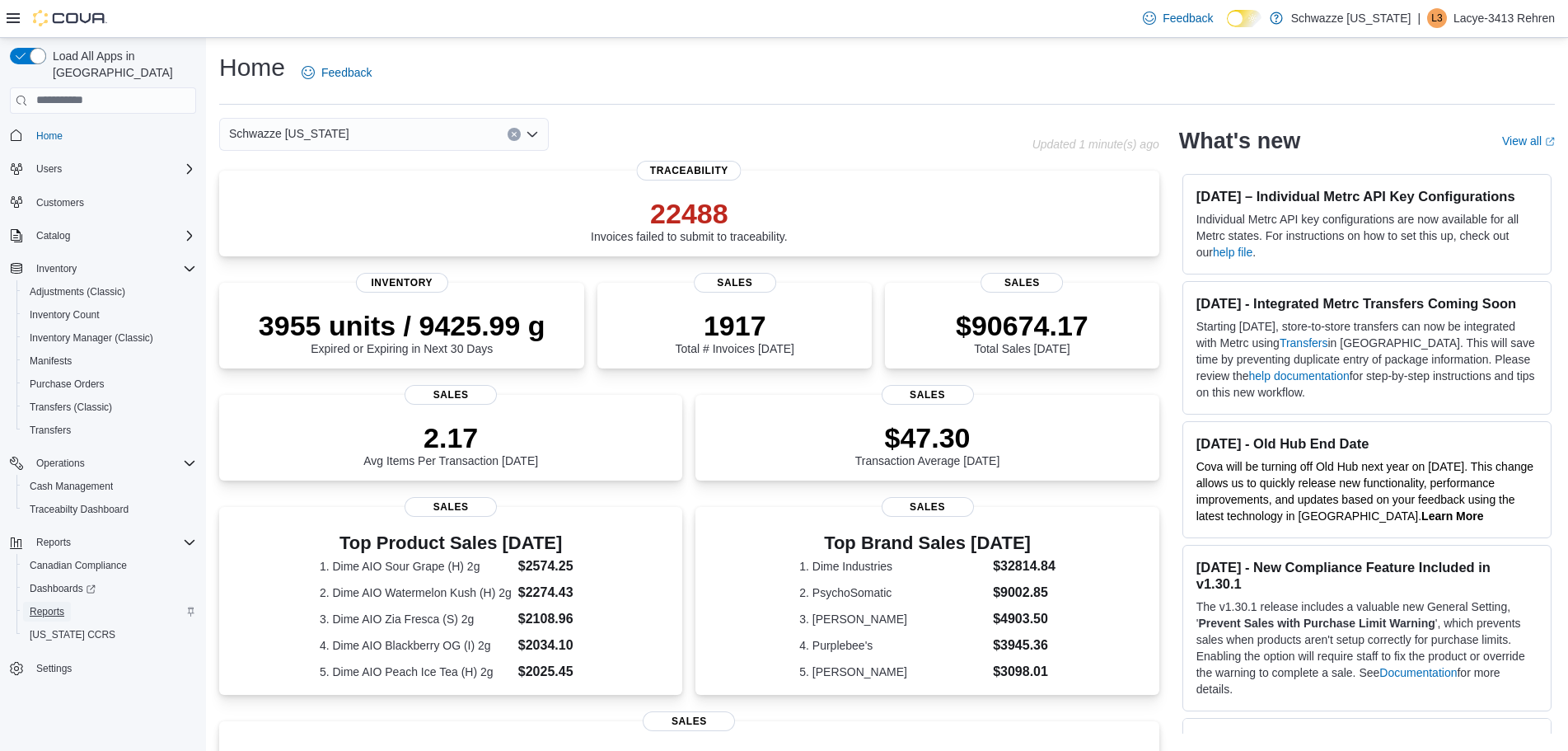
click at [49, 602] on span "Reports" at bounding box center [47, 612] width 35 height 20
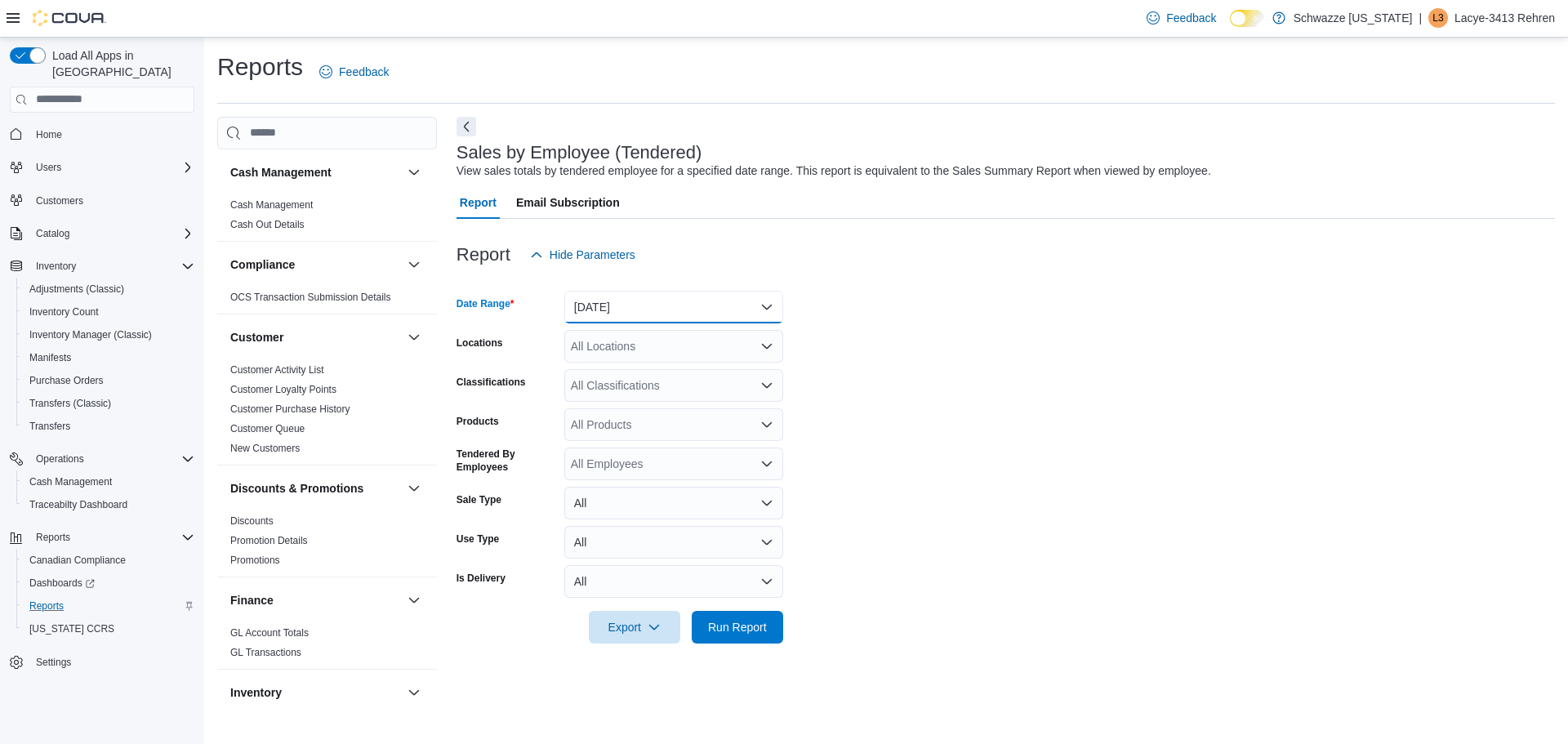
click at [629, 310] on button "[DATE]" at bounding box center [673, 306] width 219 height 32
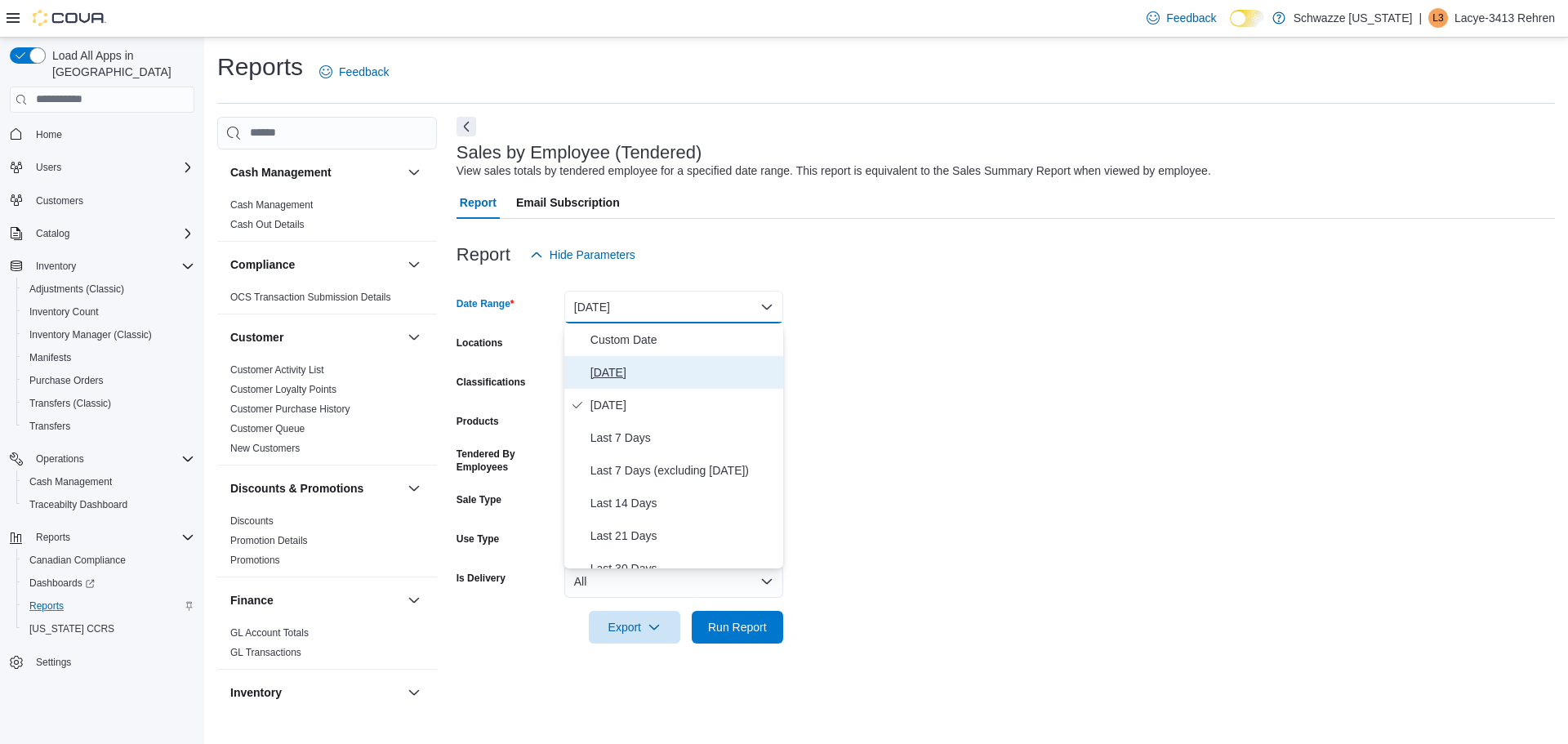
click at [631, 367] on span "[DATE]" at bounding box center [683, 372] width 186 height 20
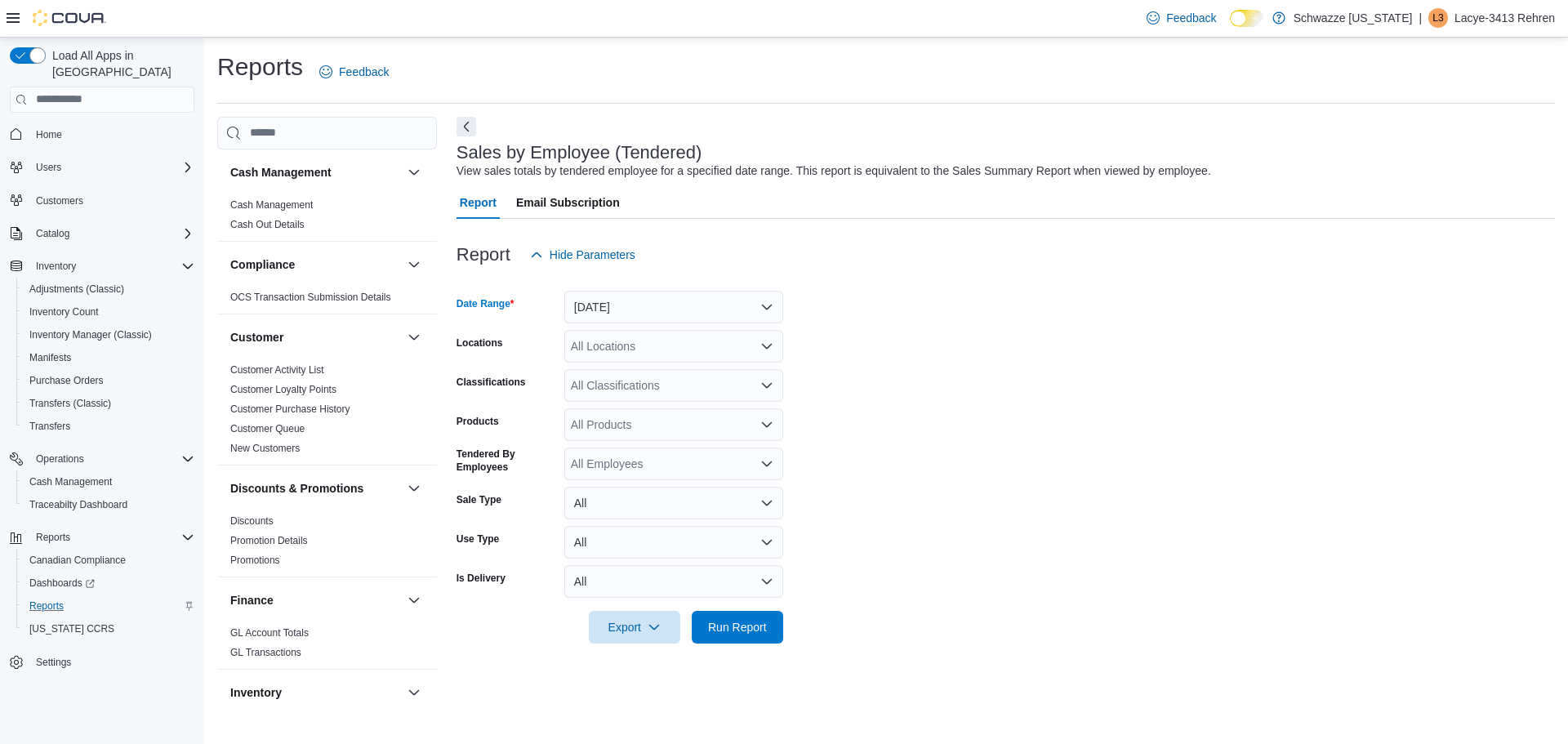
click at [636, 341] on div "All Locations" at bounding box center [673, 345] width 219 height 32
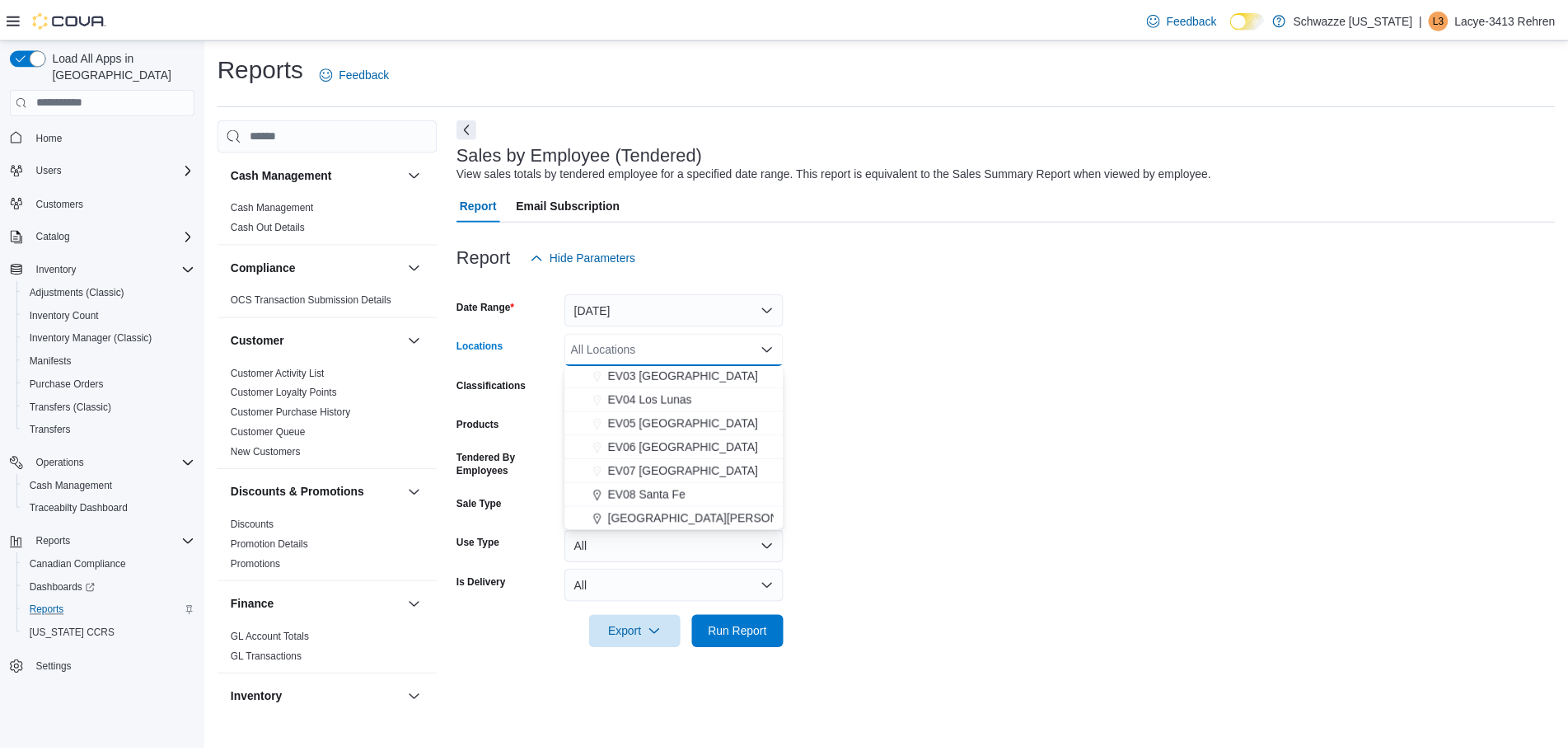
scroll to position [103, 0]
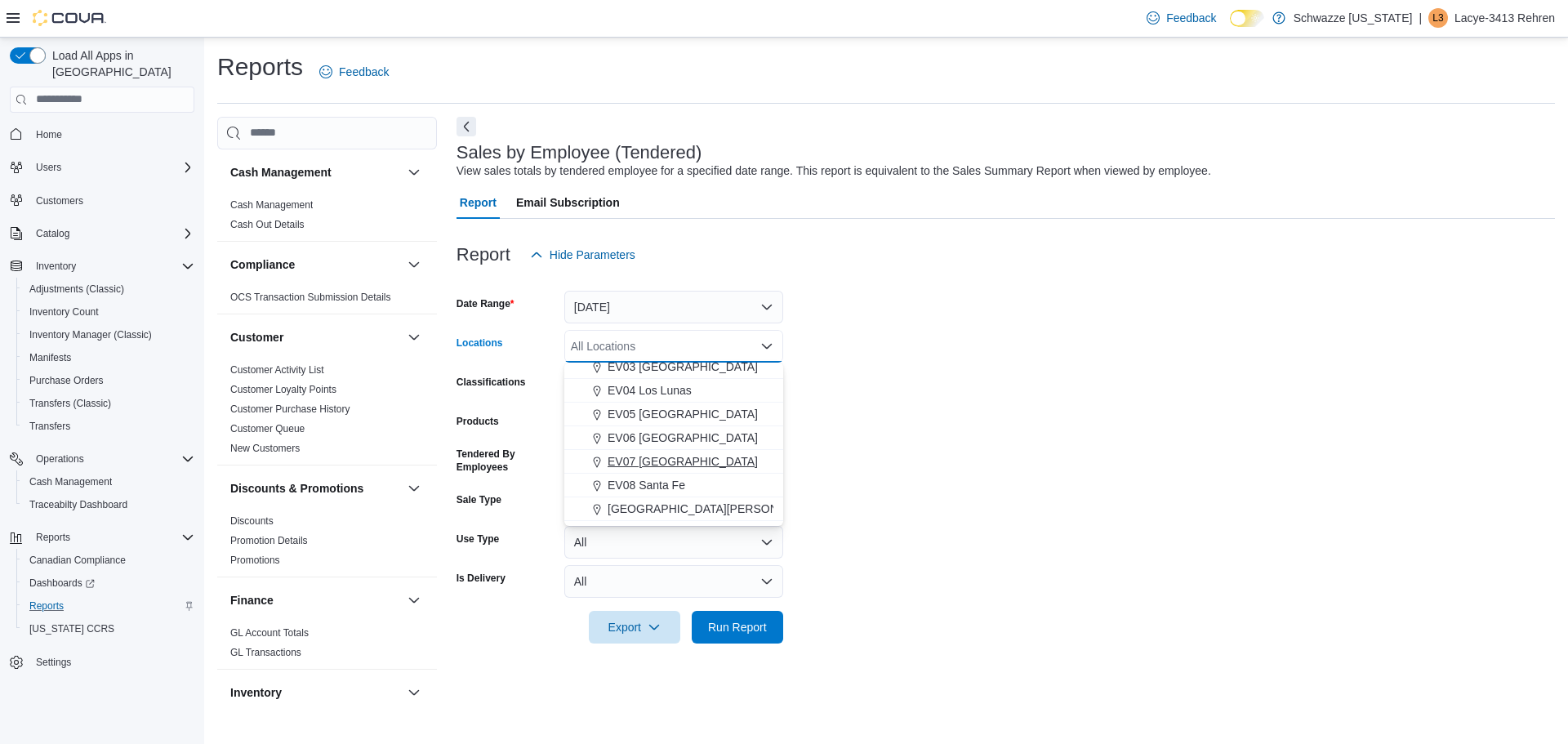
click at [695, 458] on span "EV07 [GEOGRAPHIC_DATA]" at bounding box center [682, 462] width 151 height 17
click at [1067, 459] on form "Date Range [DATE] Locations [GEOGRAPHIC_DATA] [GEOGRAPHIC_DATA] Combo box. Sele…" at bounding box center [1006, 458] width 1098 height 372
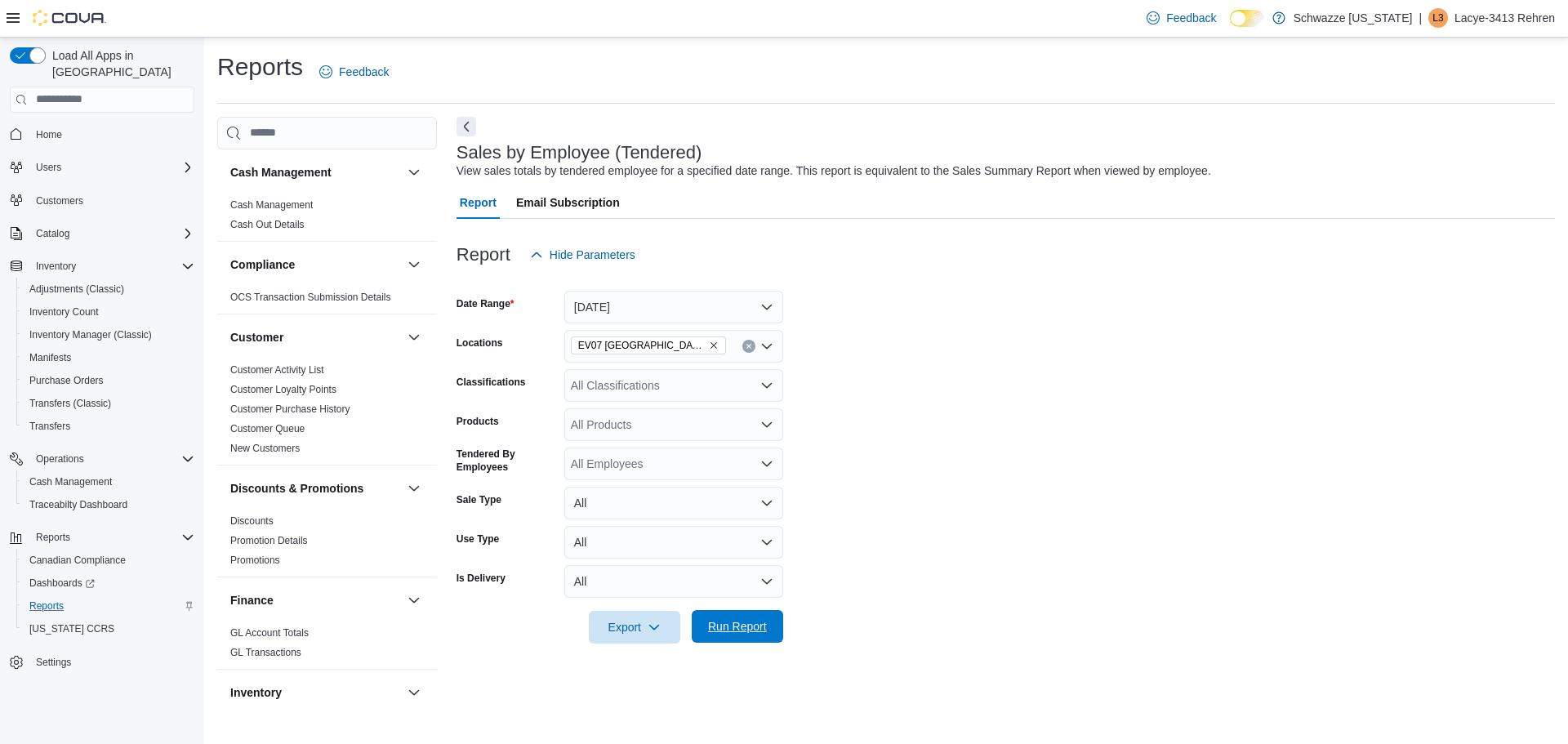
click at [753, 626] on span "Run Report" at bounding box center [738, 626] width 59 height 17
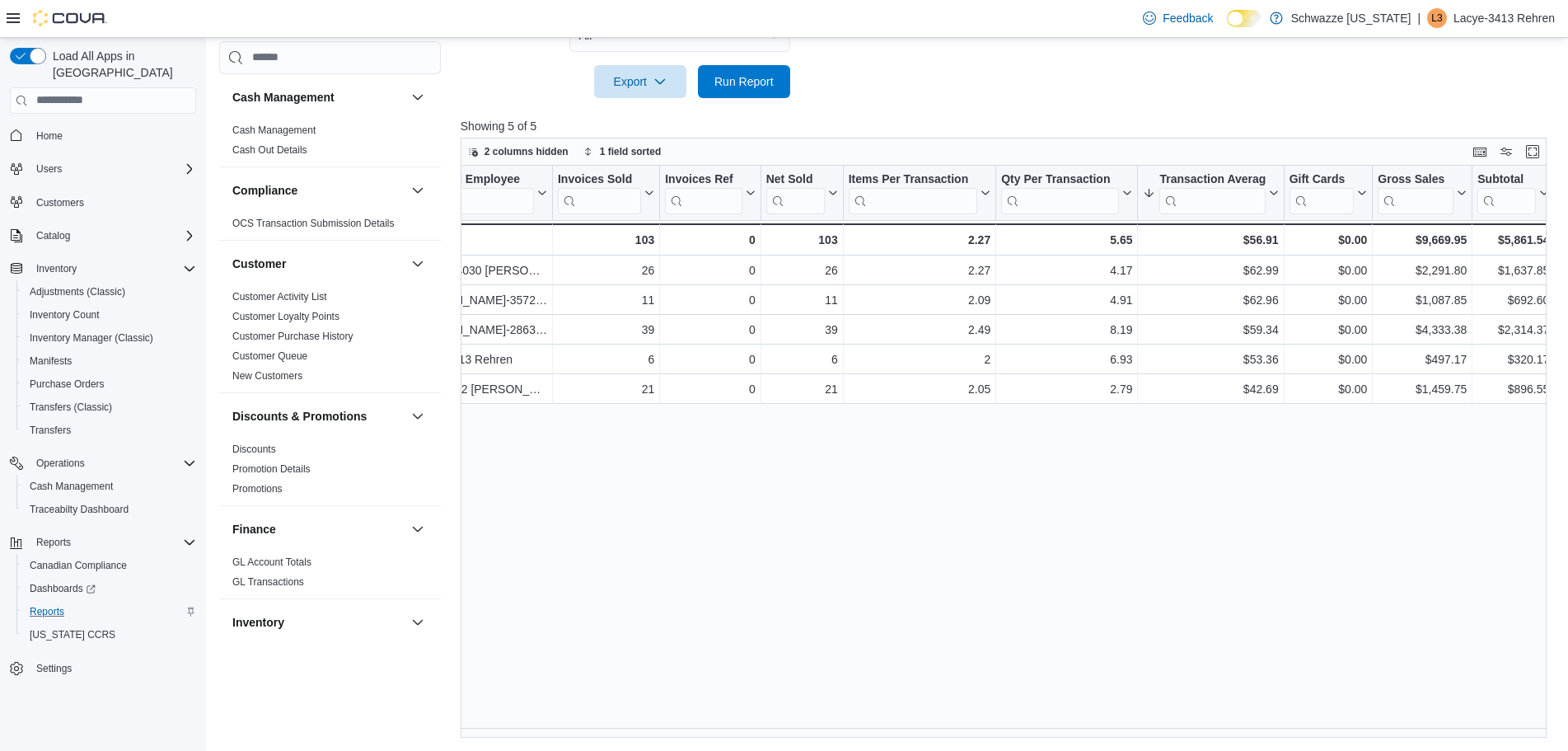
scroll to position [0, 71]
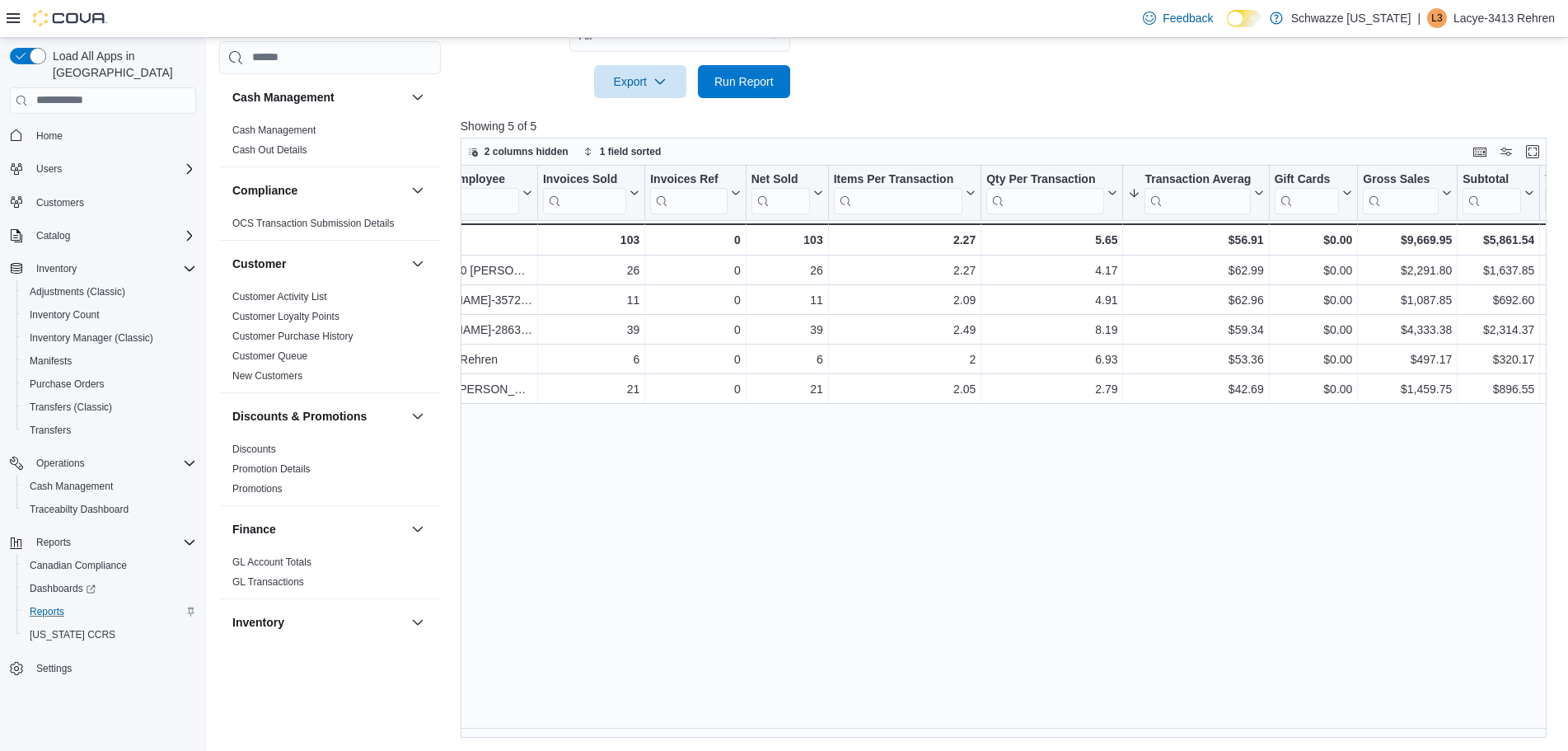
click at [1022, 615] on div "Tendered Employee Click to view column header actions Invoices Sold Click to vi…" at bounding box center [1009, 452] width 1097 height 573
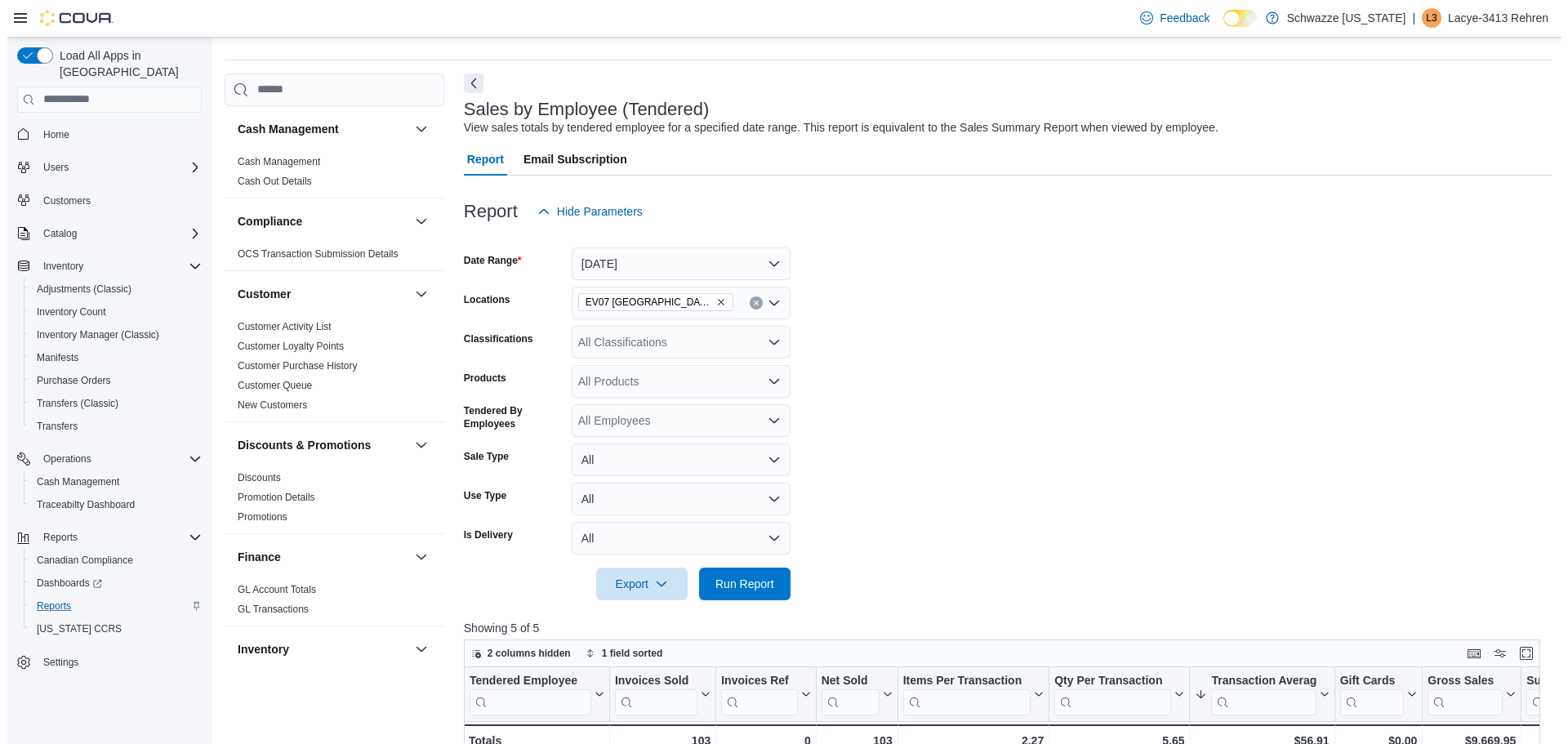
scroll to position [0, 0]
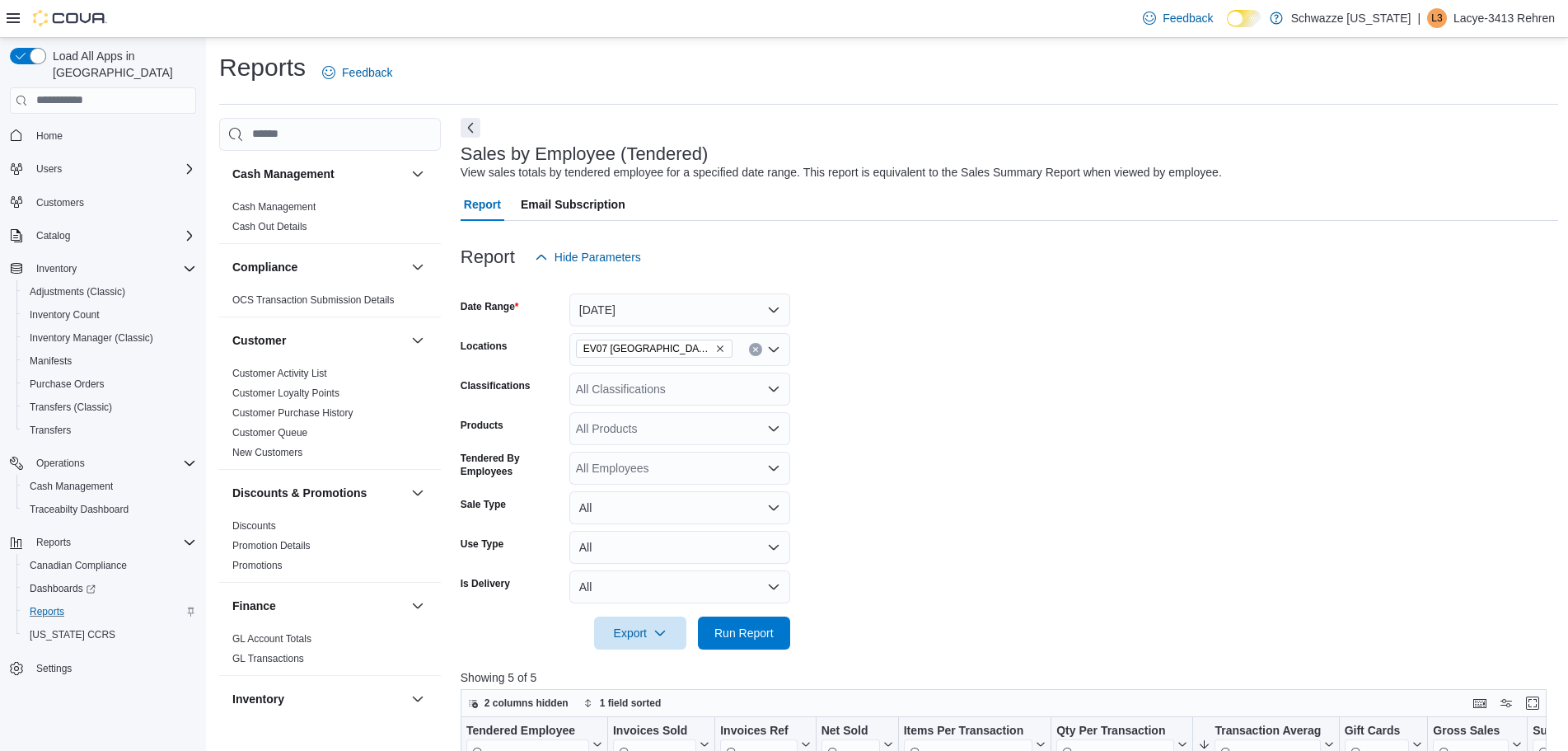
click at [1417, 318] on form "Date Range [DATE] Locations EV07 [GEOGRAPHIC_DATA] Classifications All Classifi…" at bounding box center [1009, 462] width 1097 height 376
click at [79, 332] on span "Inventory Manager (Classic)" at bounding box center [91, 338] width 123 height 13
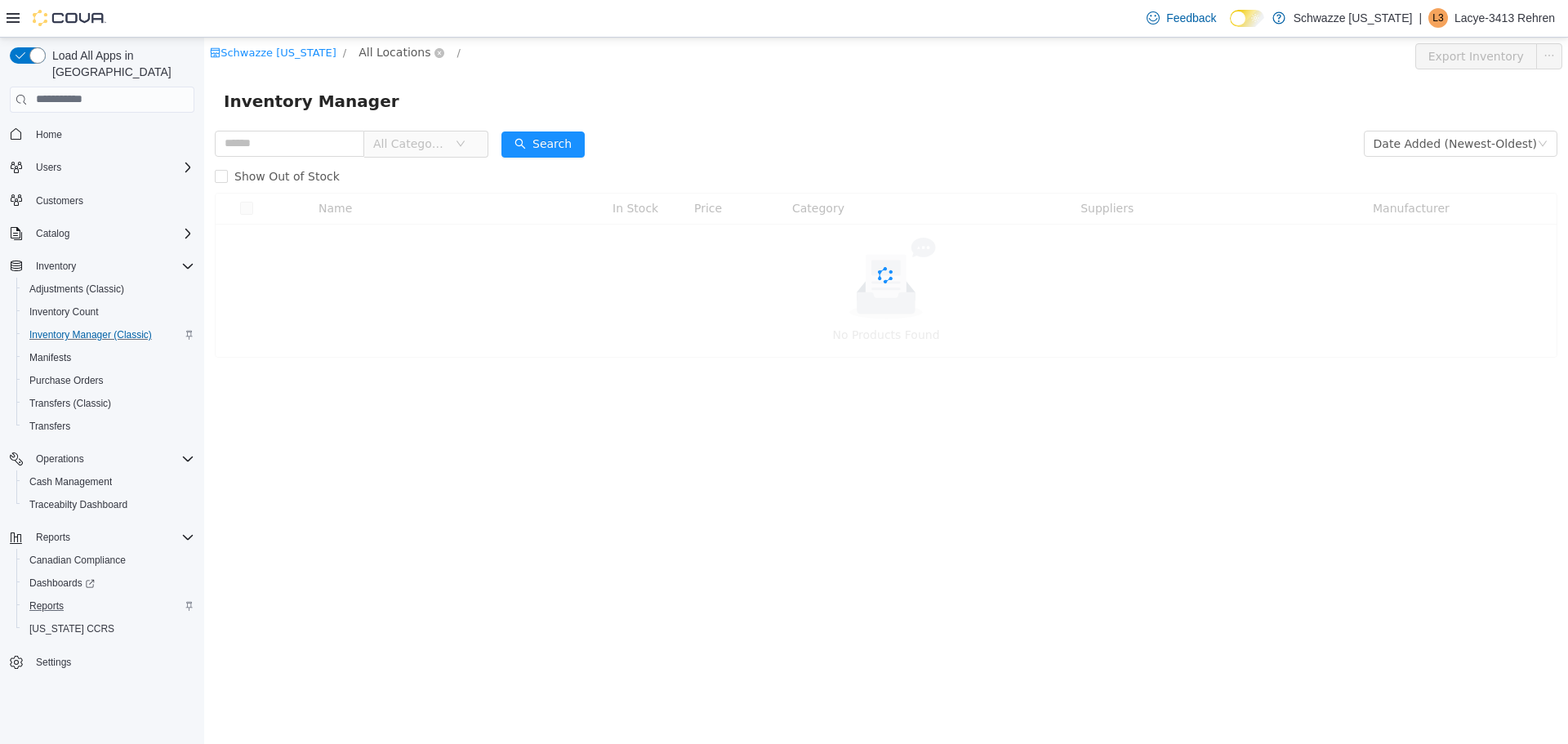
click at [387, 48] on span "All Locations" at bounding box center [394, 51] width 72 height 18
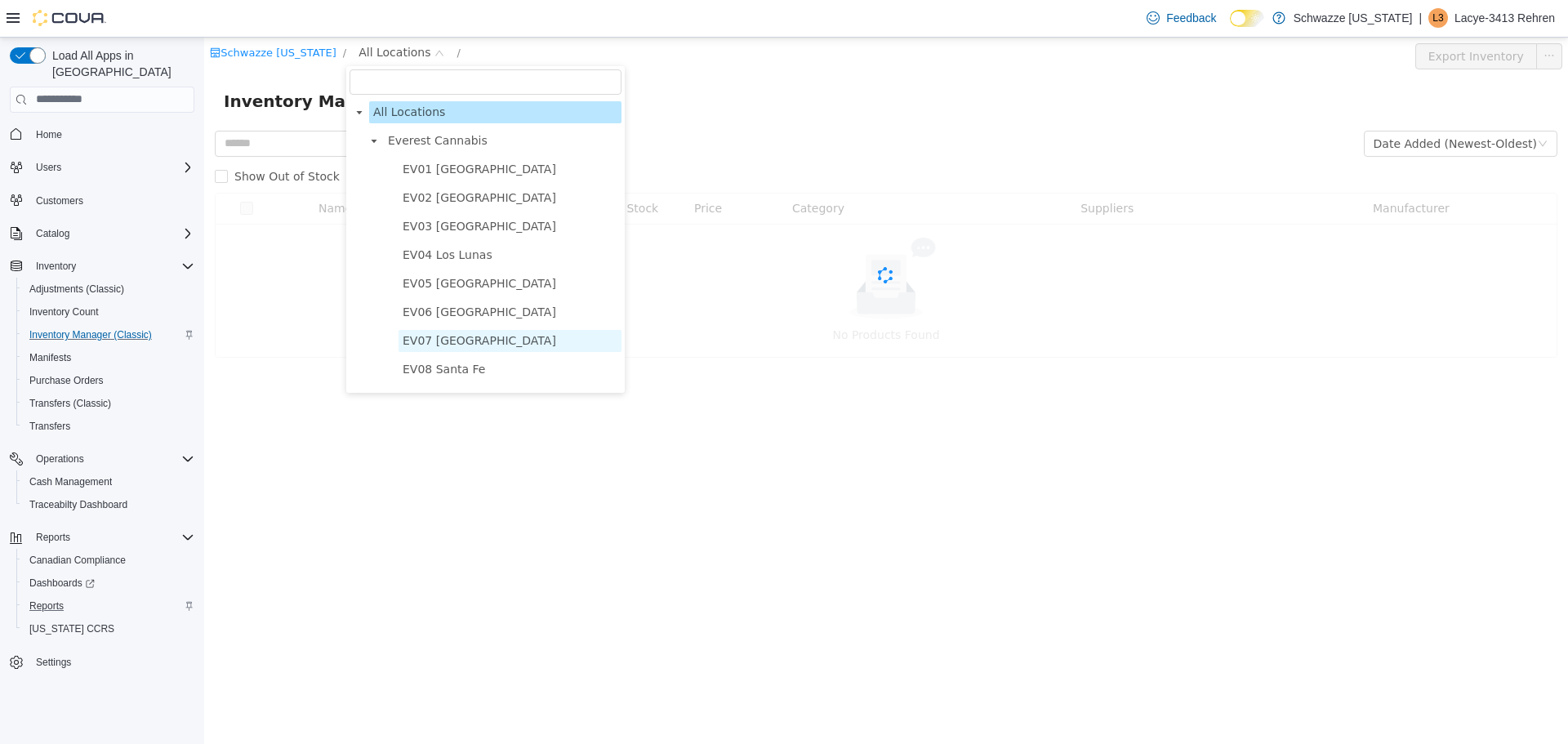
click at [452, 346] on span "EV07 [GEOGRAPHIC_DATA]" at bounding box center [479, 340] width 154 height 13
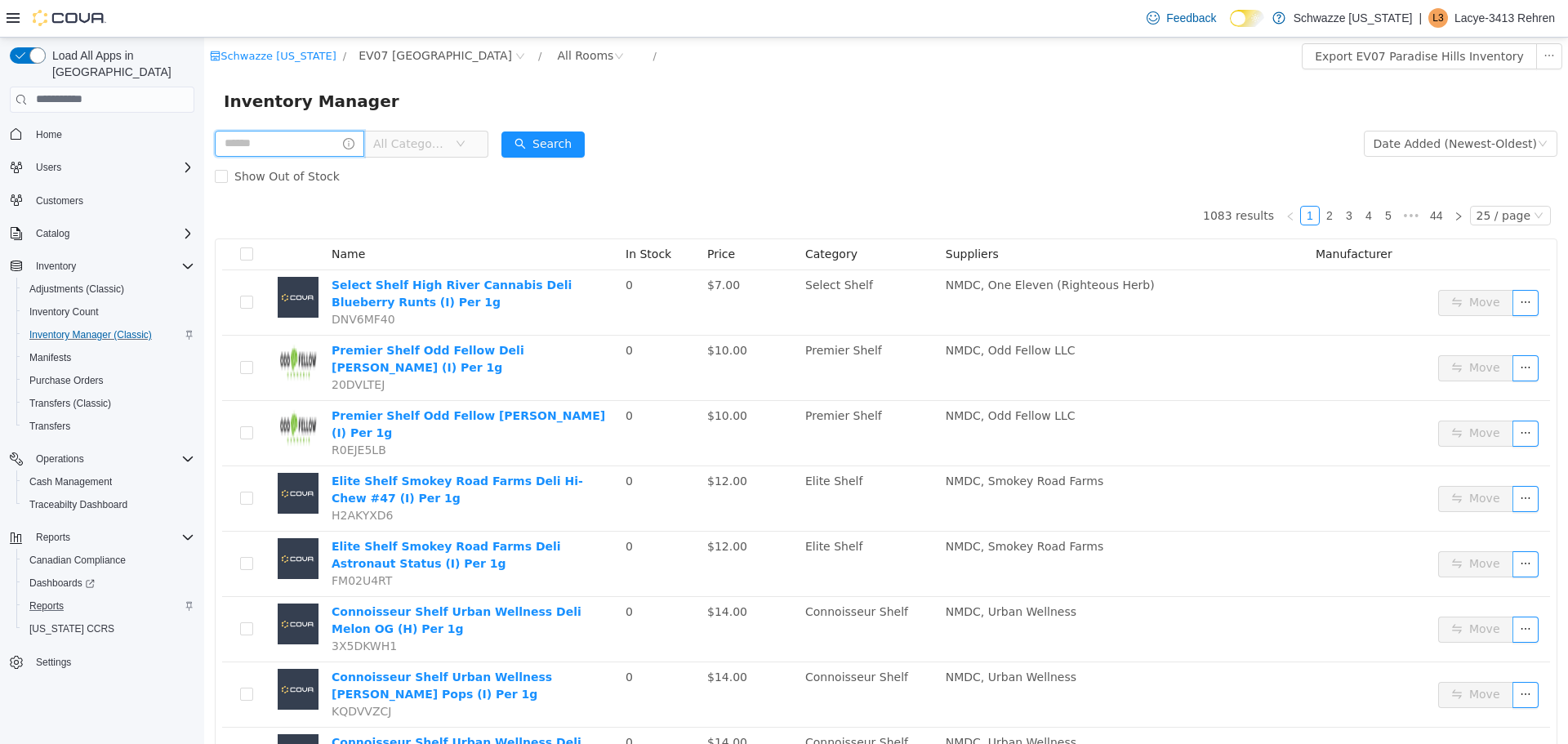
click at [305, 141] on input "text" at bounding box center [289, 143] width 150 height 27
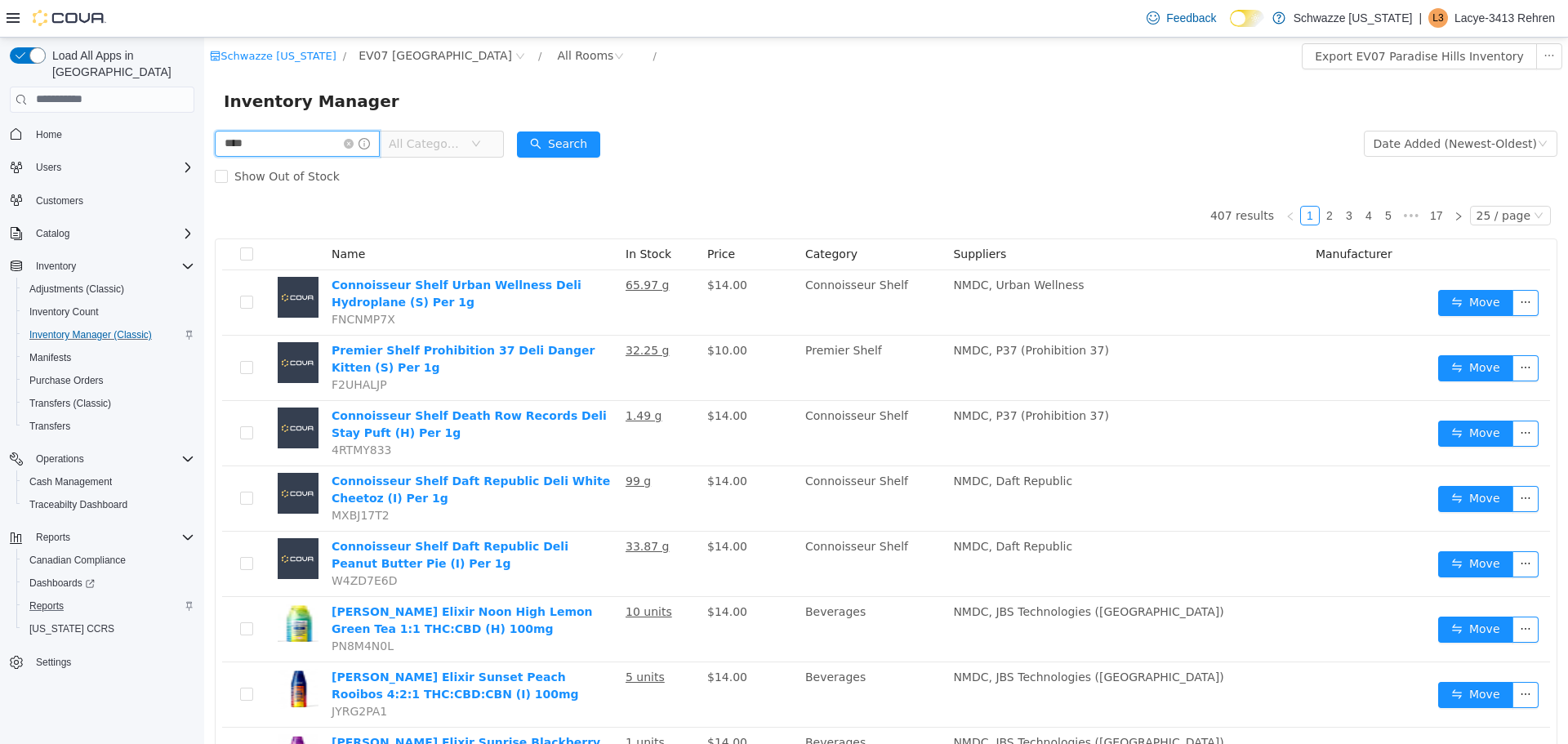
type input "****"
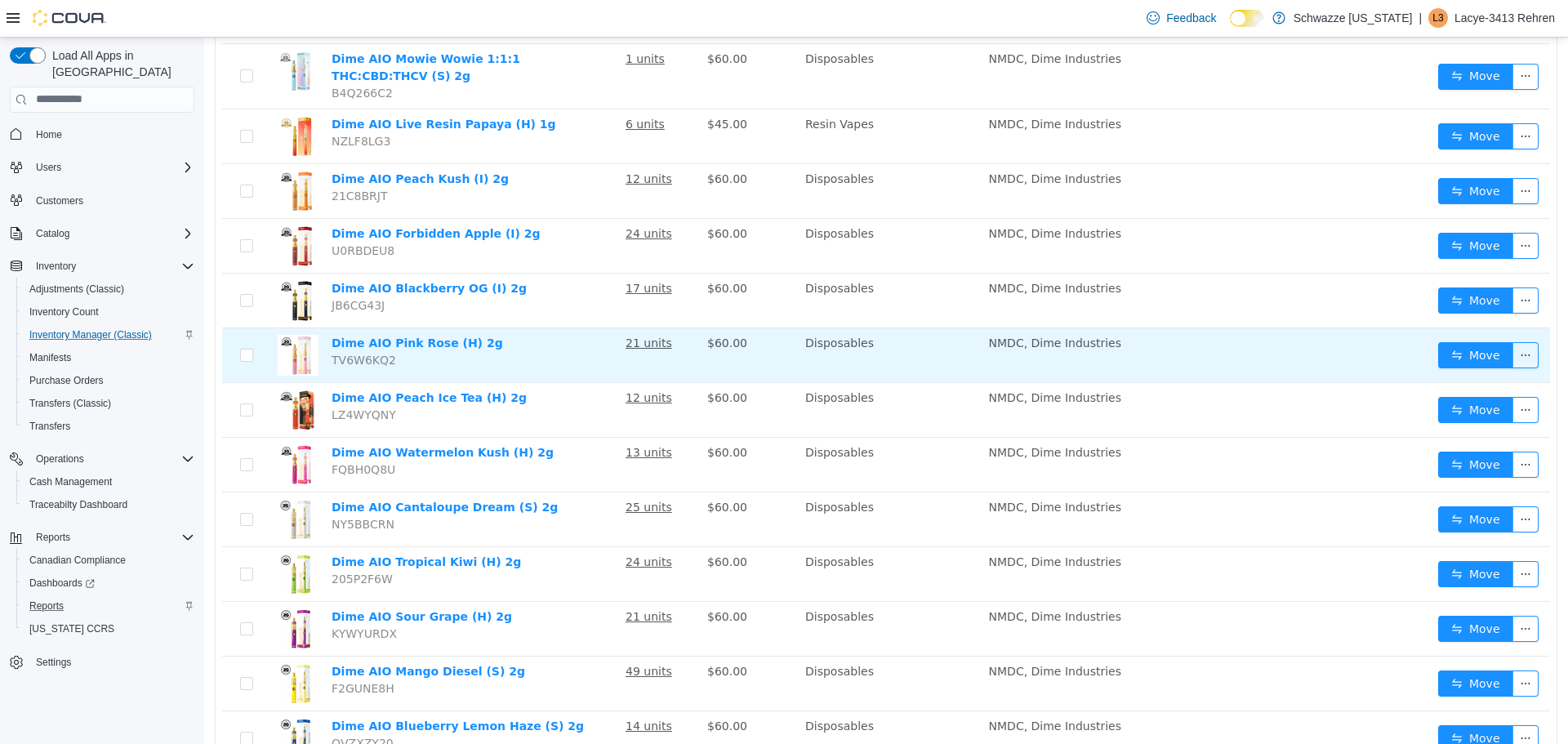
scroll to position [408, 0]
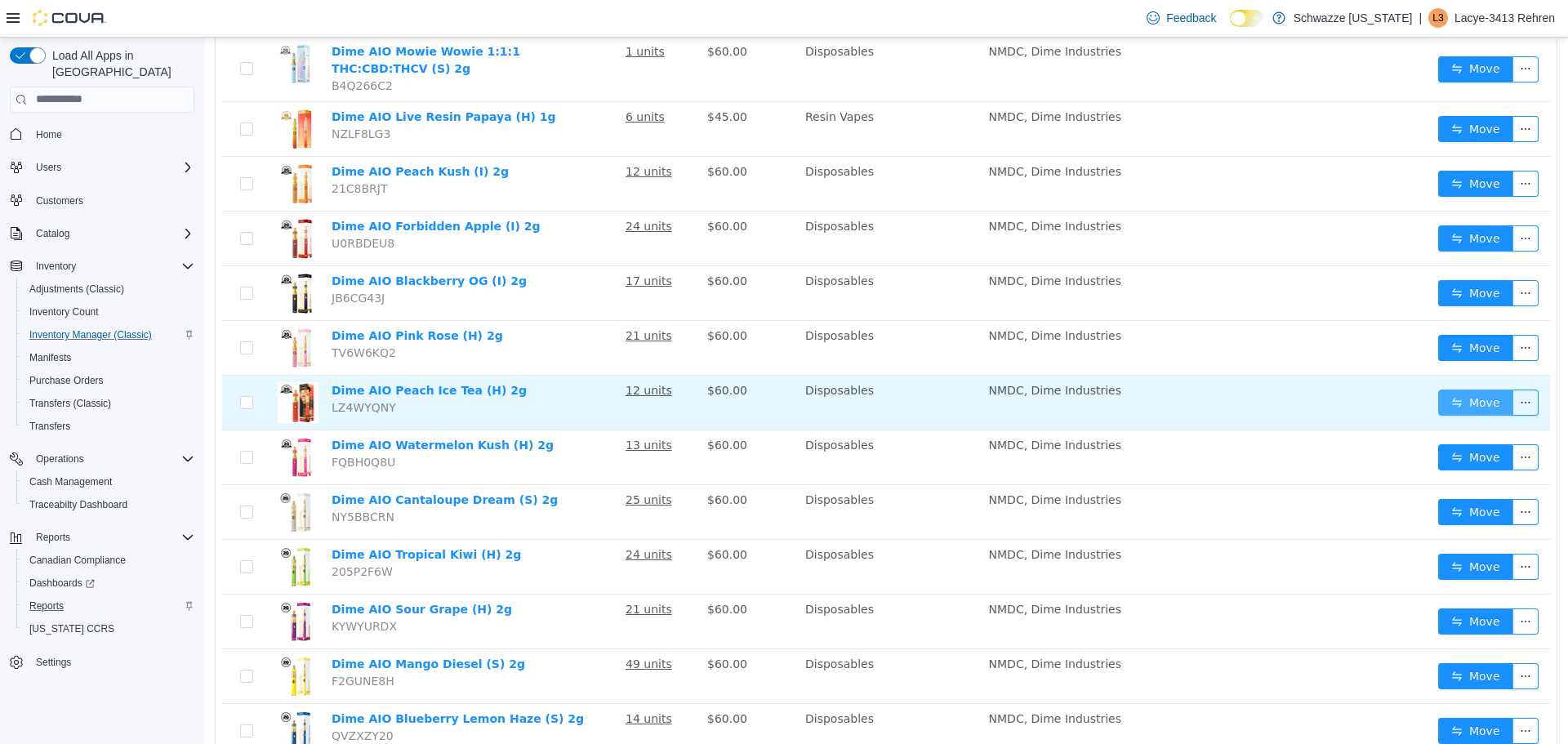
click at [1445, 389] on button "Move" at bounding box center [1475, 402] width 75 height 27
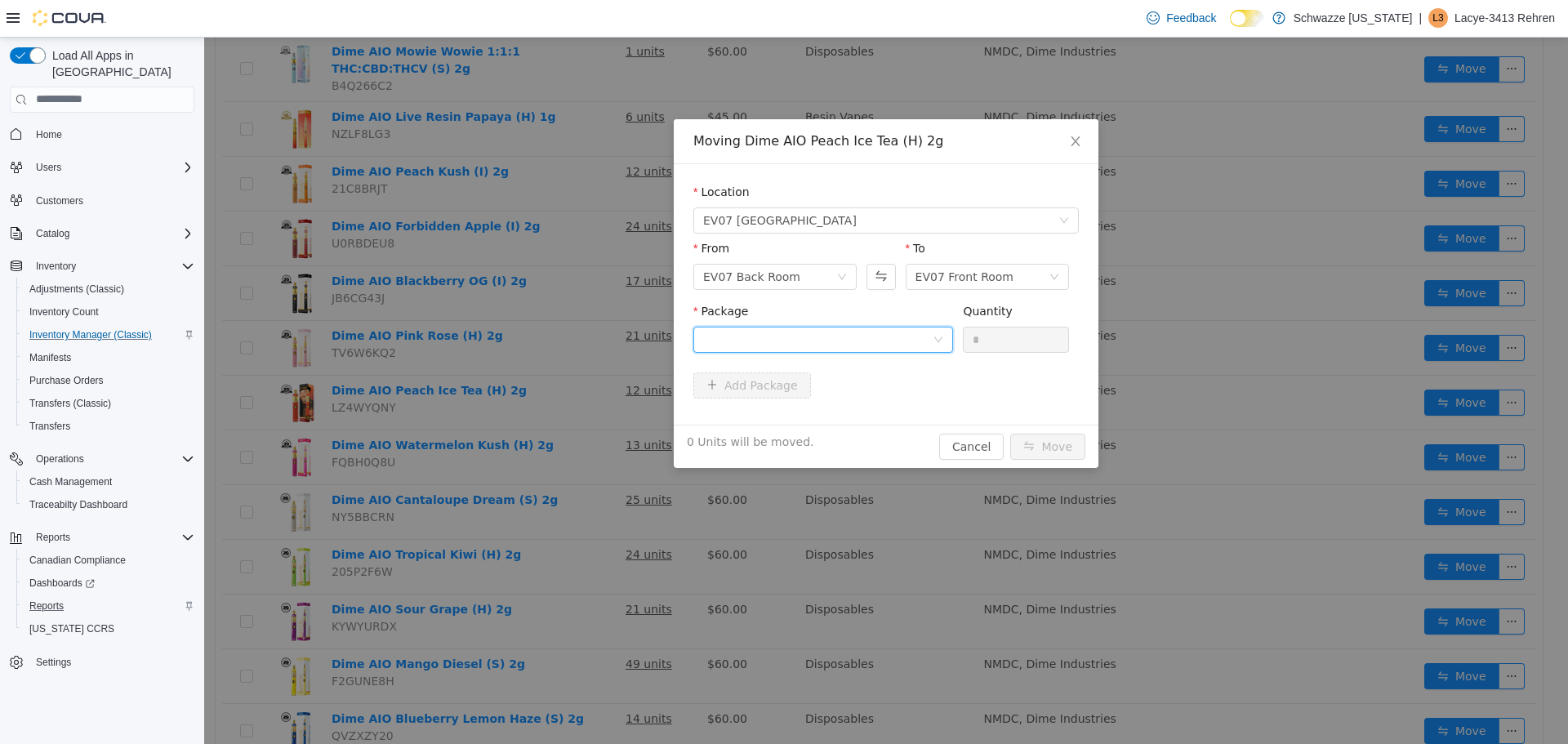
click at [836, 329] on div at bounding box center [818, 339] width 229 height 25
click at [818, 415] on li "3967700691160672 Quantity : 10 Units" at bounding box center [824, 406] width 260 height 44
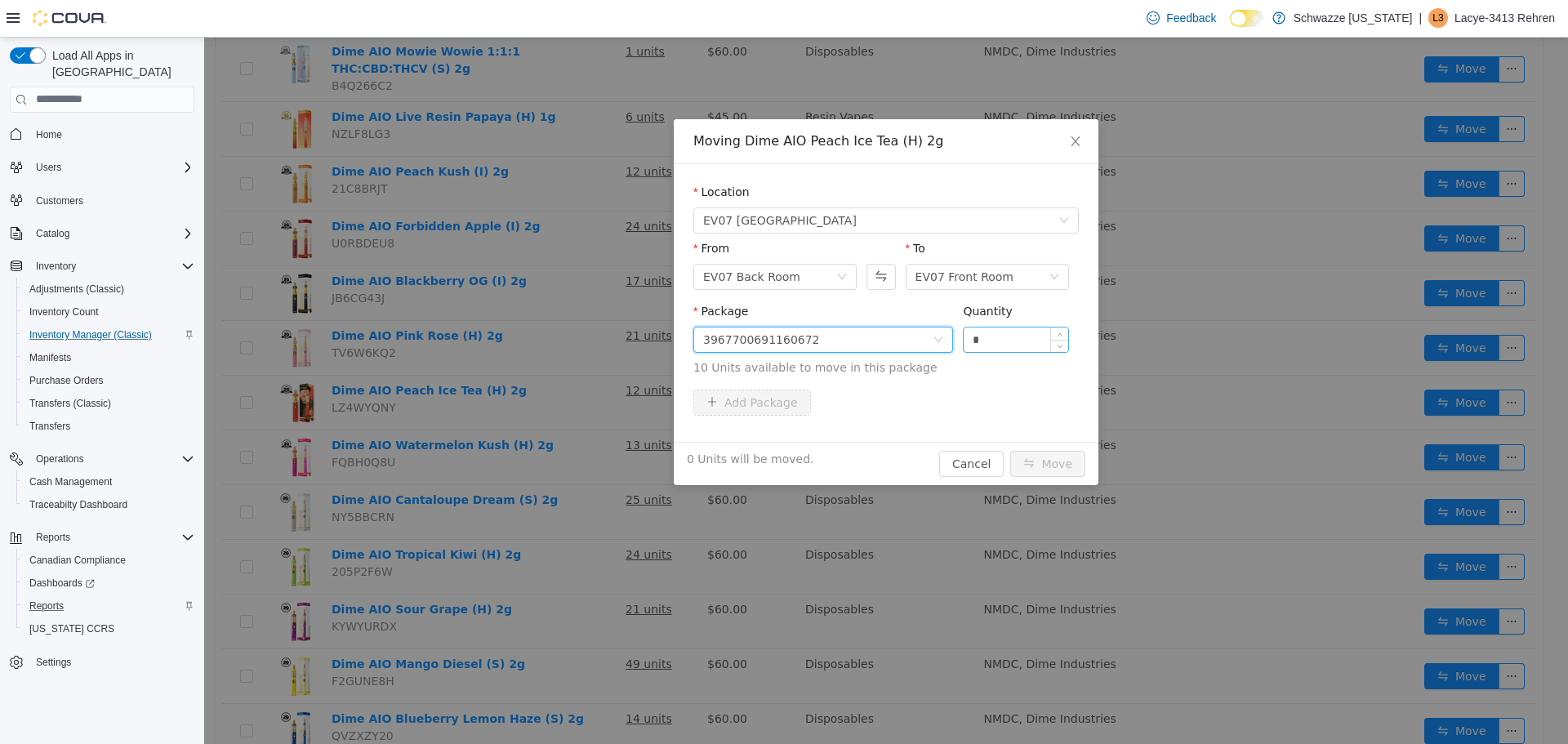
click at [1000, 332] on input "*" at bounding box center [1016, 339] width 104 height 25
type input "**"
click at [1054, 471] on button "Move" at bounding box center [1048, 463] width 75 height 27
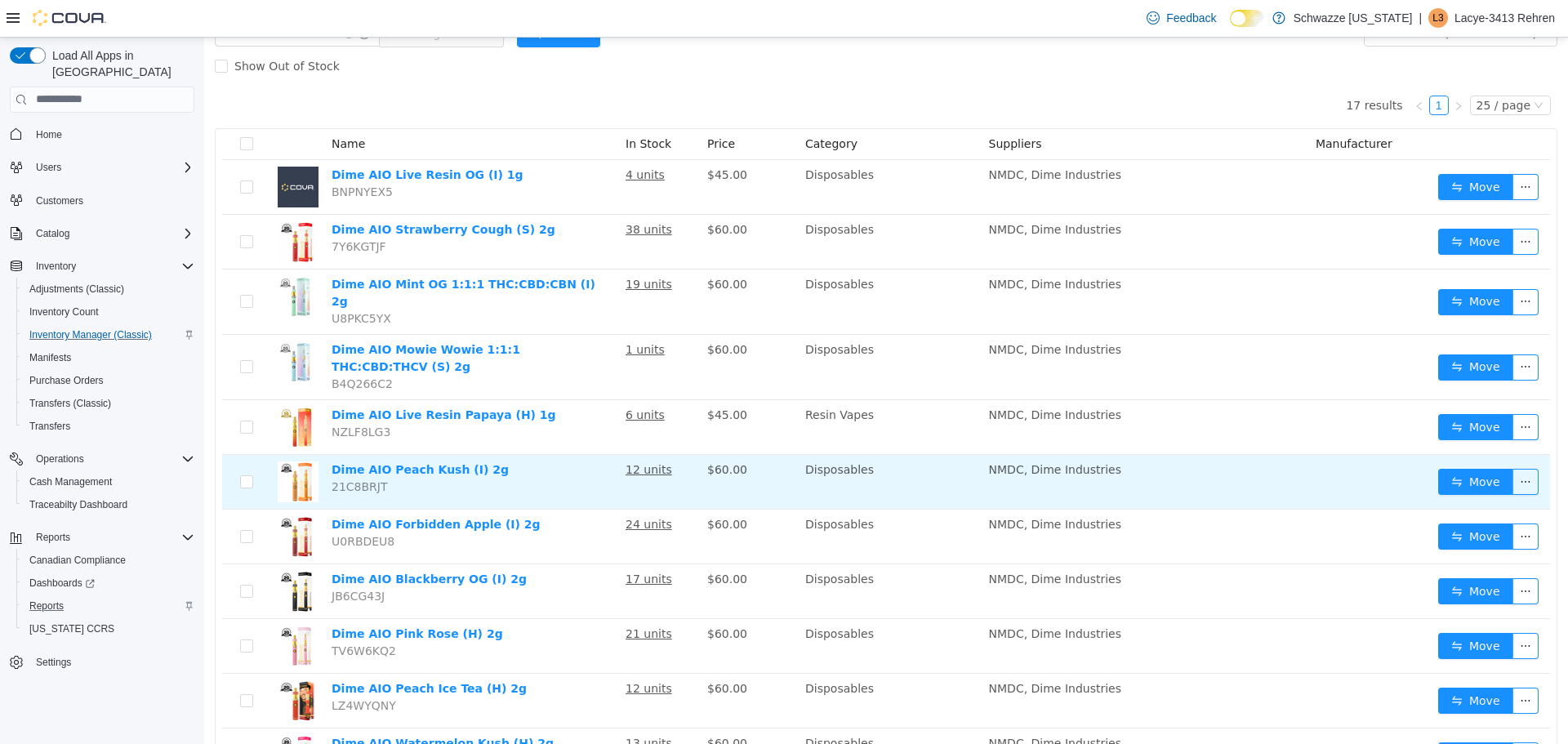
scroll to position [122, 0]
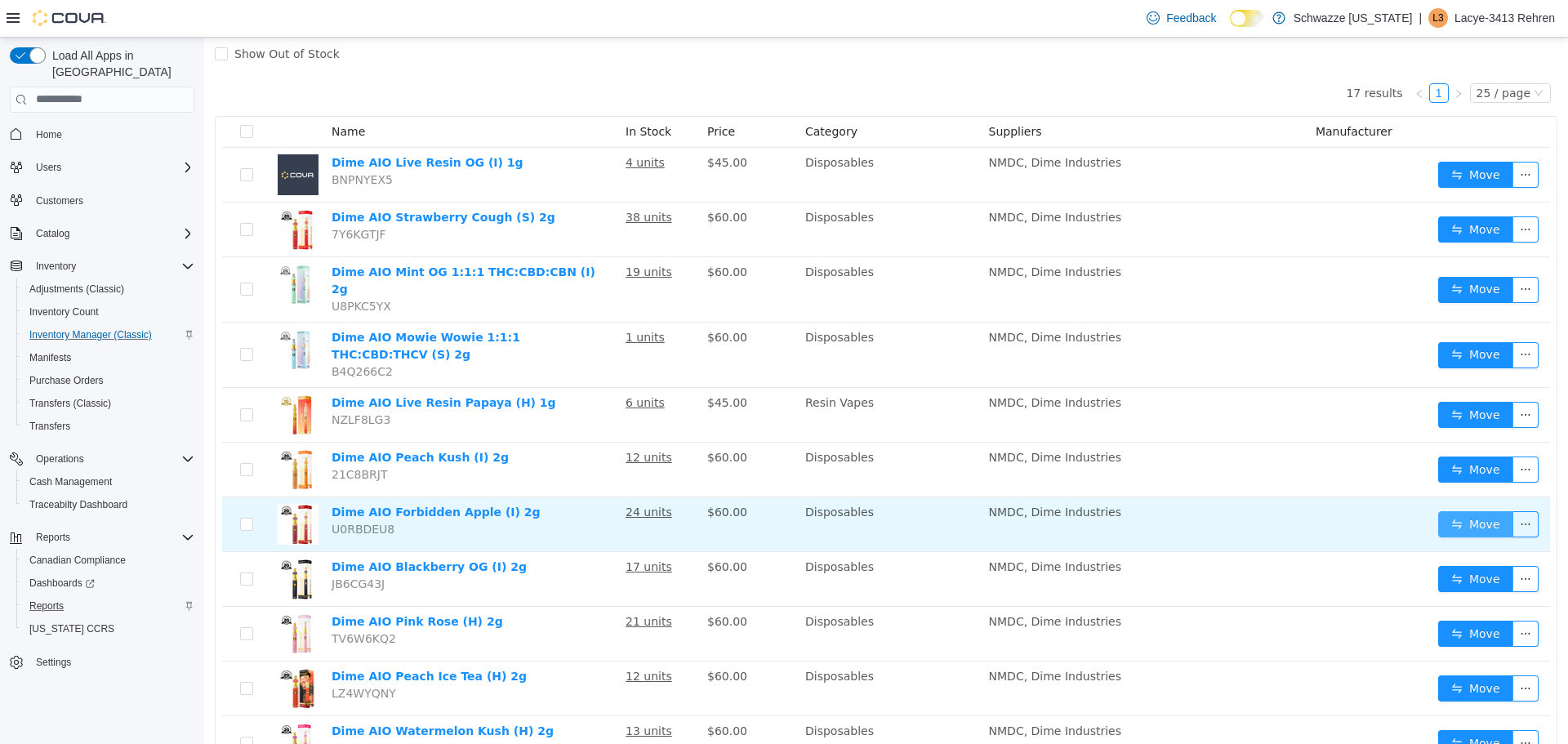
click at [1462, 511] on button "Move" at bounding box center [1475, 524] width 75 height 27
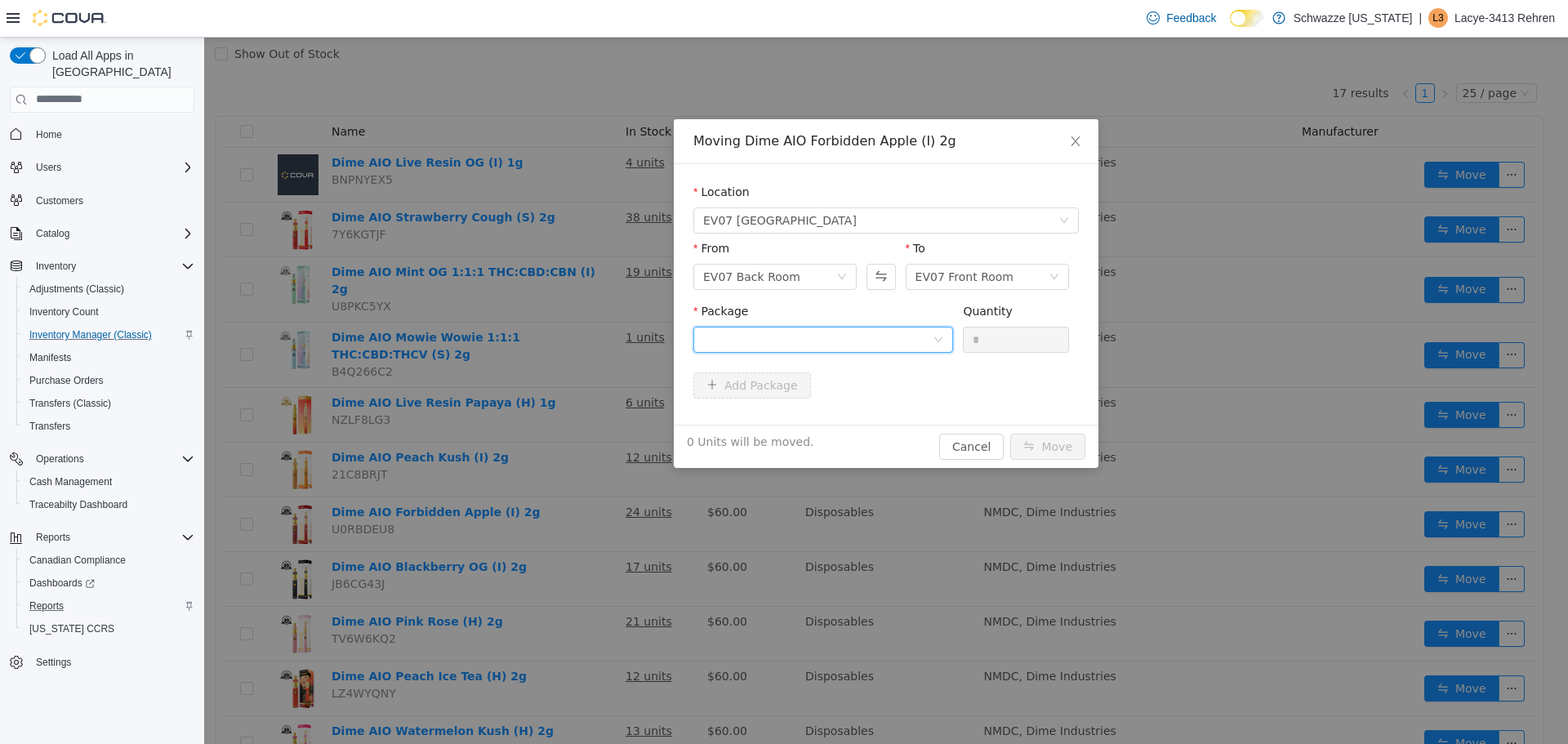
click at [856, 335] on div at bounding box center [818, 339] width 229 height 25
click at [797, 409] on li "8374961269000283 Quantity : 20 Units" at bounding box center [824, 406] width 260 height 44
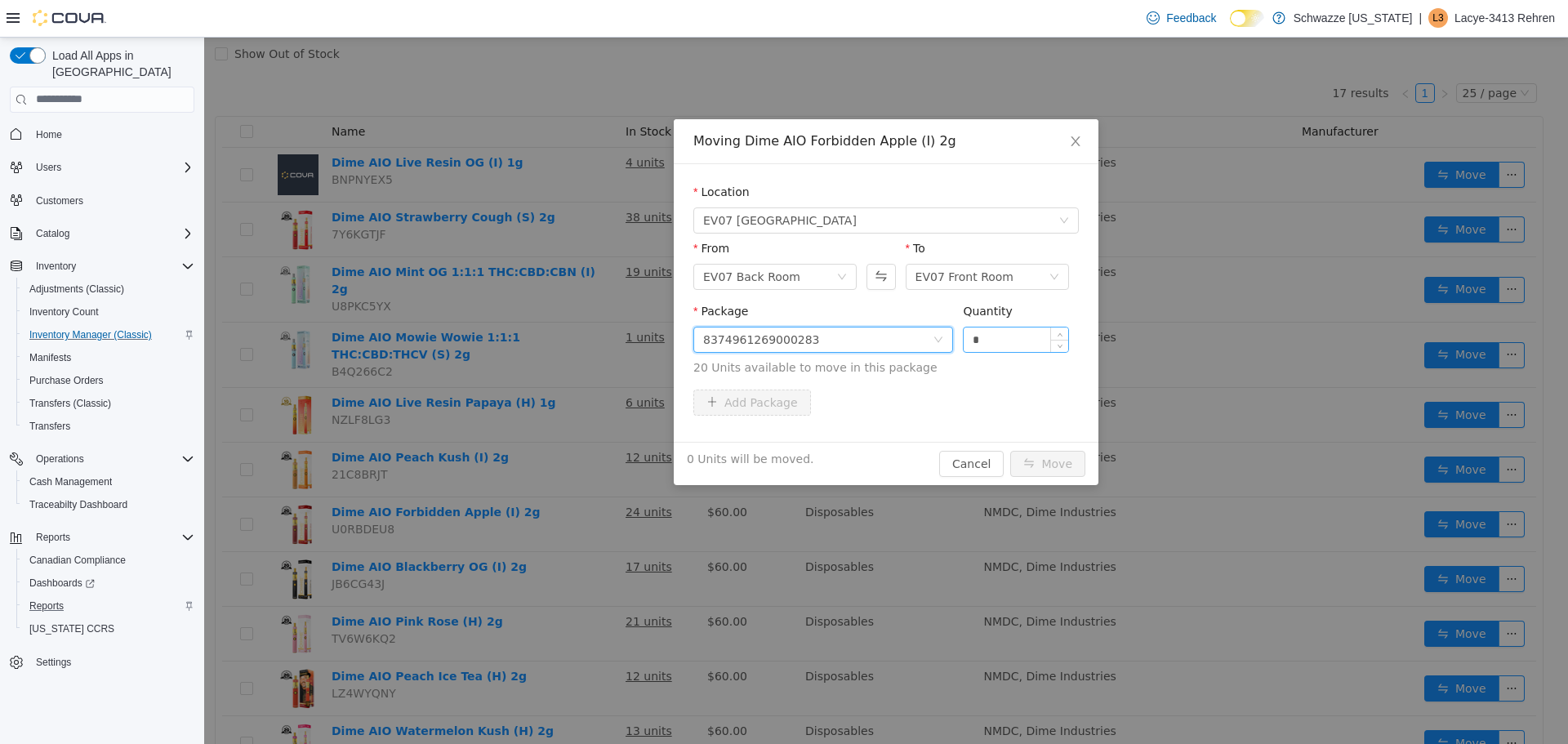
click at [1011, 342] on input "*" at bounding box center [1016, 339] width 104 height 25
type input "**"
click at [1054, 465] on button "Move" at bounding box center [1048, 463] width 75 height 27
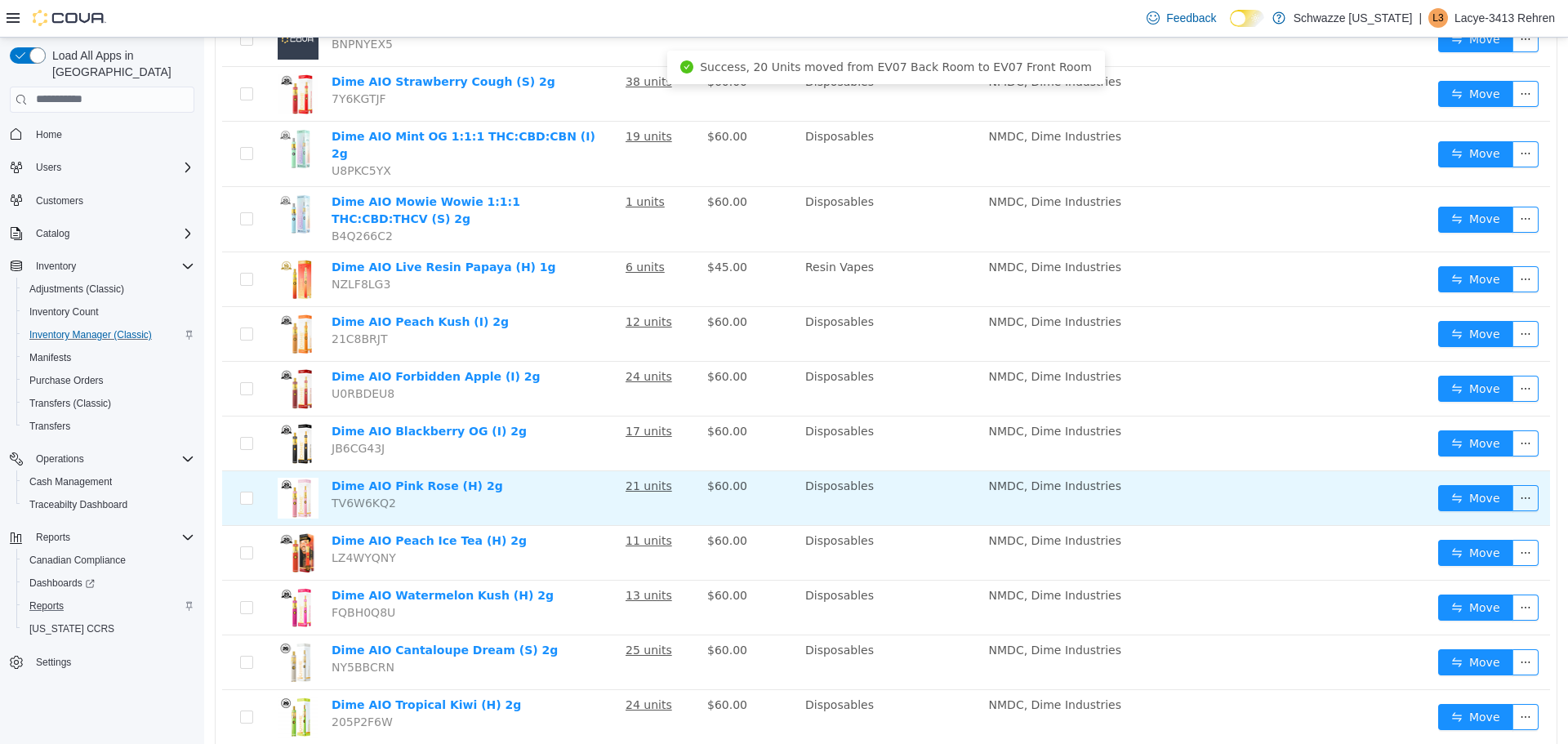
scroll to position [285, 0]
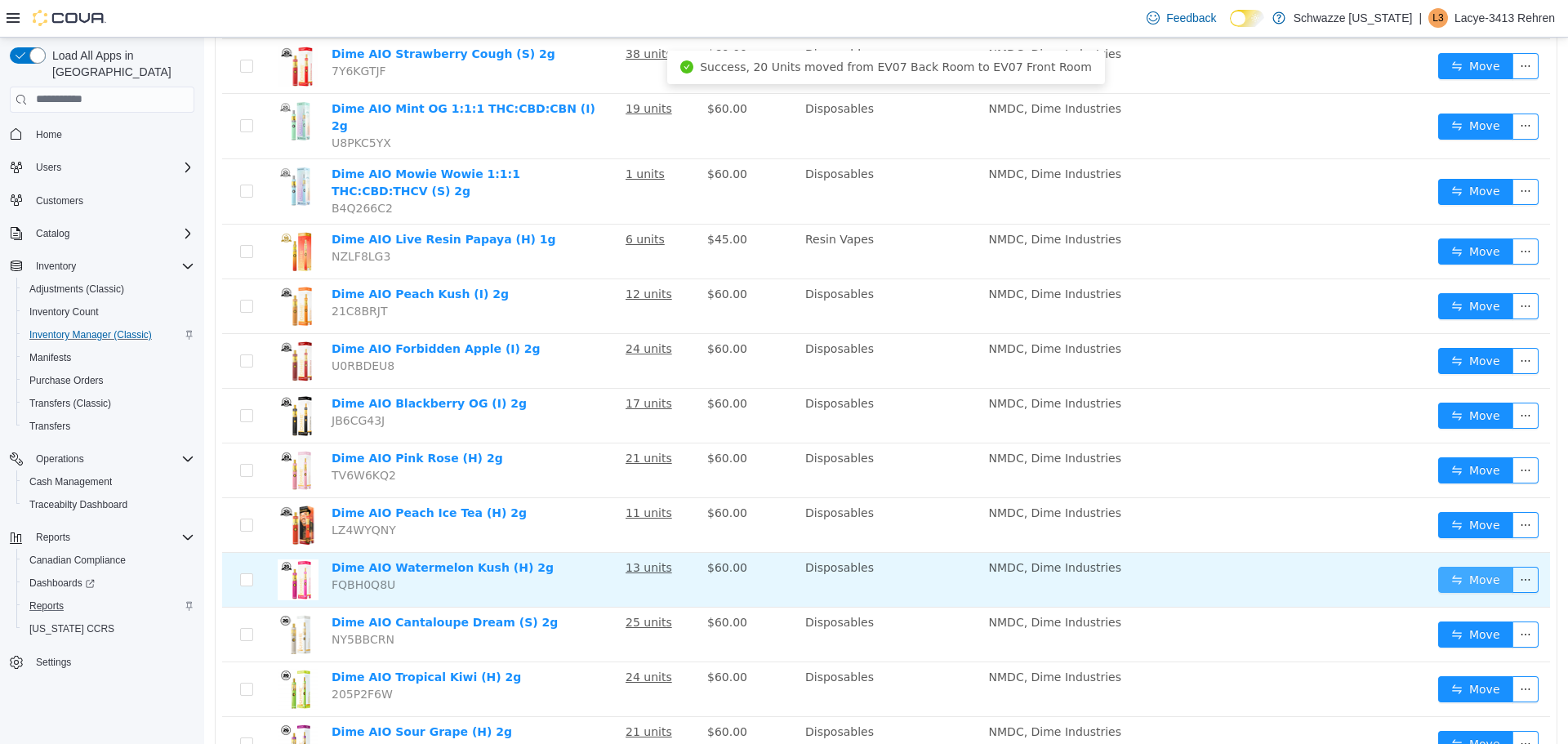
click at [1441, 566] on button "Move" at bounding box center [1475, 579] width 75 height 27
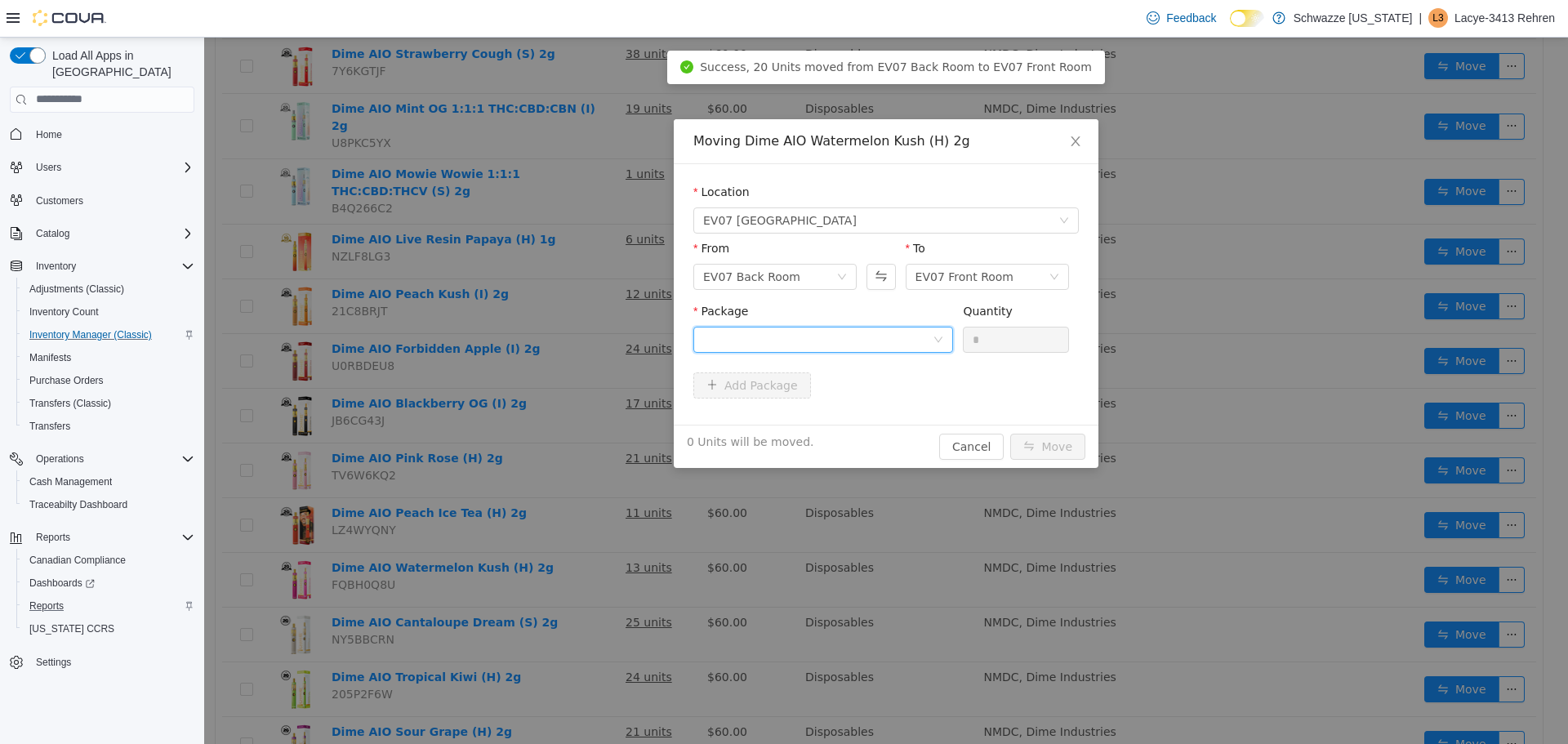
click at [896, 342] on div at bounding box center [818, 339] width 229 height 25
click at [835, 403] on li "3193031685272980 Quantity : 10 Units" at bounding box center [824, 406] width 260 height 44
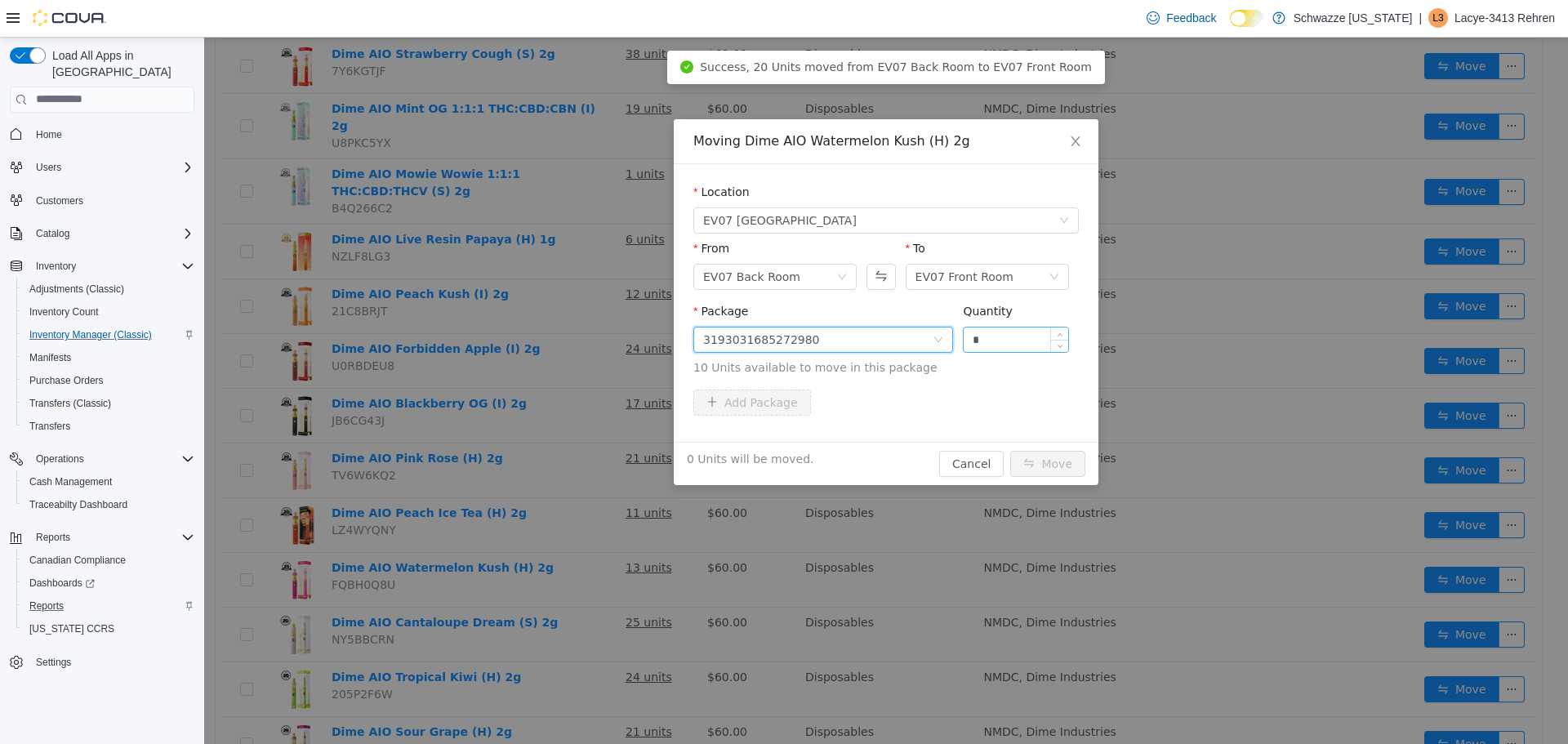
click at [966, 337] on input "*" at bounding box center [1016, 339] width 104 height 25
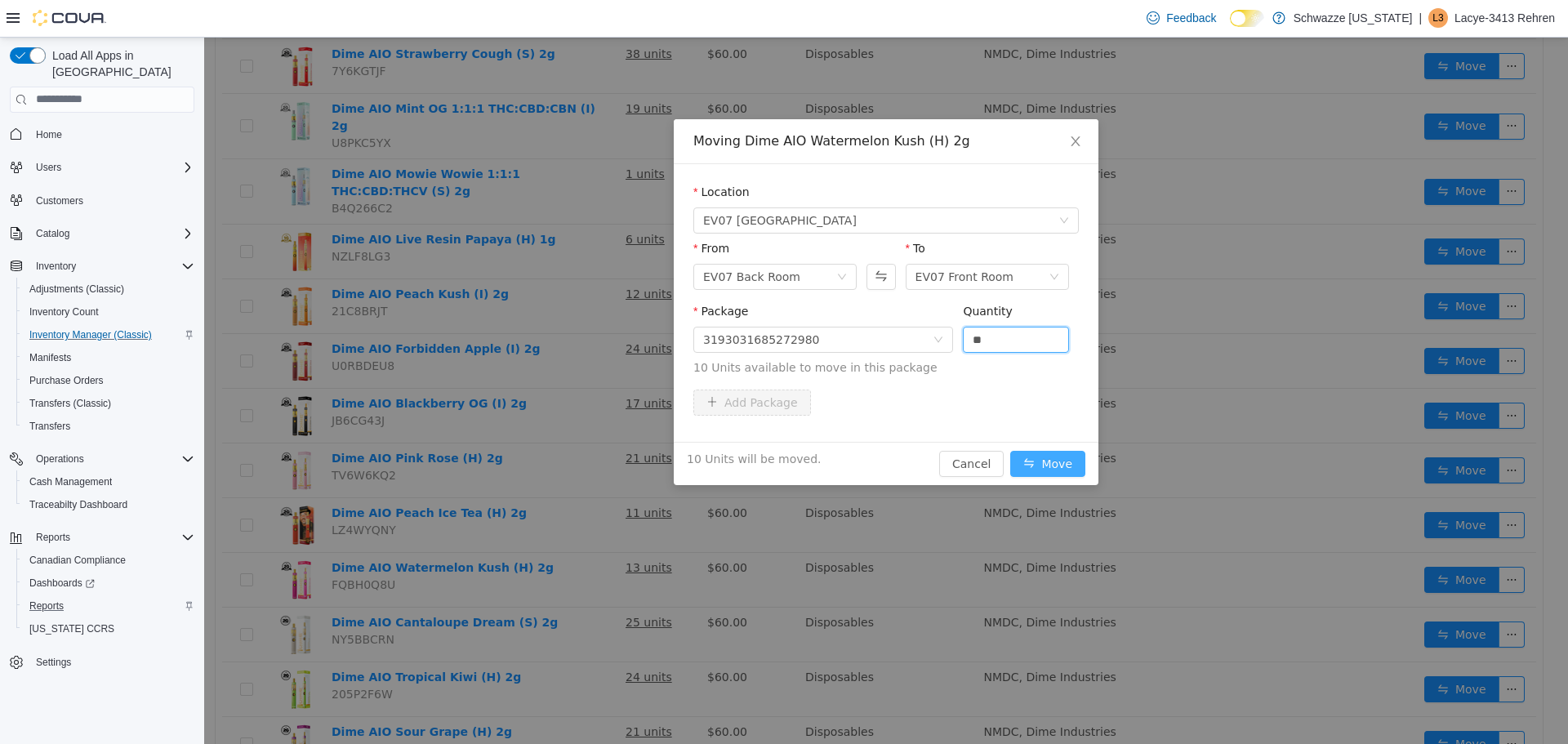
type input "**"
click at [1055, 454] on button "Move" at bounding box center [1048, 463] width 75 height 27
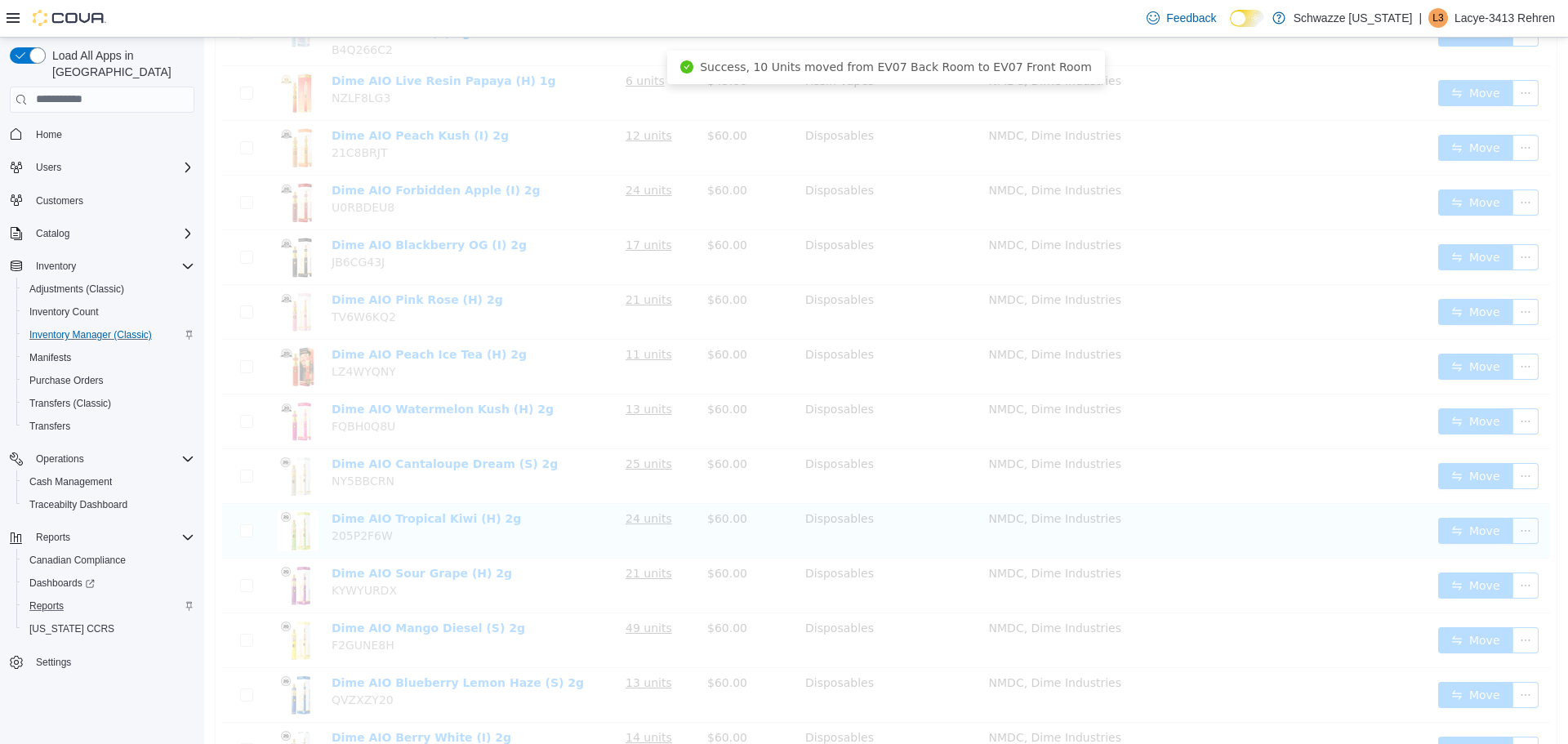
scroll to position [449, 0]
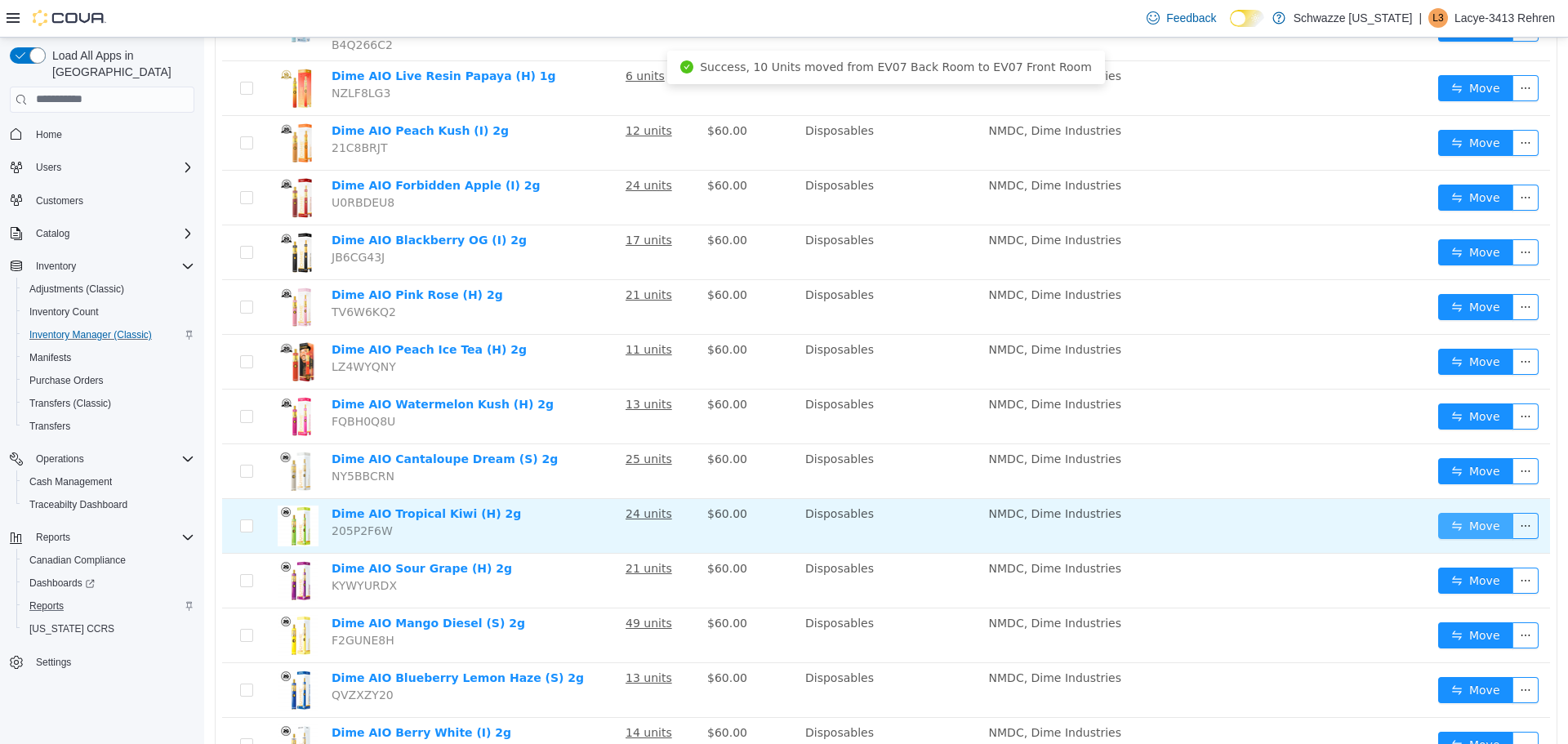
click at [1477, 512] on button "Move" at bounding box center [1475, 525] width 75 height 27
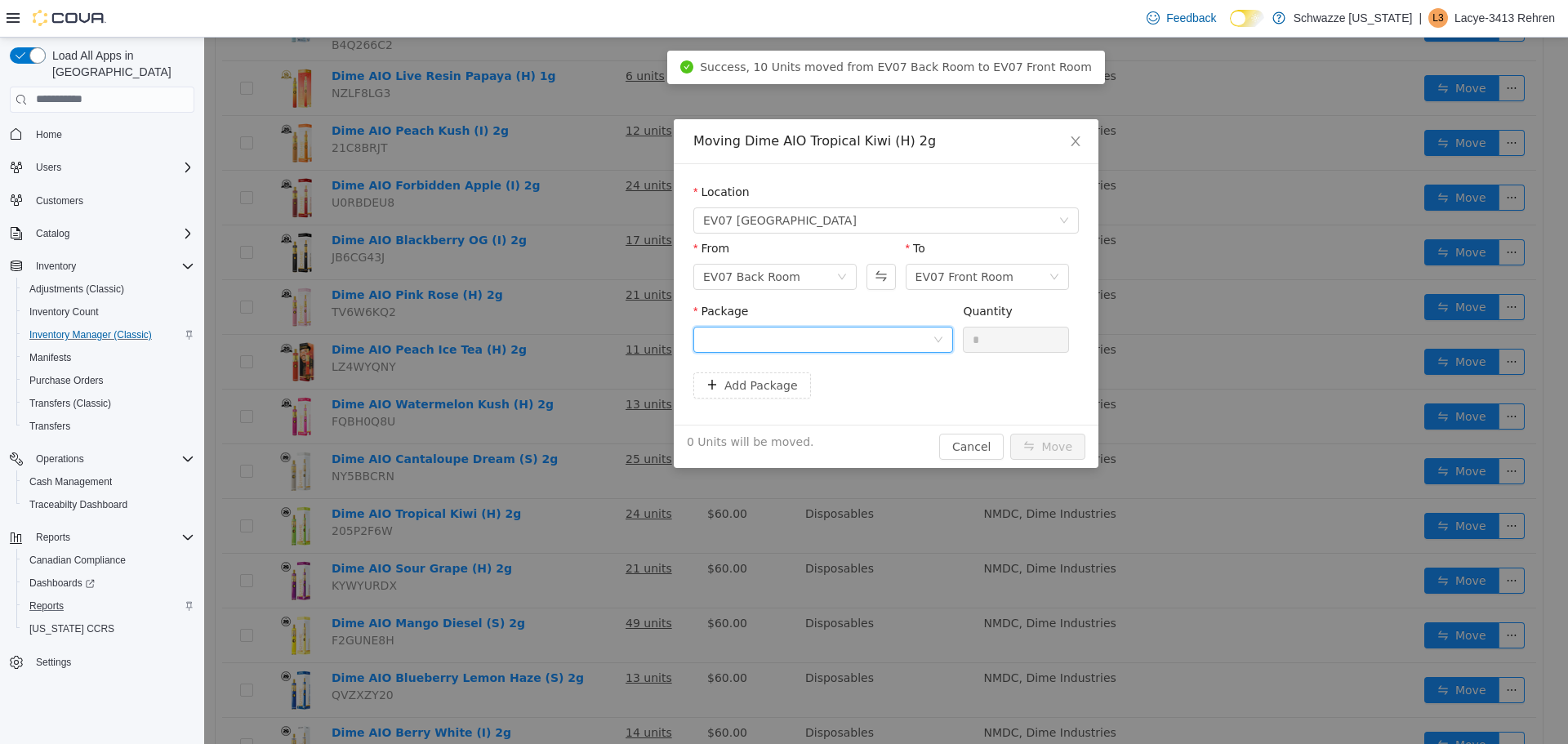
click at [902, 327] on div at bounding box center [818, 339] width 229 height 25
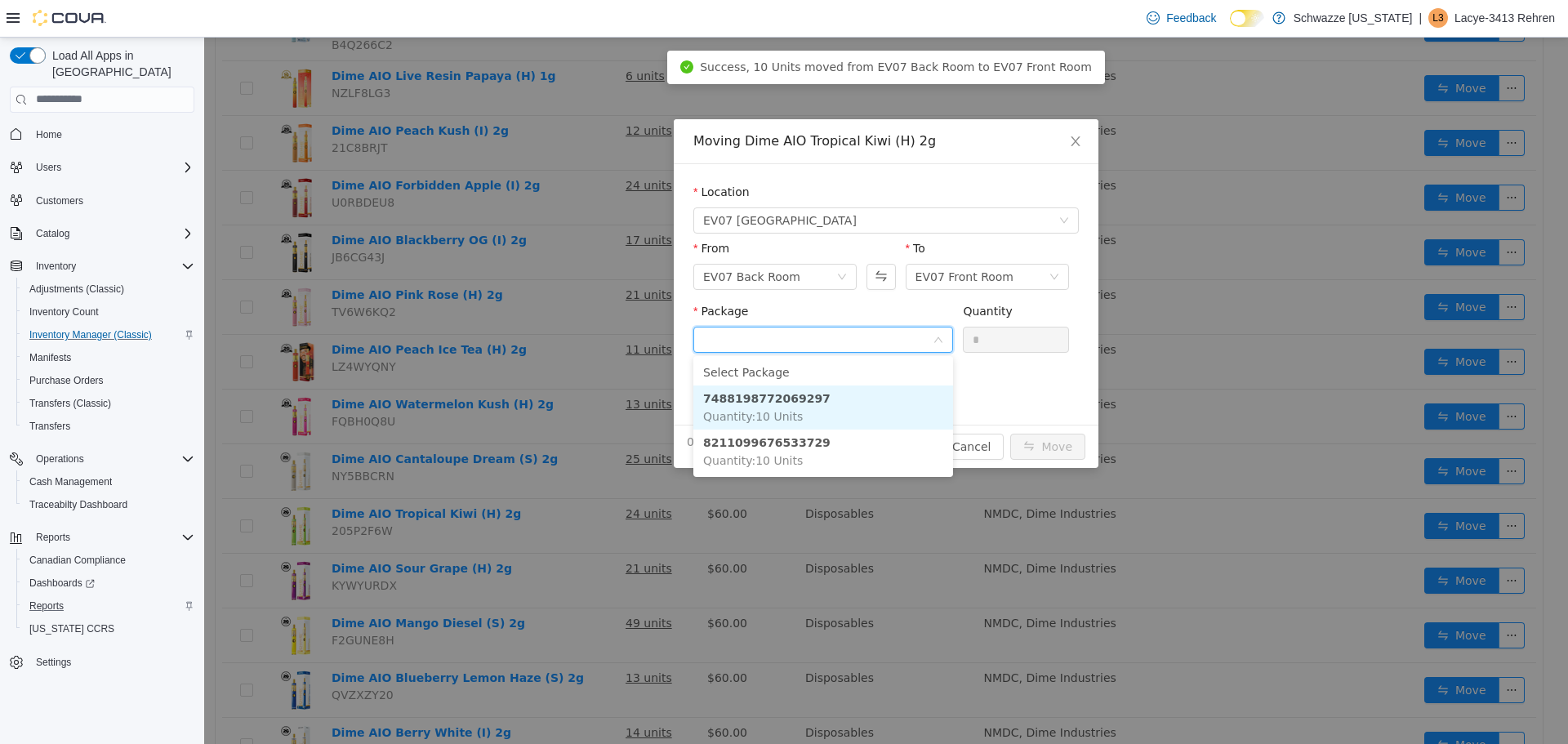
click at [833, 405] on li "7488198772069297 Quantity : 10 Units" at bounding box center [824, 406] width 260 height 44
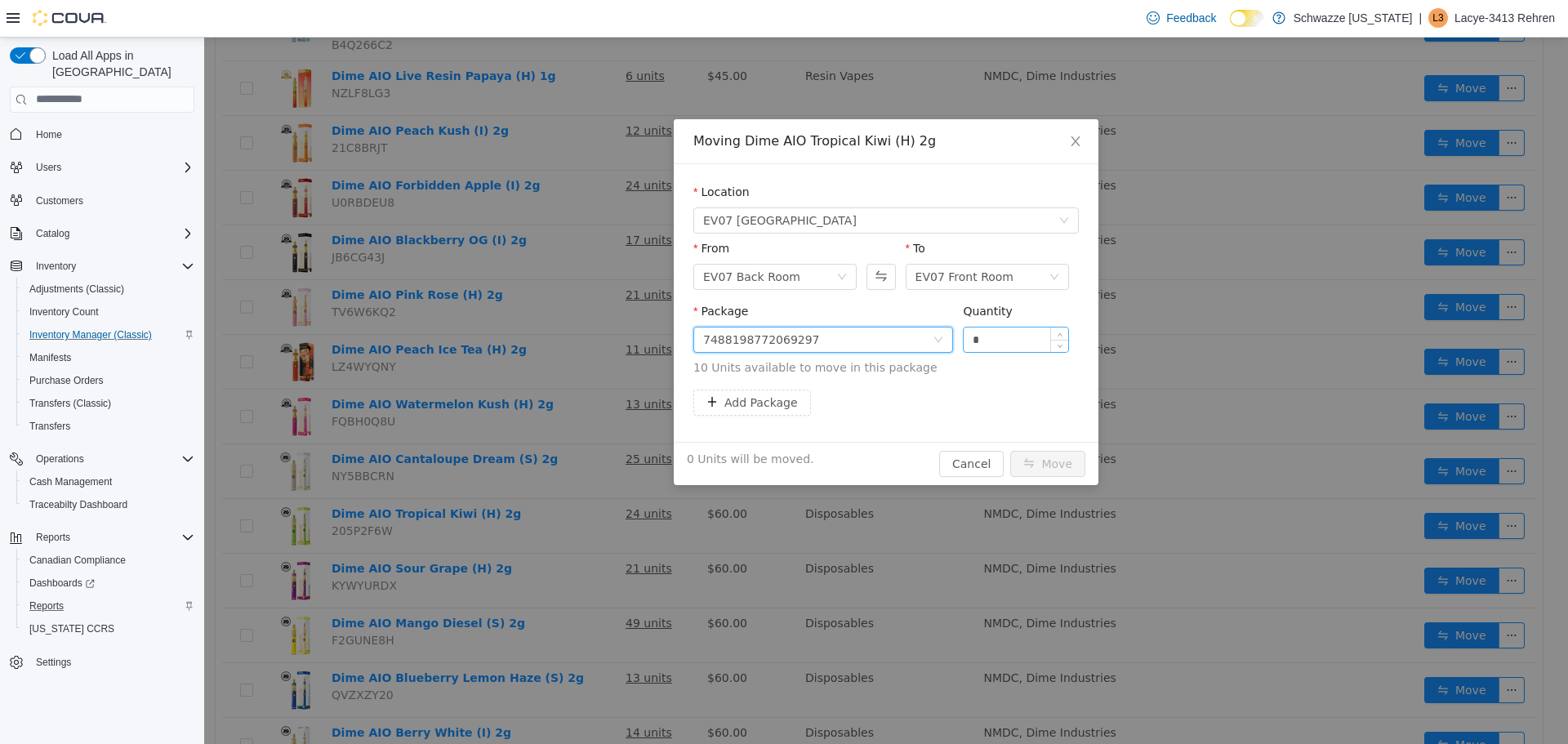
click at [1029, 331] on input "*" at bounding box center [1016, 339] width 104 height 25
type input "**"
click at [1050, 461] on button "Move" at bounding box center [1048, 463] width 75 height 27
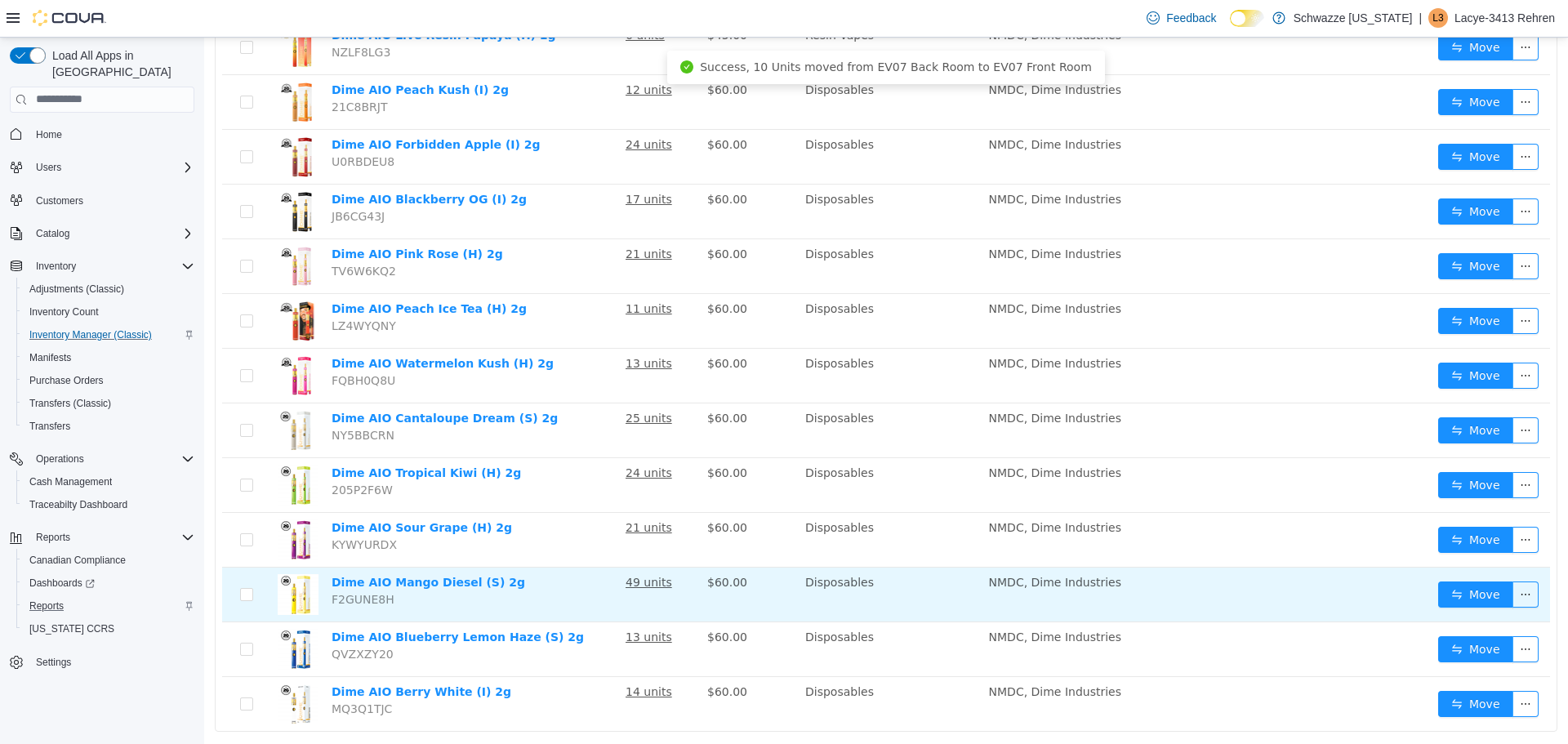
scroll to position [503, 0]
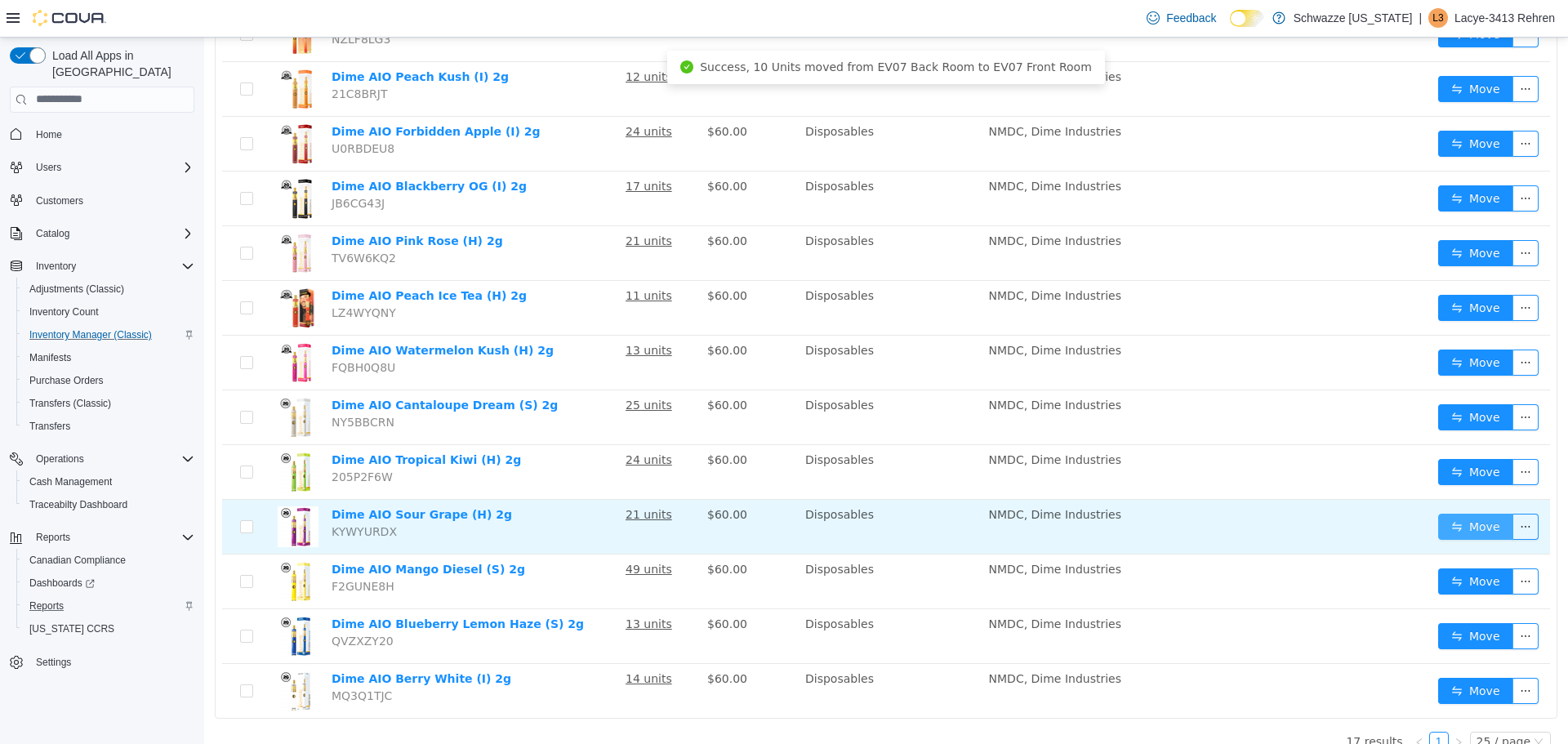
click at [1455, 513] on button "Move" at bounding box center [1475, 526] width 75 height 27
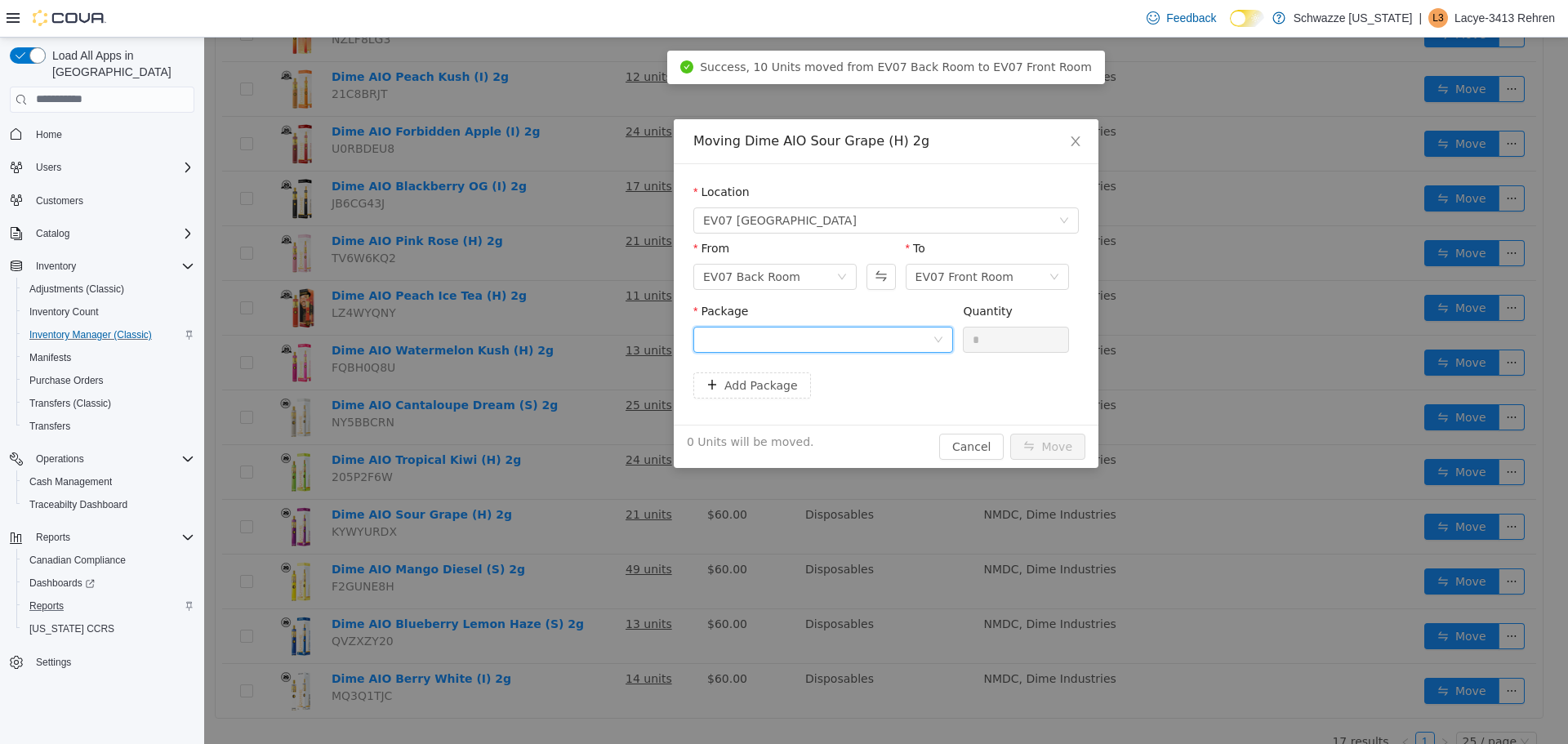
click at [875, 342] on div at bounding box center [818, 339] width 229 height 25
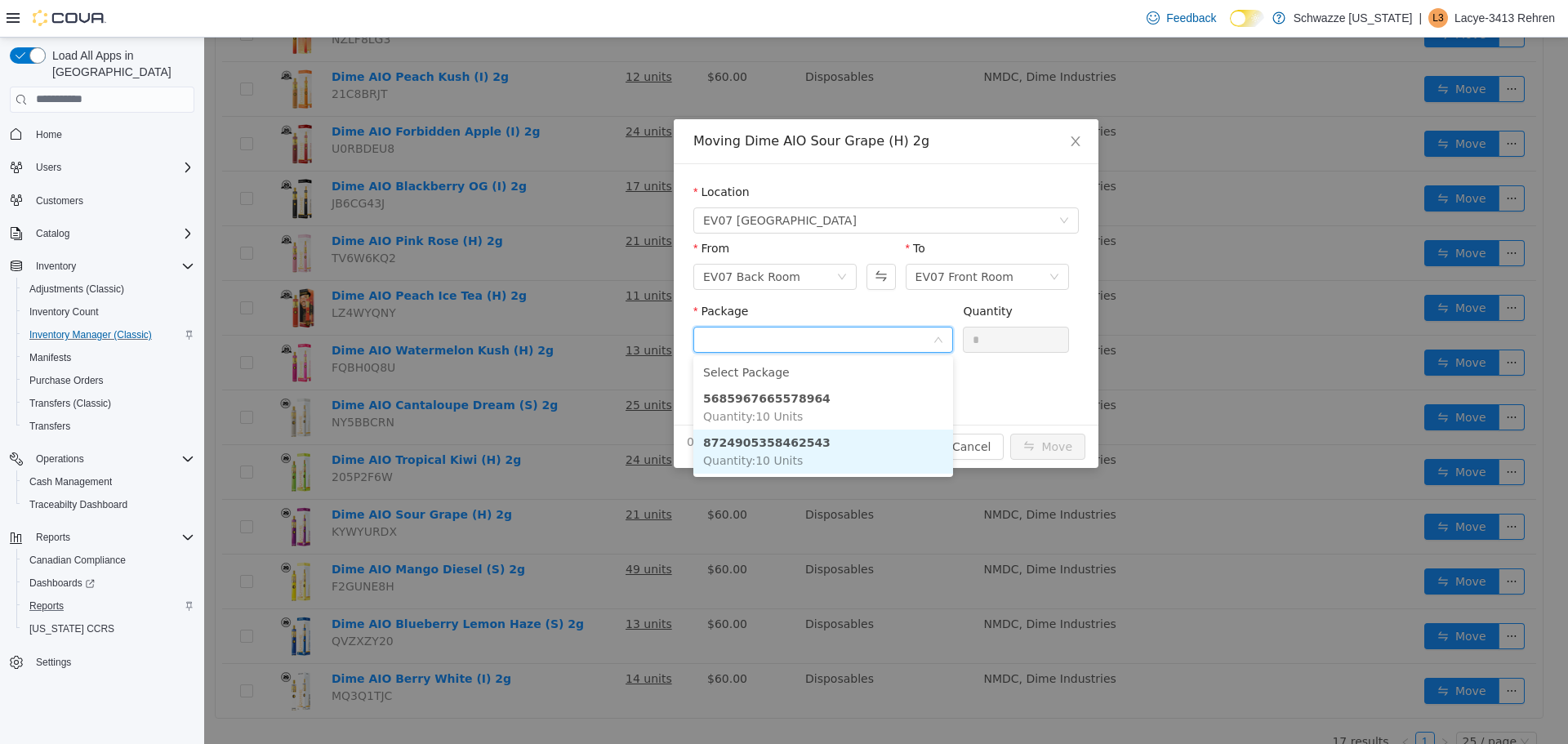
click at [847, 441] on li "8724905358462543 Quantity : 10 Units" at bounding box center [824, 451] width 260 height 44
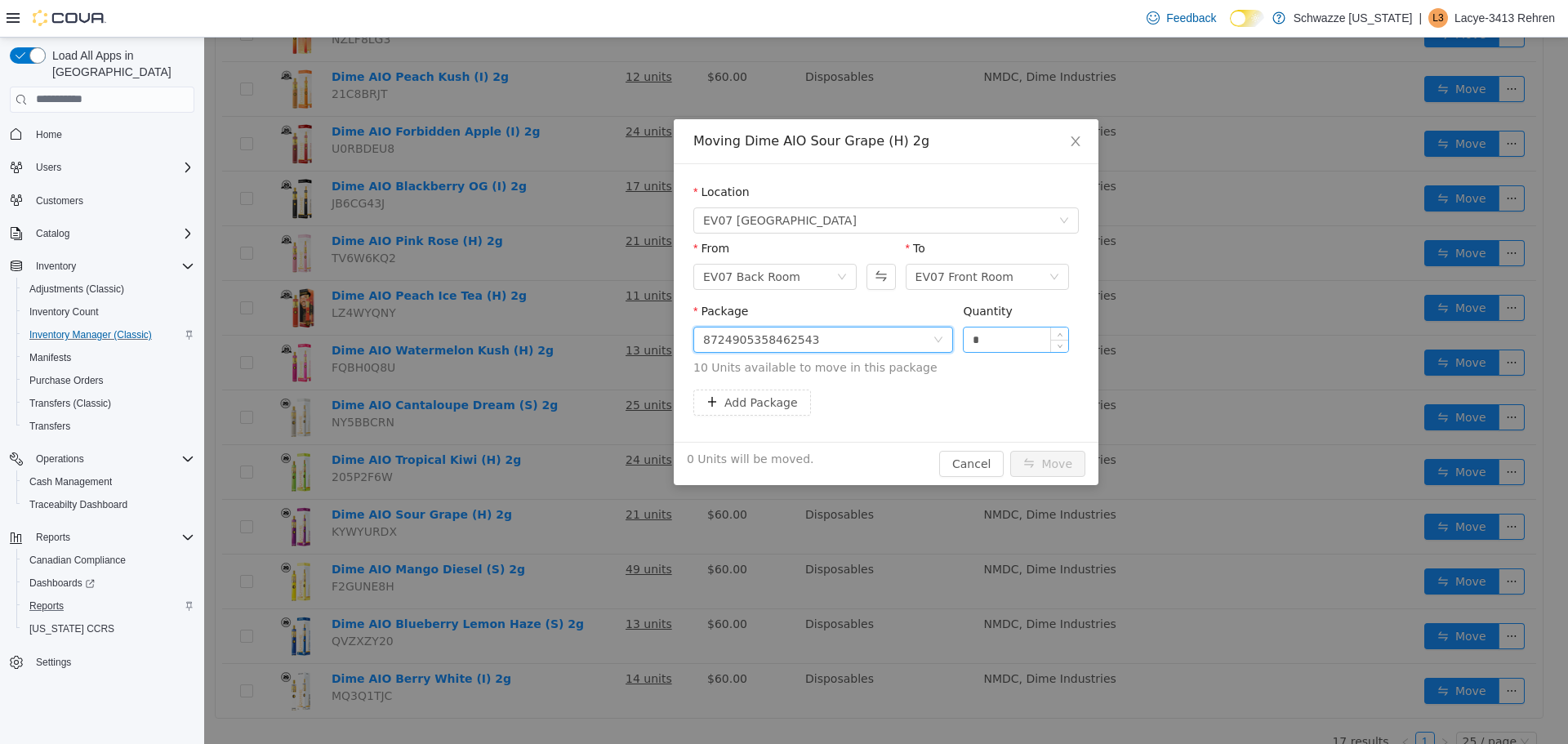
click at [1007, 343] on input "*" at bounding box center [1016, 339] width 104 height 25
type input "**"
click at [1067, 462] on button "Move" at bounding box center [1048, 463] width 75 height 27
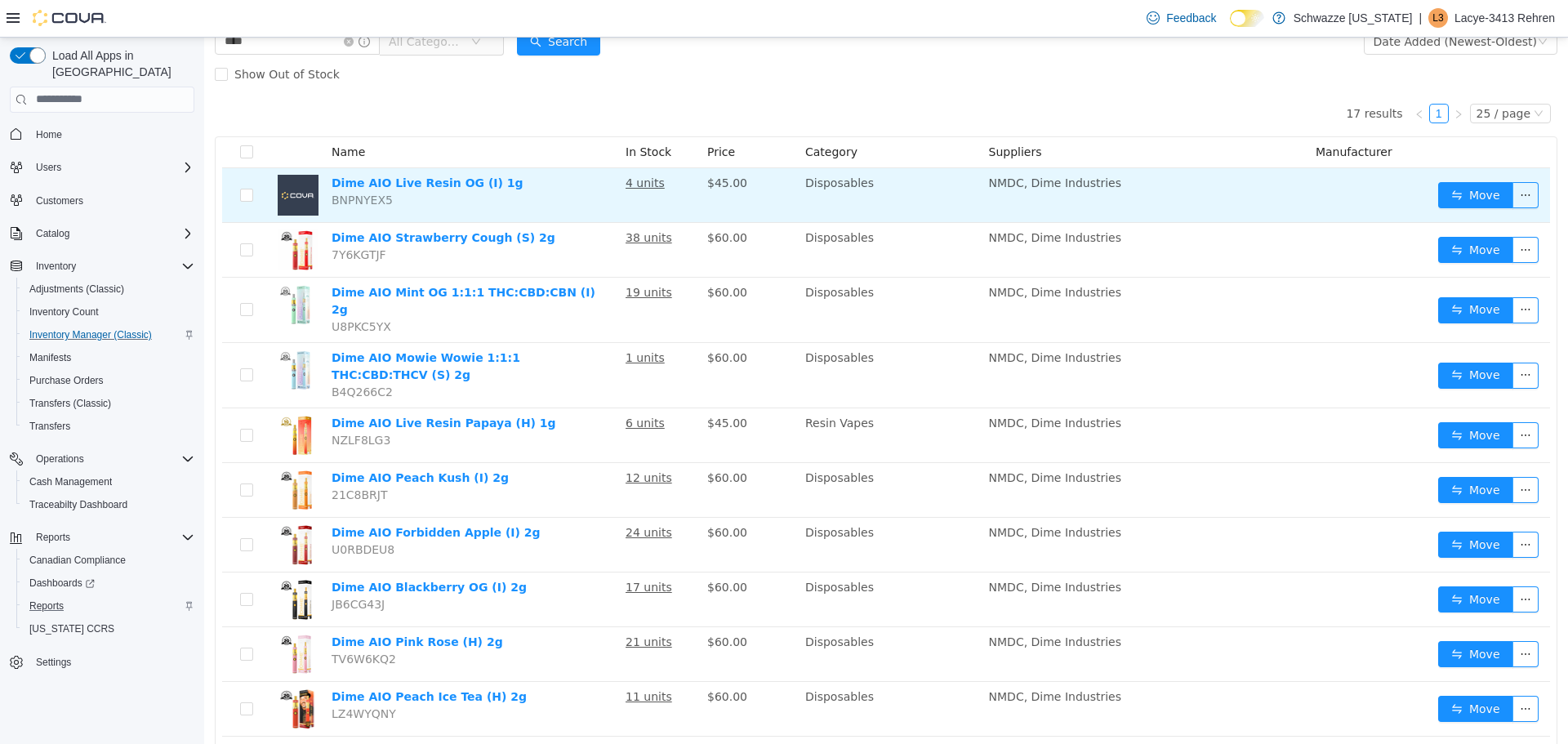
scroll to position [0, 0]
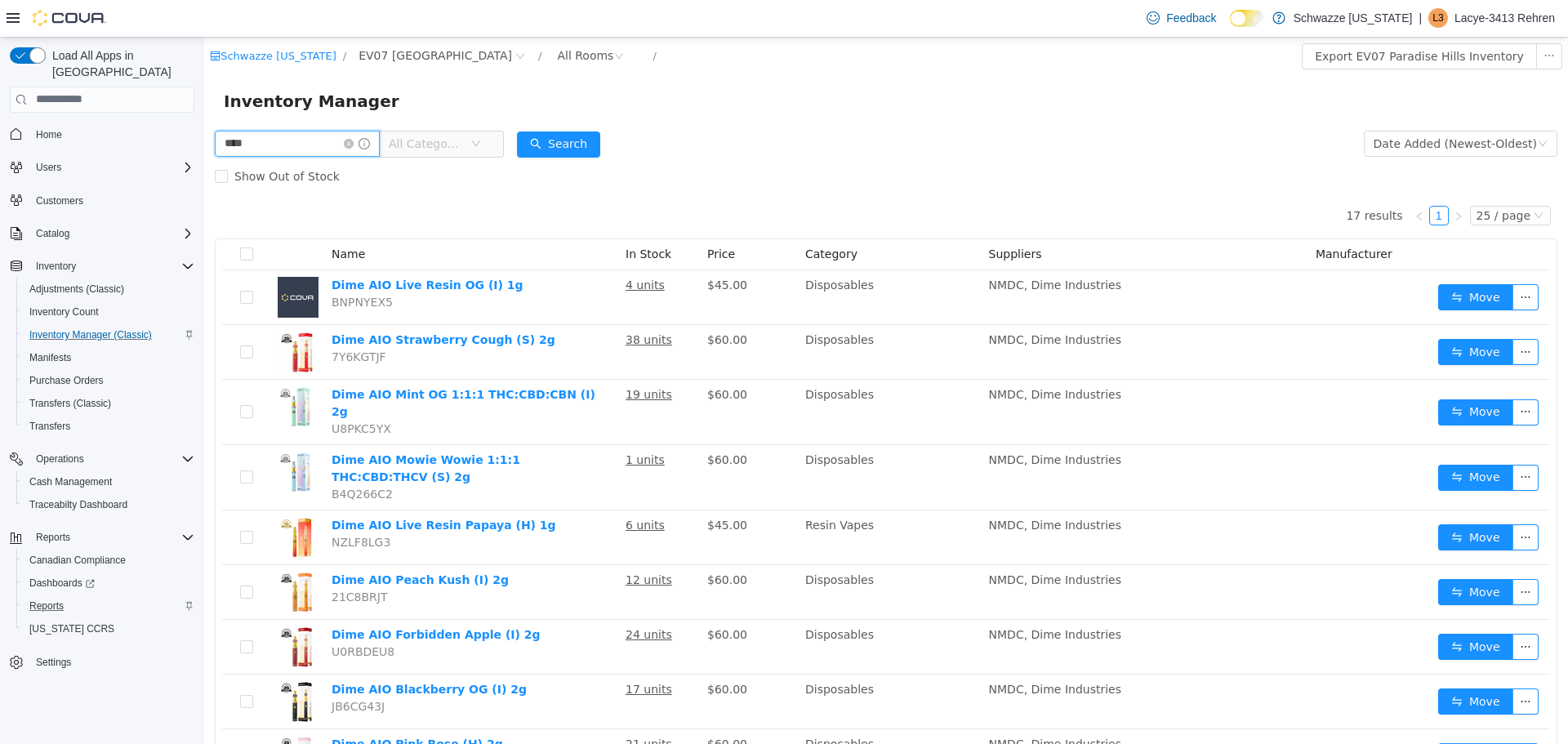
click at [326, 143] on input "****" at bounding box center [297, 143] width 165 height 27
type input "*******"
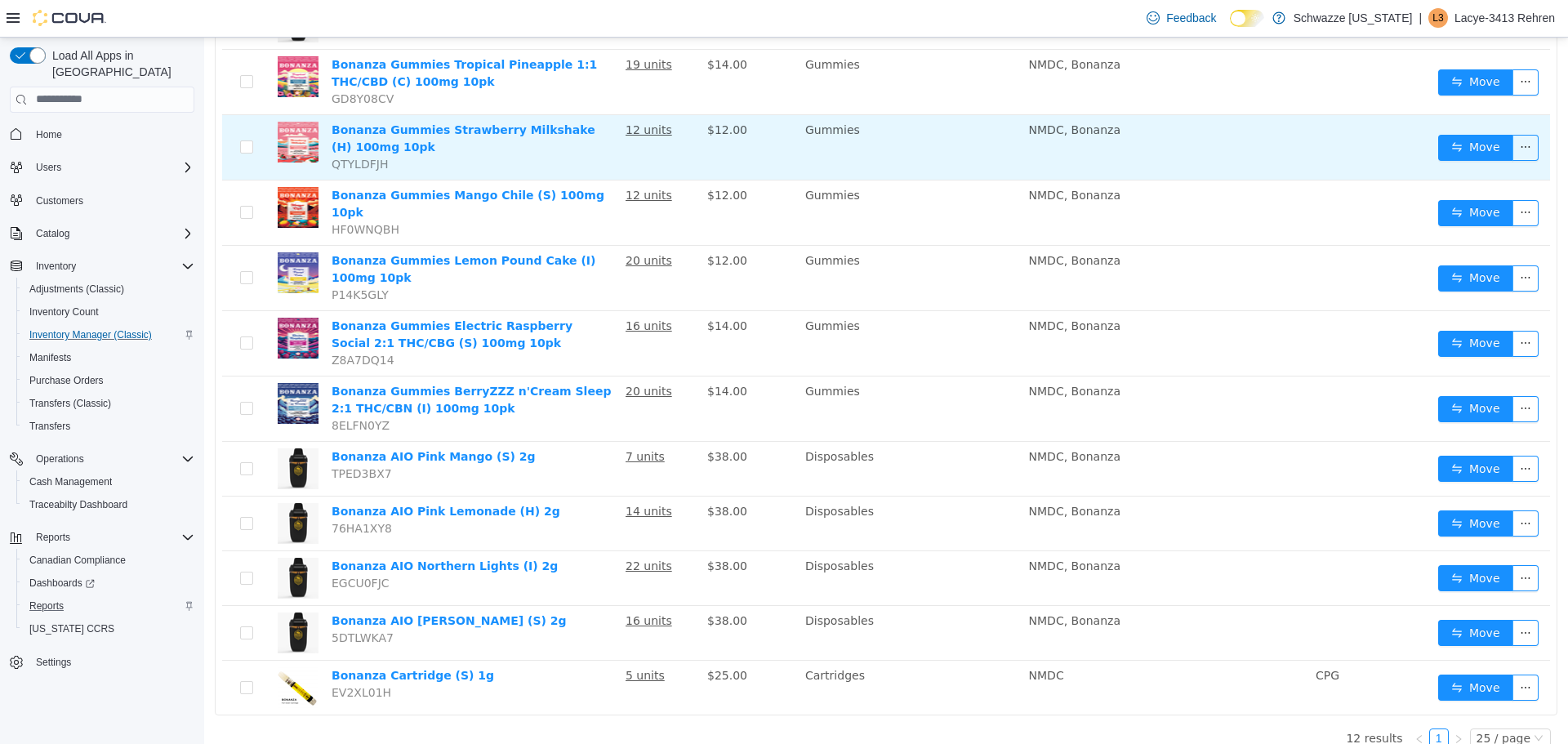
scroll to position [282, 0]
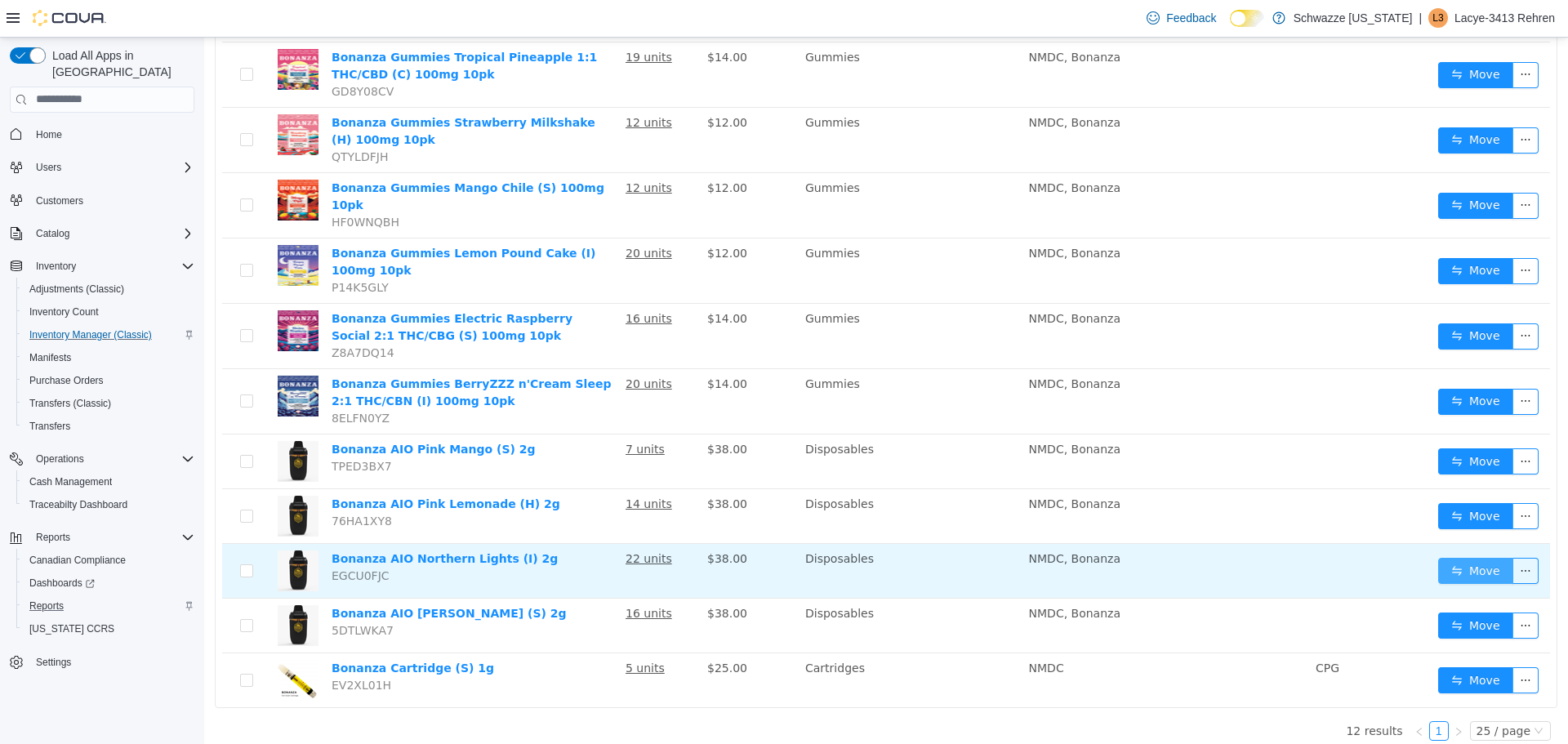
click at [1438, 559] on button "Move" at bounding box center [1475, 570] width 75 height 27
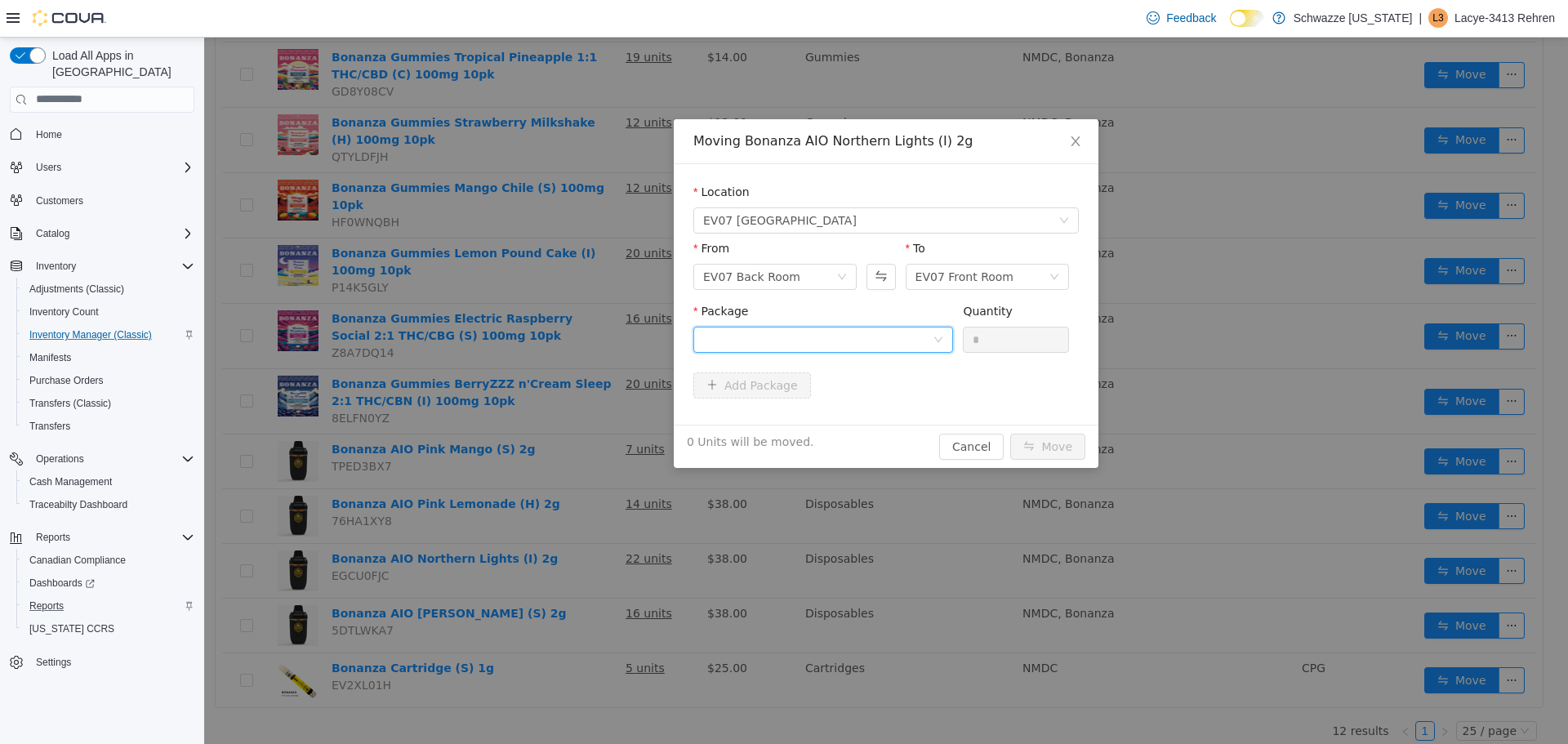
click at [901, 339] on div at bounding box center [818, 339] width 229 height 25
click at [843, 396] on li "9245066076099698 Quantity : 20 Units" at bounding box center [824, 406] width 260 height 44
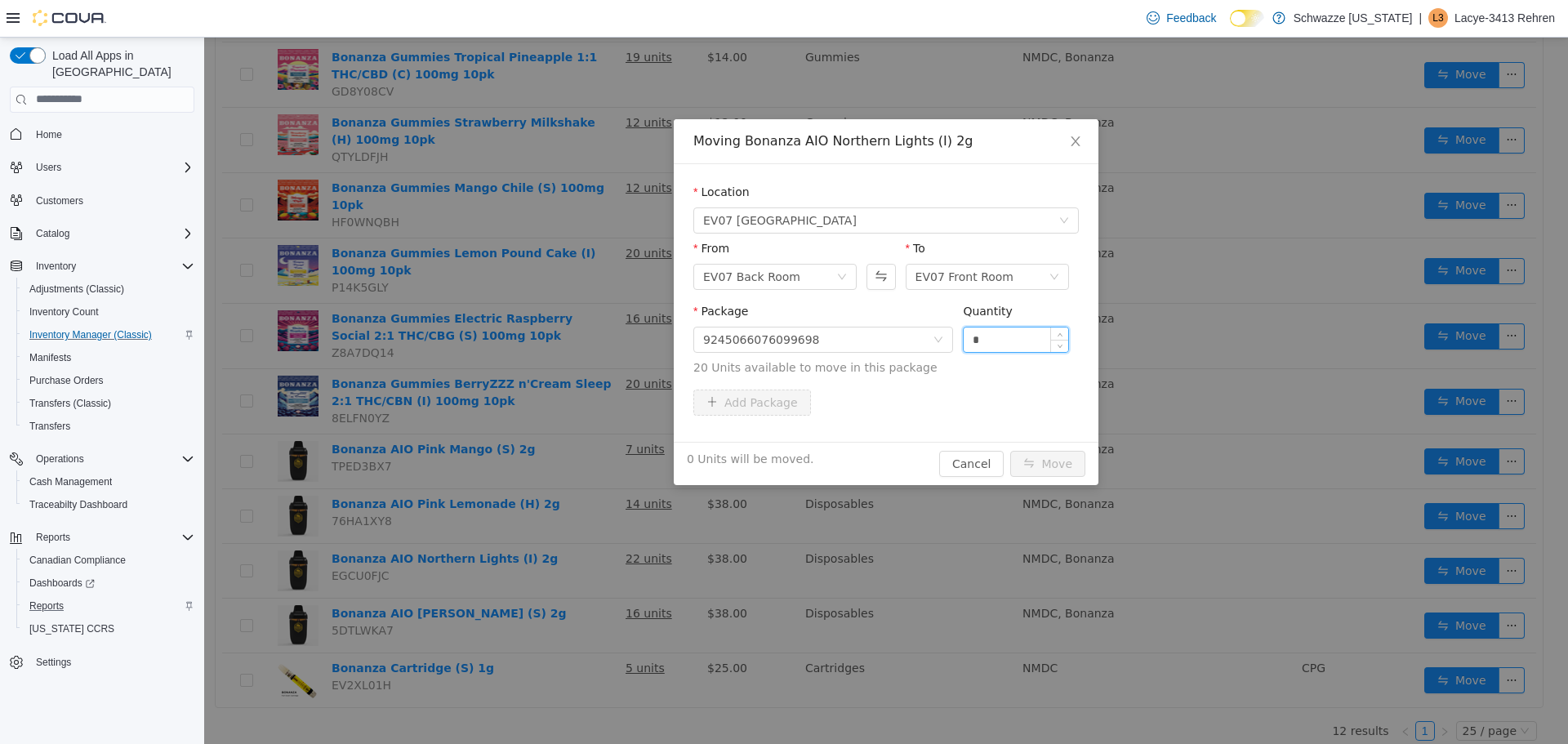
click at [1027, 341] on input "*" at bounding box center [1016, 339] width 104 height 25
type input "**"
click at [1048, 473] on button "Move" at bounding box center [1048, 463] width 75 height 27
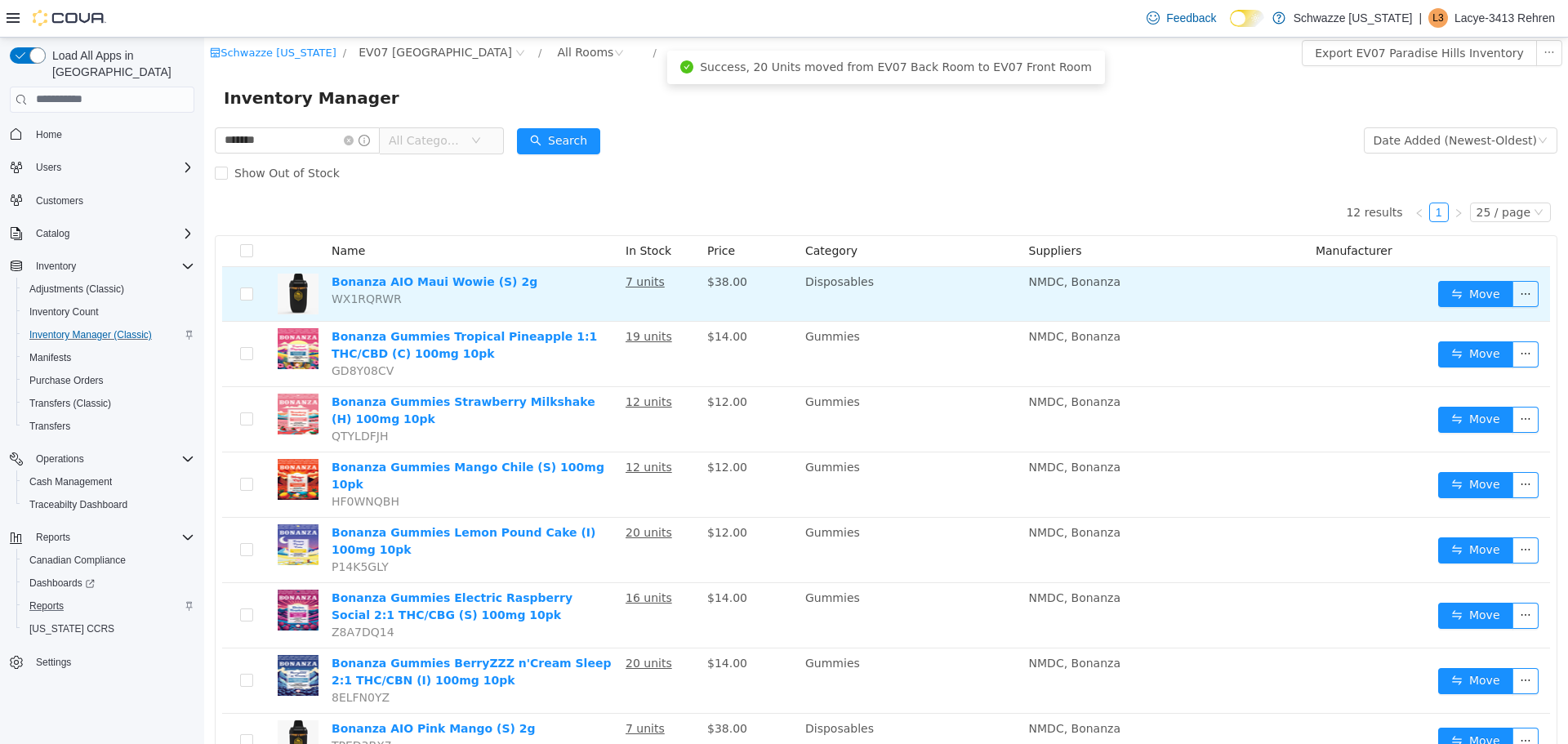
scroll to position [0, 0]
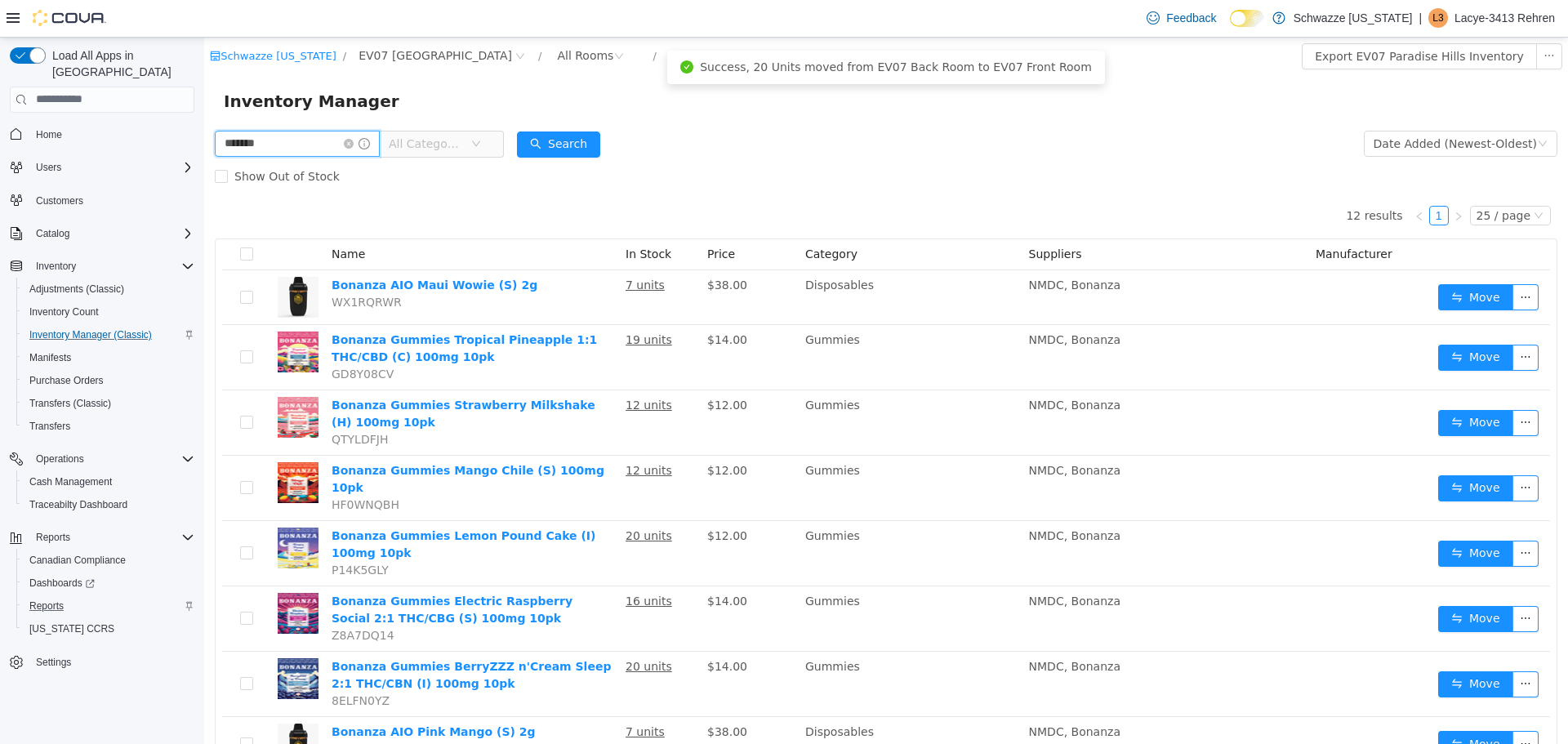
click at [315, 138] on input "*******" at bounding box center [297, 143] width 165 height 27
type input "********"
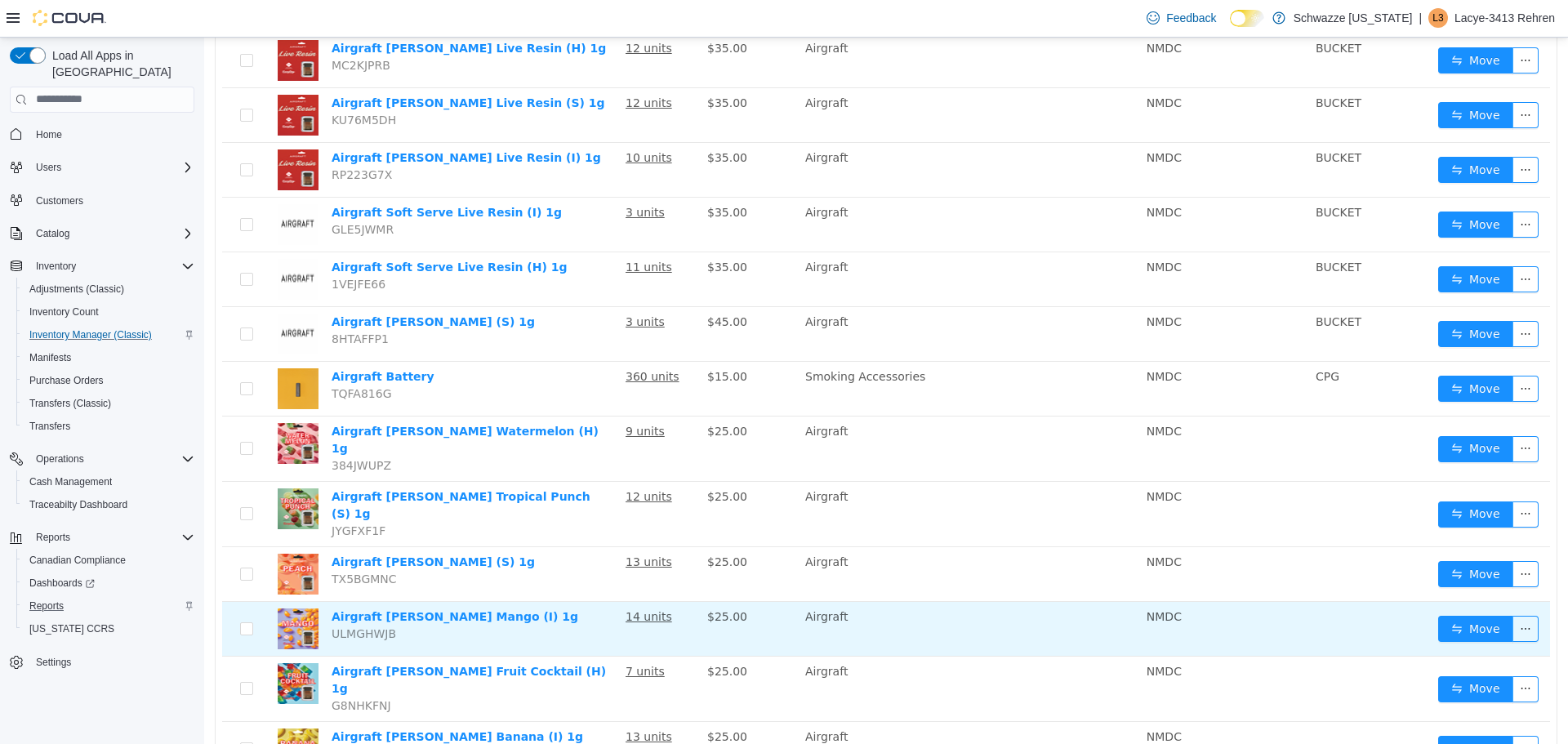
scroll to position [428, 0]
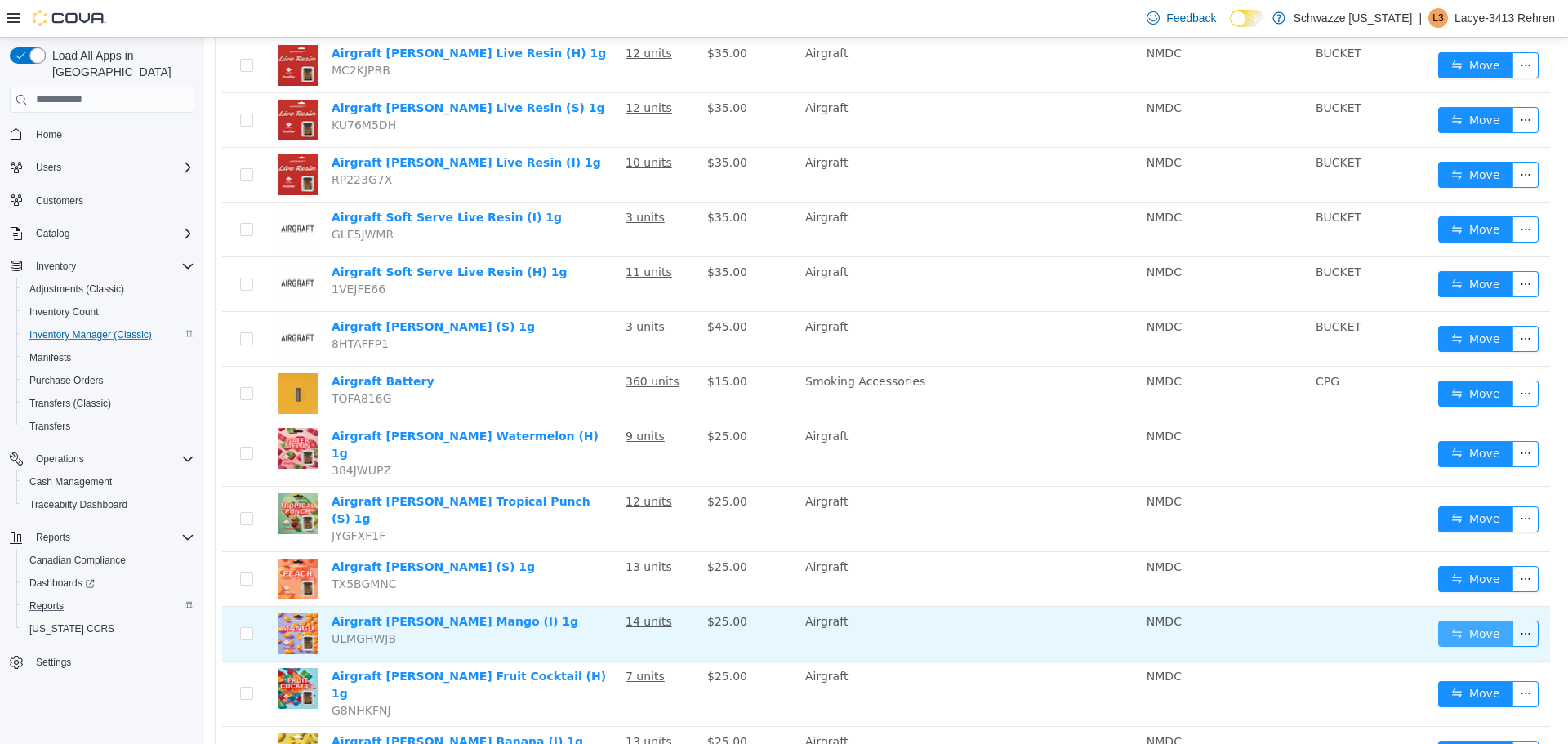
click at [1444, 620] on button "Move" at bounding box center [1475, 633] width 75 height 27
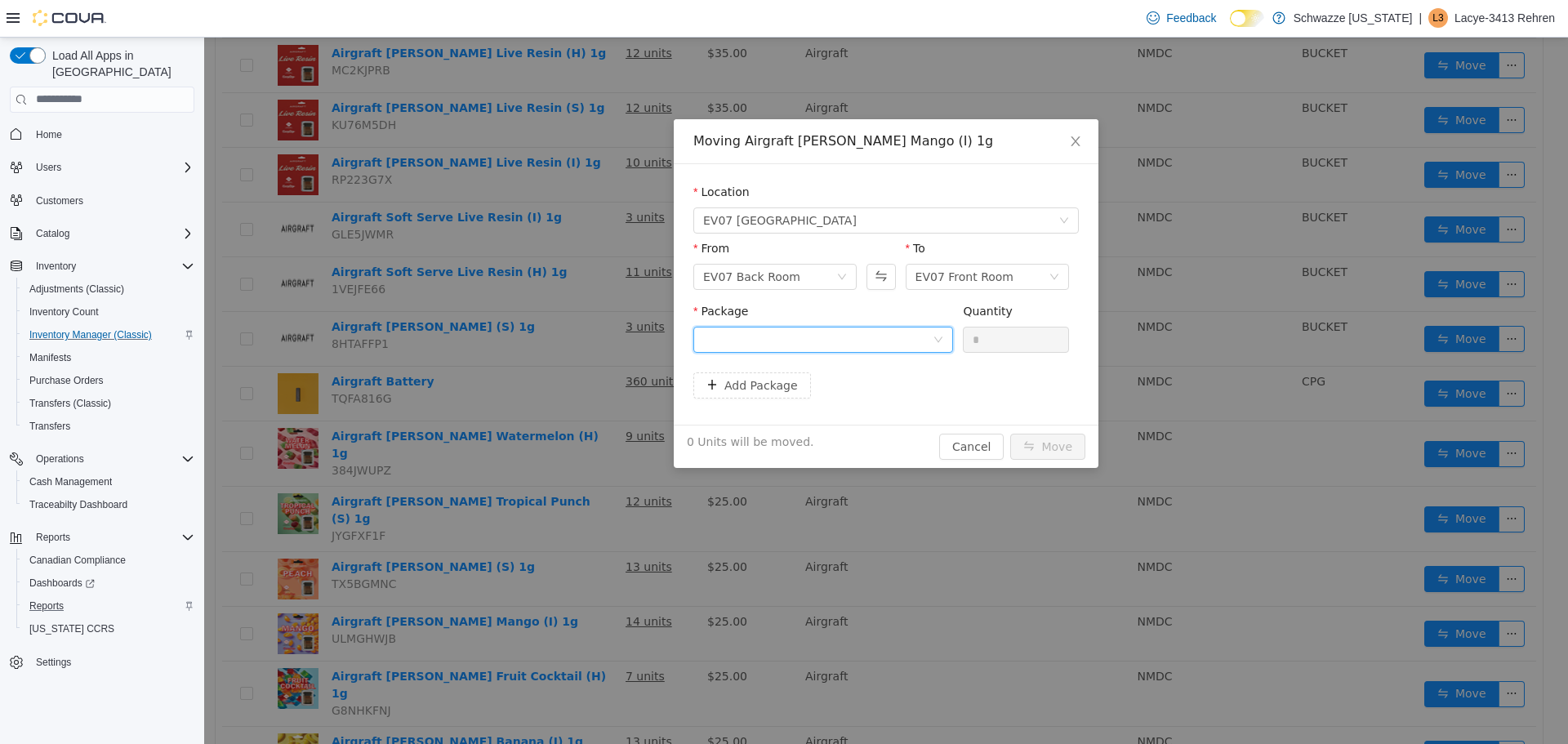
click at [923, 341] on div at bounding box center [818, 339] width 229 height 25
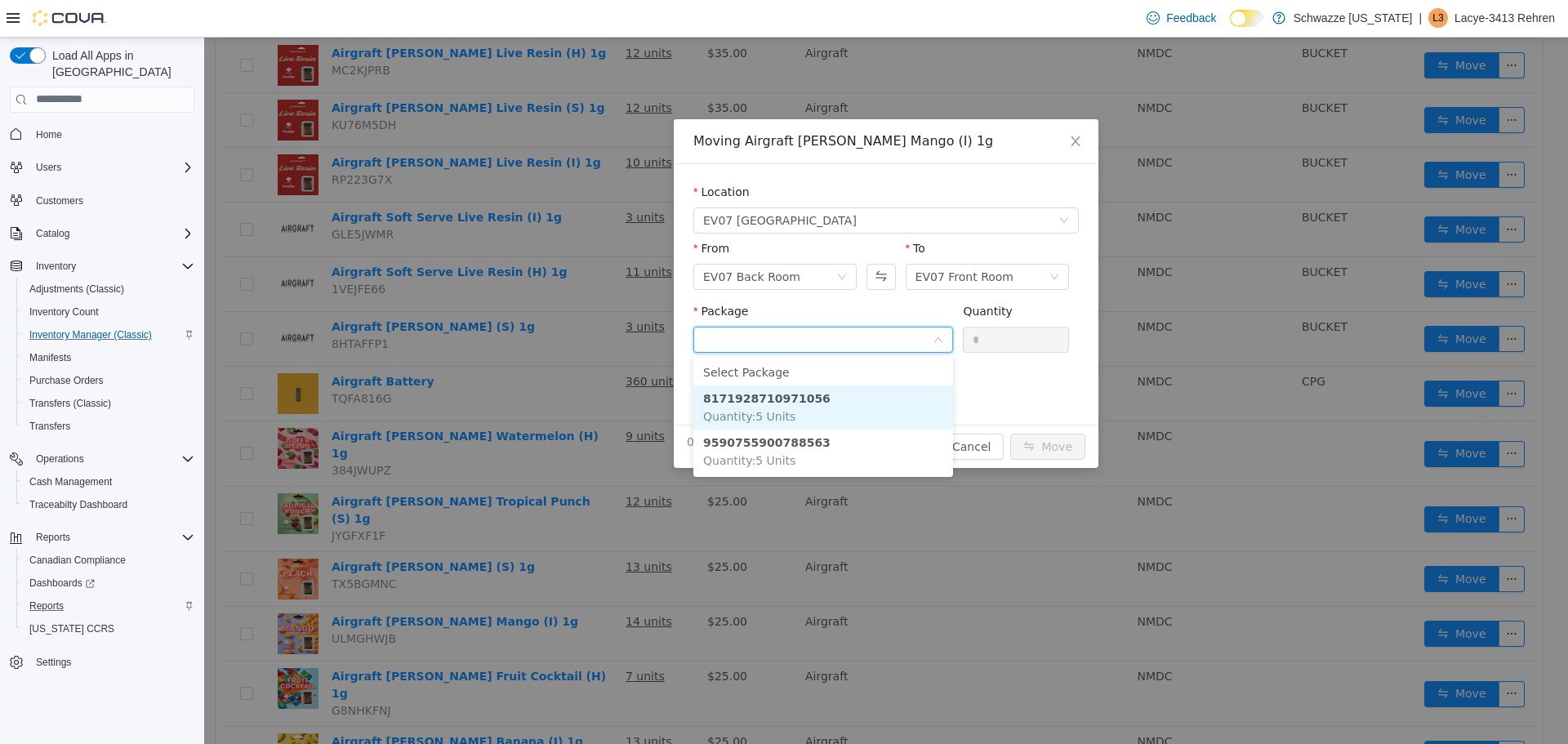
click at [847, 397] on li "8171928710971056 Quantity : 5 Units" at bounding box center [824, 406] width 260 height 44
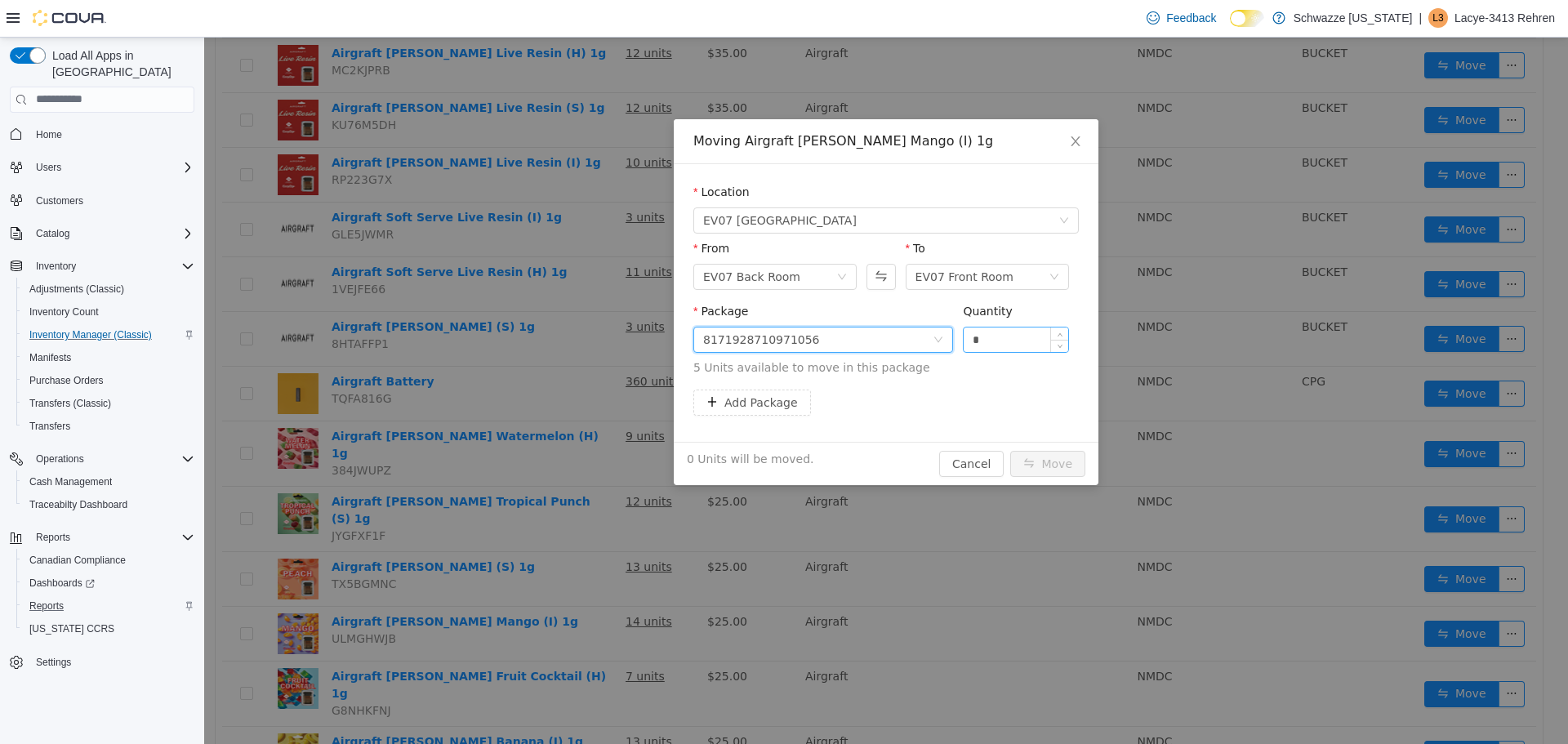
click at [1000, 339] on input "*" at bounding box center [1016, 339] width 104 height 25
type input "*"
click at [1048, 470] on button "Move" at bounding box center [1048, 463] width 75 height 27
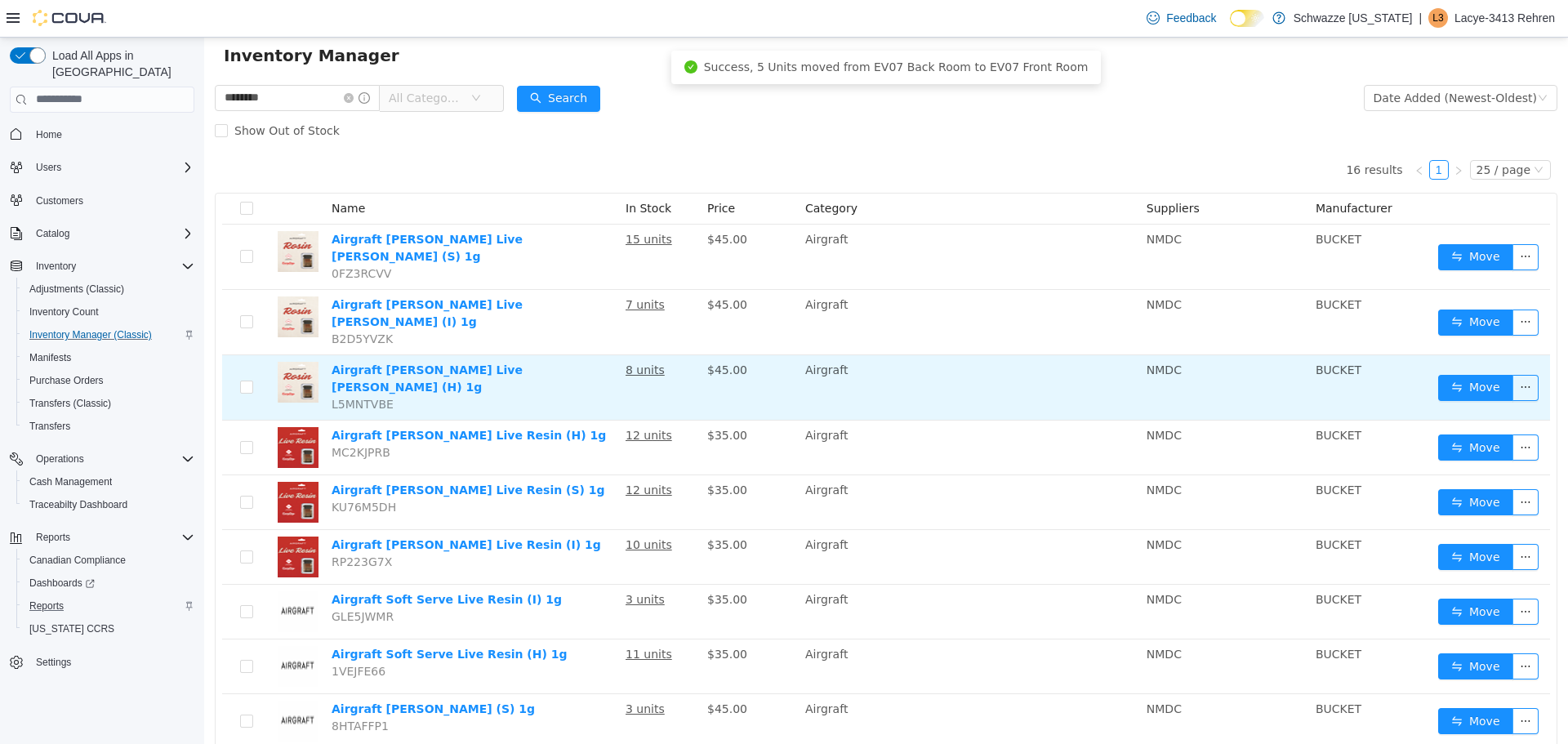
scroll to position [0, 0]
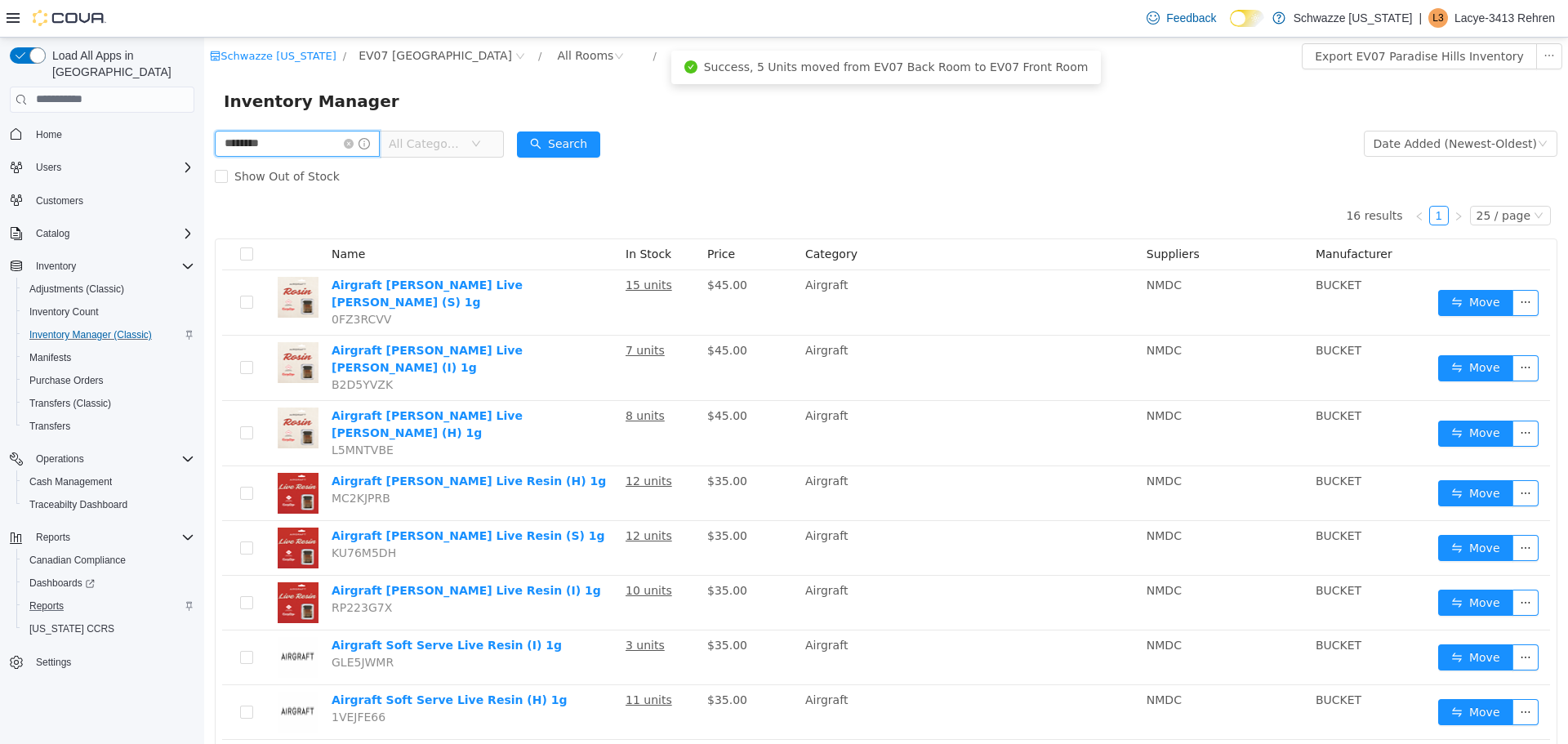
click at [328, 149] on input "********" at bounding box center [297, 143] width 165 height 27
type input "**********"
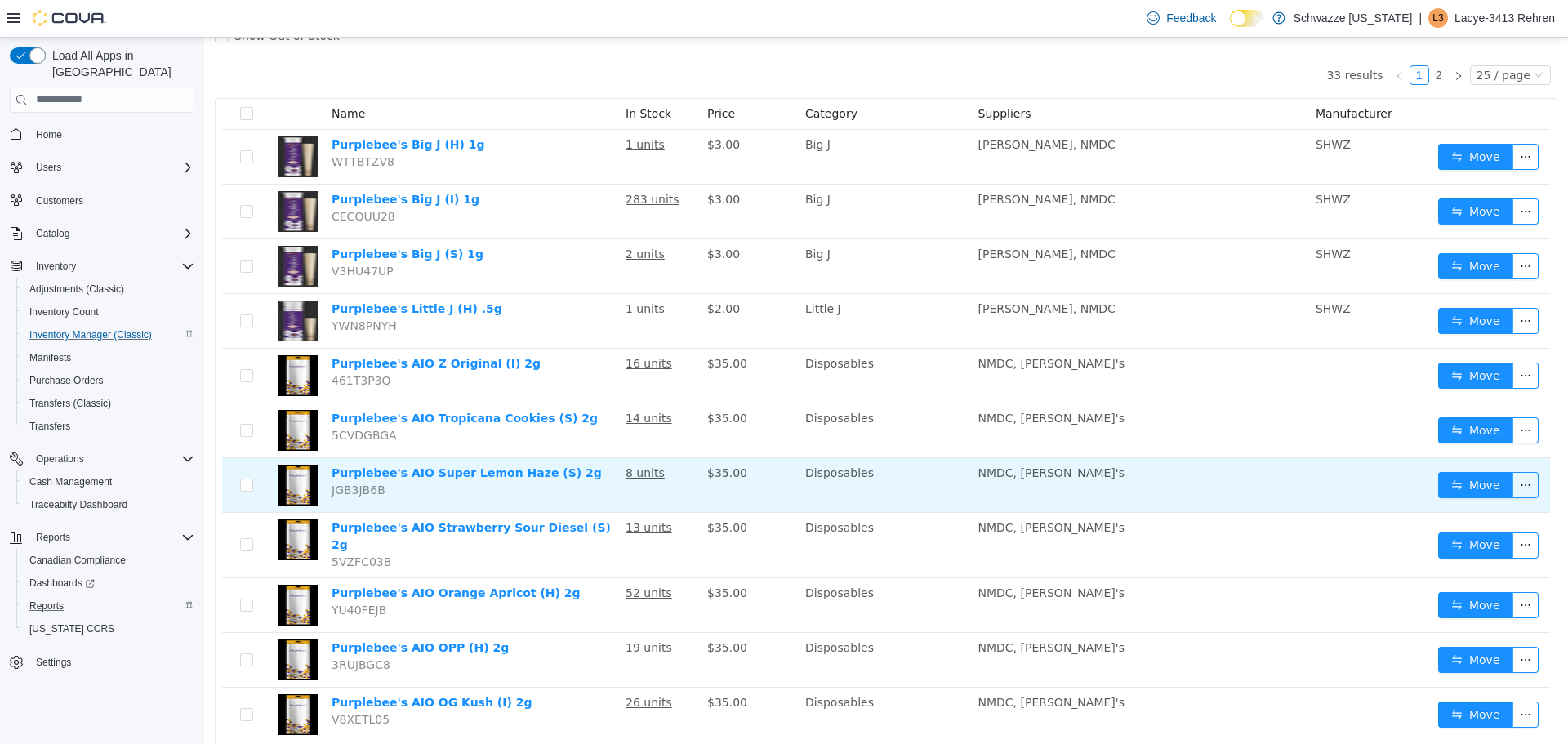
scroll to position [143, 0]
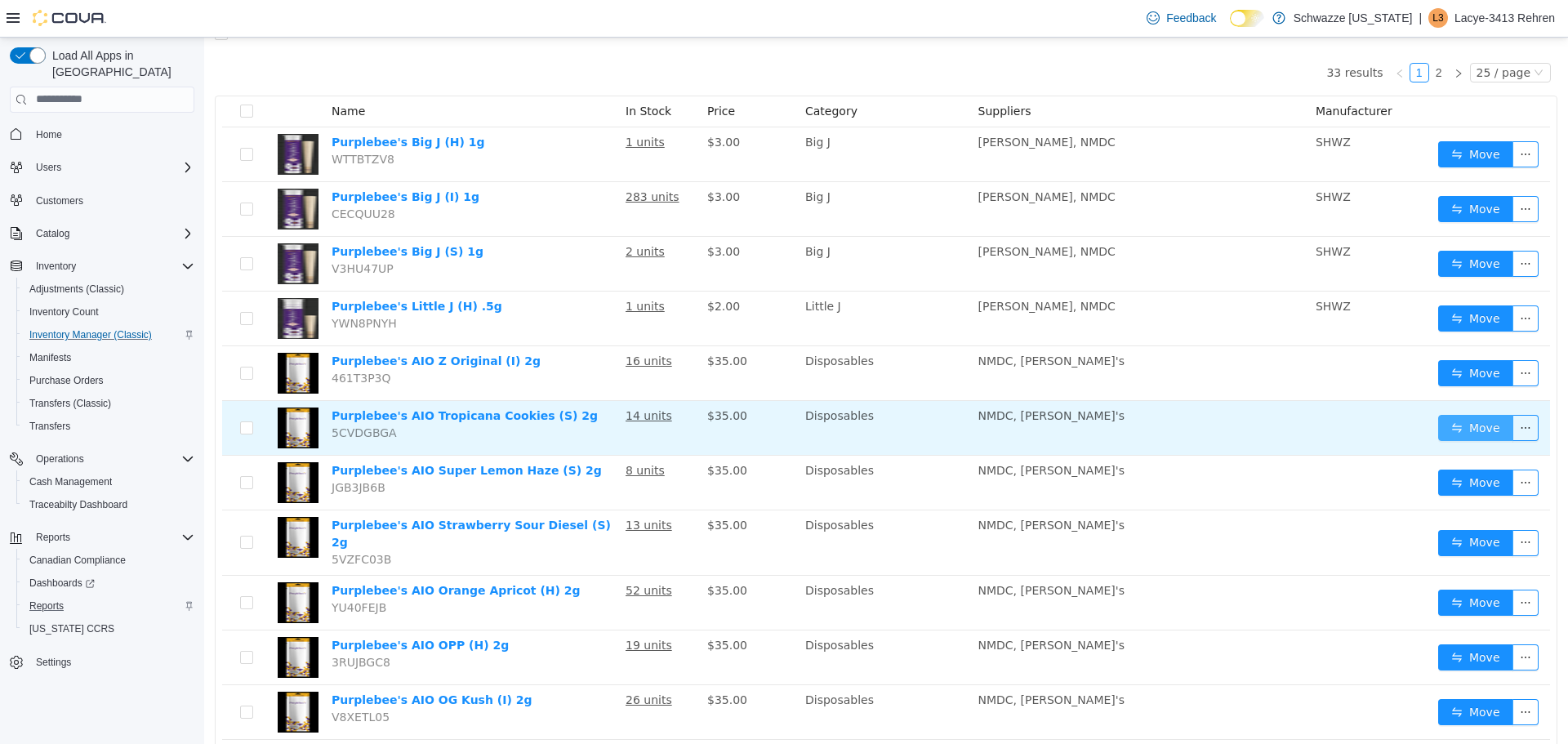
click at [1474, 440] on button "Move" at bounding box center [1475, 427] width 75 height 27
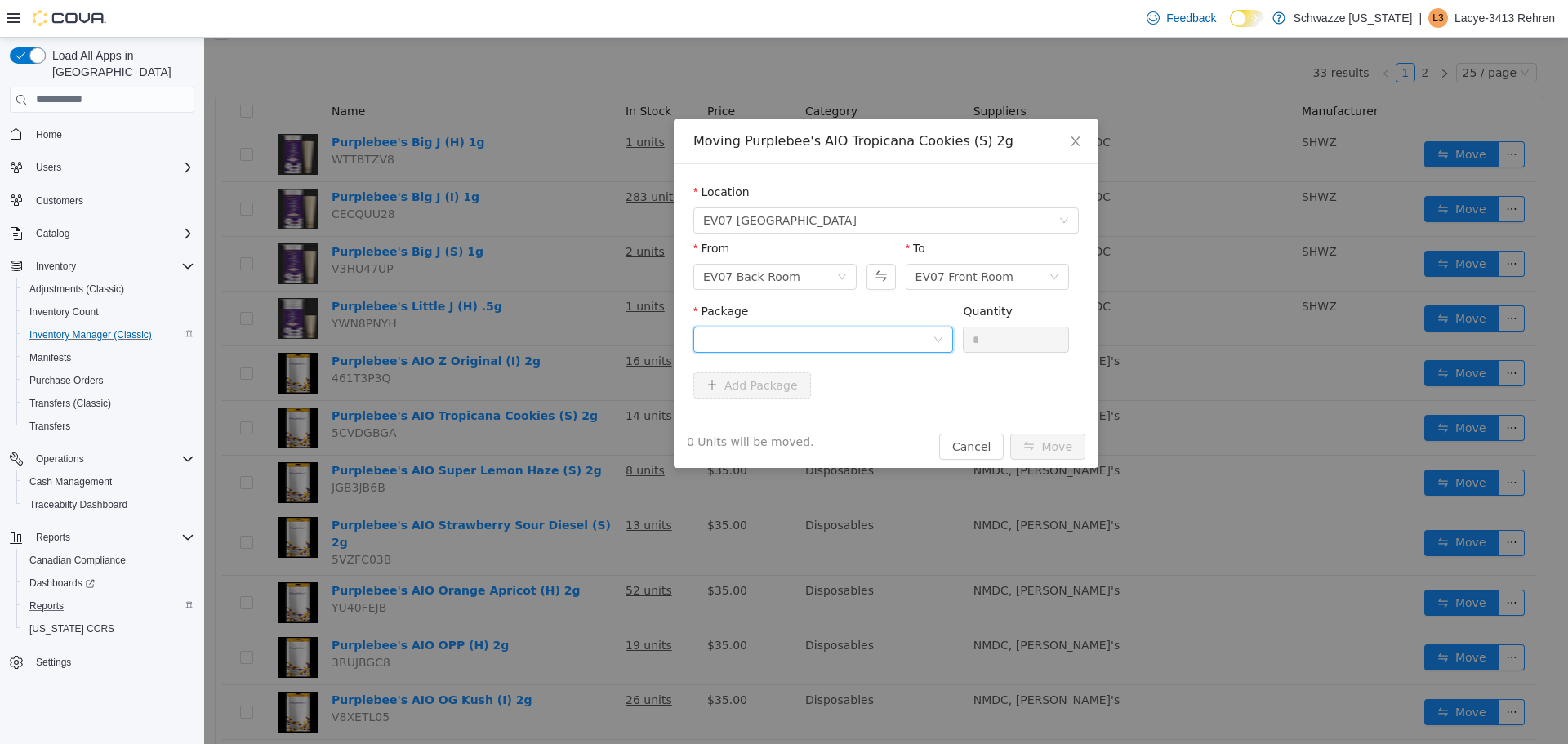
click at [772, 332] on div at bounding box center [818, 339] width 229 height 25
drag, startPoint x: 804, startPoint y: 410, endPoint x: 878, endPoint y: 380, distance: 79.8
click at [805, 410] on li "5237122042847579 Quantity : 10 Units" at bounding box center [824, 406] width 260 height 44
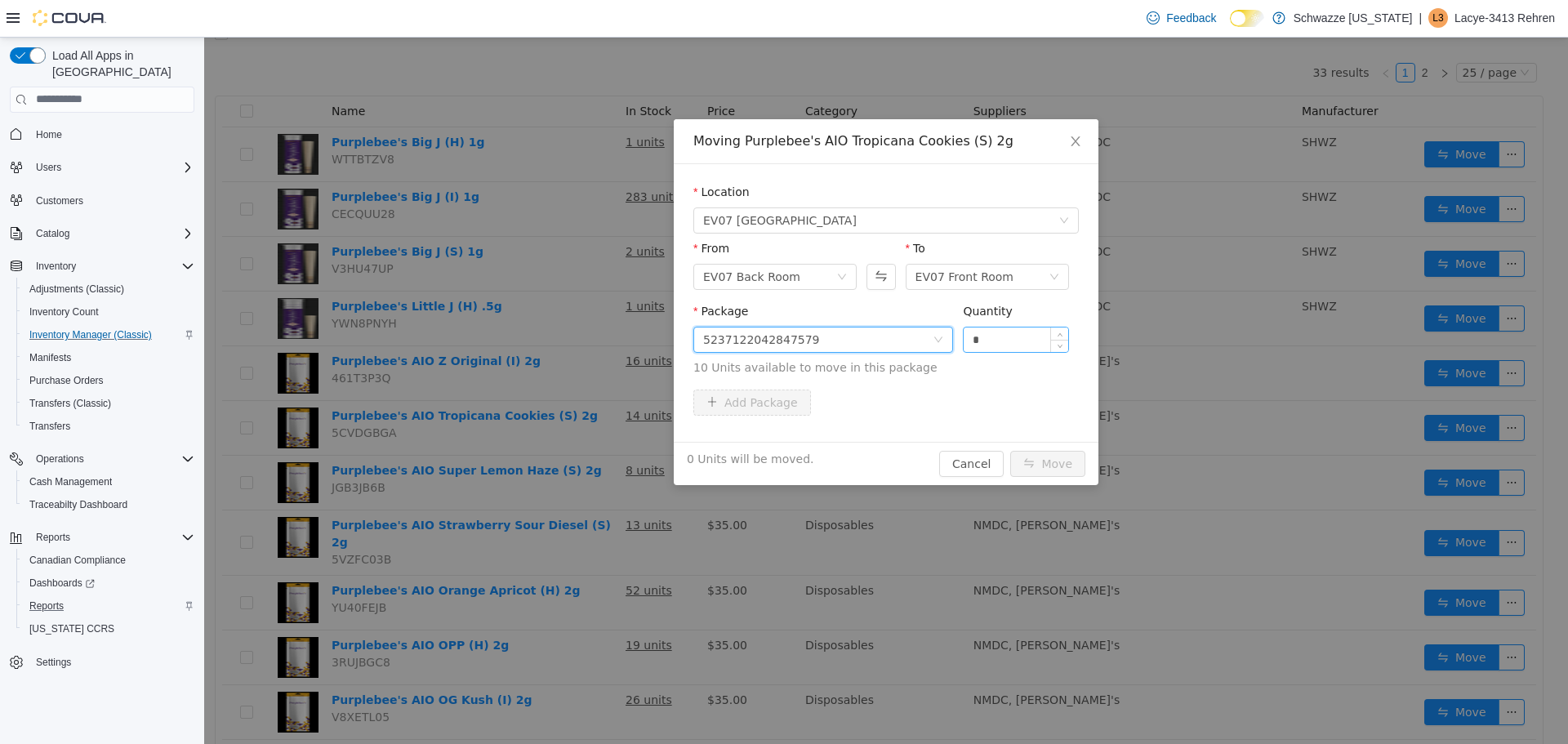
click at [1021, 341] on input "*" at bounding box center [1016, 339] width 104 height 25
type input "**"
click at [1030, 454] on button "Move" at bounding box center [1048, 463] width 75 height 27
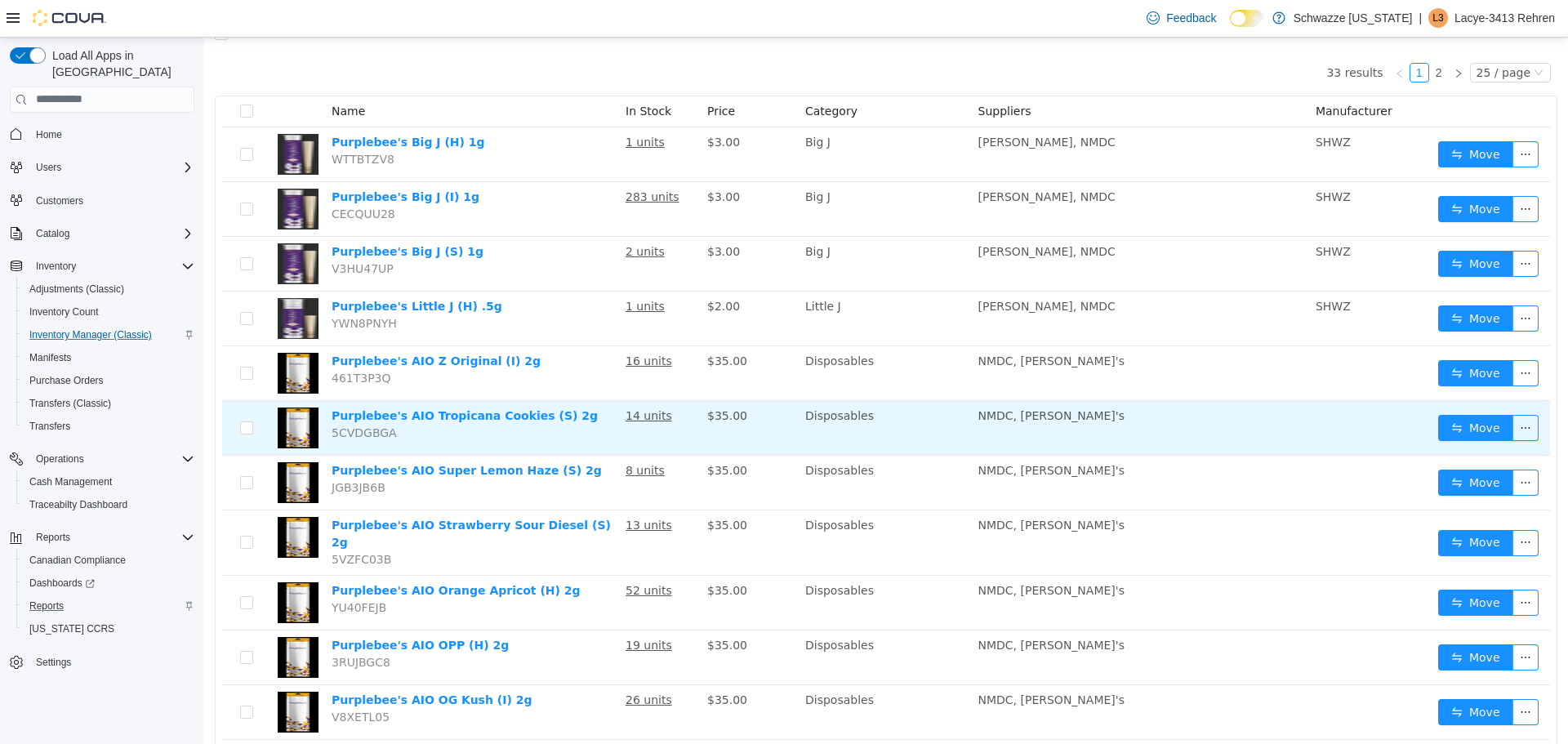
scroll to position [0, 0]
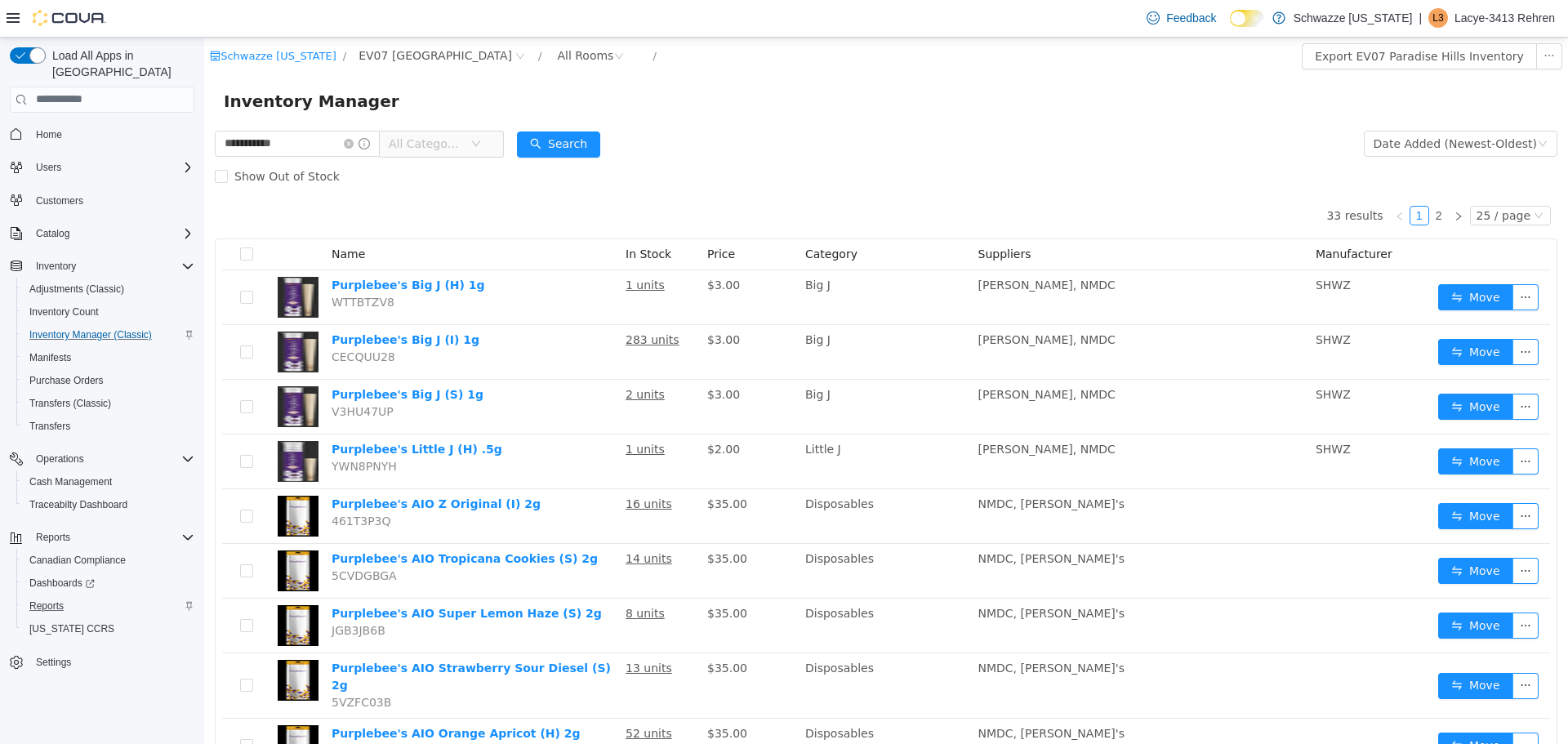
click at [735, 113] on div "Inventory Manager" at bounding box center [886, 100] width 1325 height 27
click at [294, 143] on input "**********" at bounding box center [297, 143] width 165 height 27
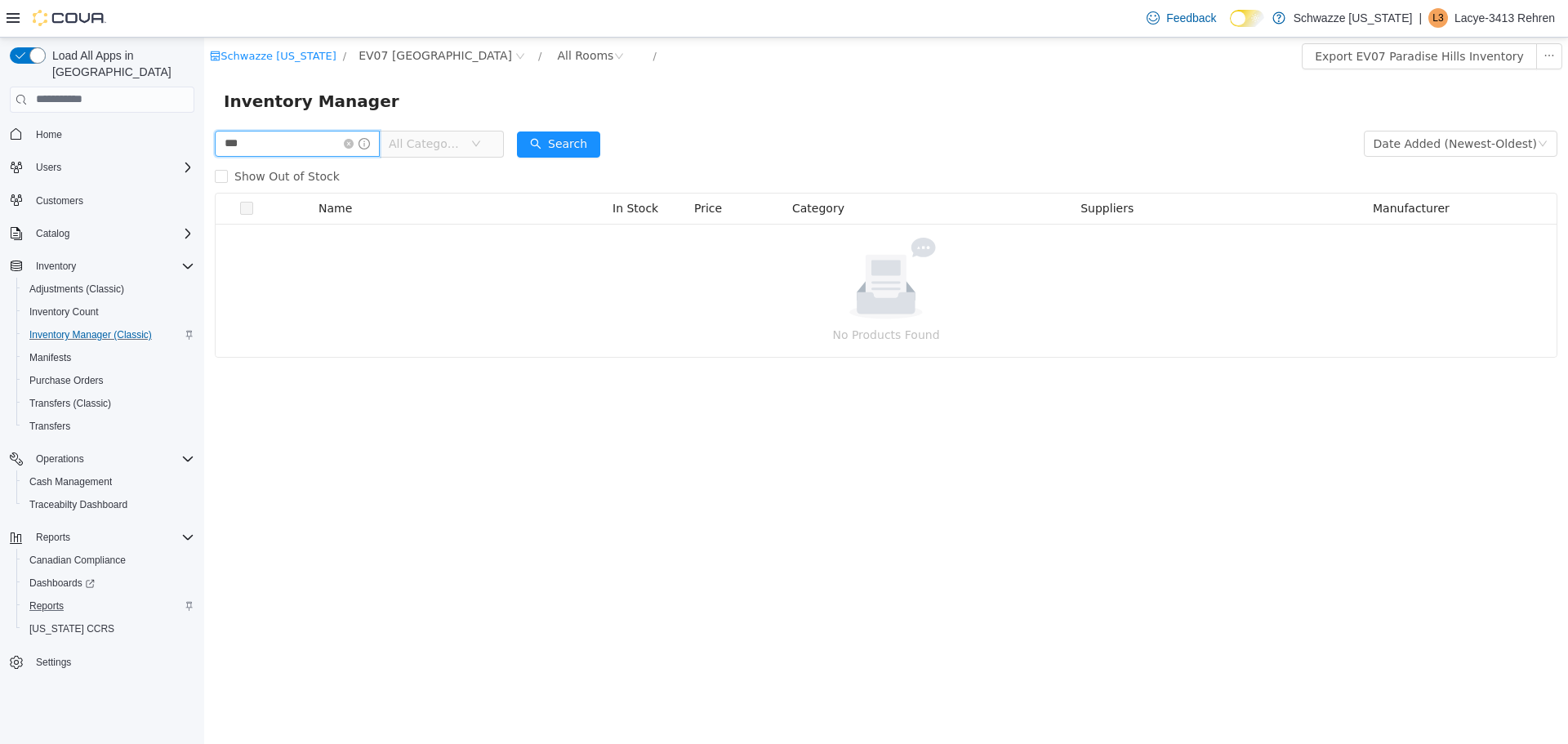
type input "*********"
click at [593, 144] on button "Search" at bounding box center [558, 144] width 84 height 27
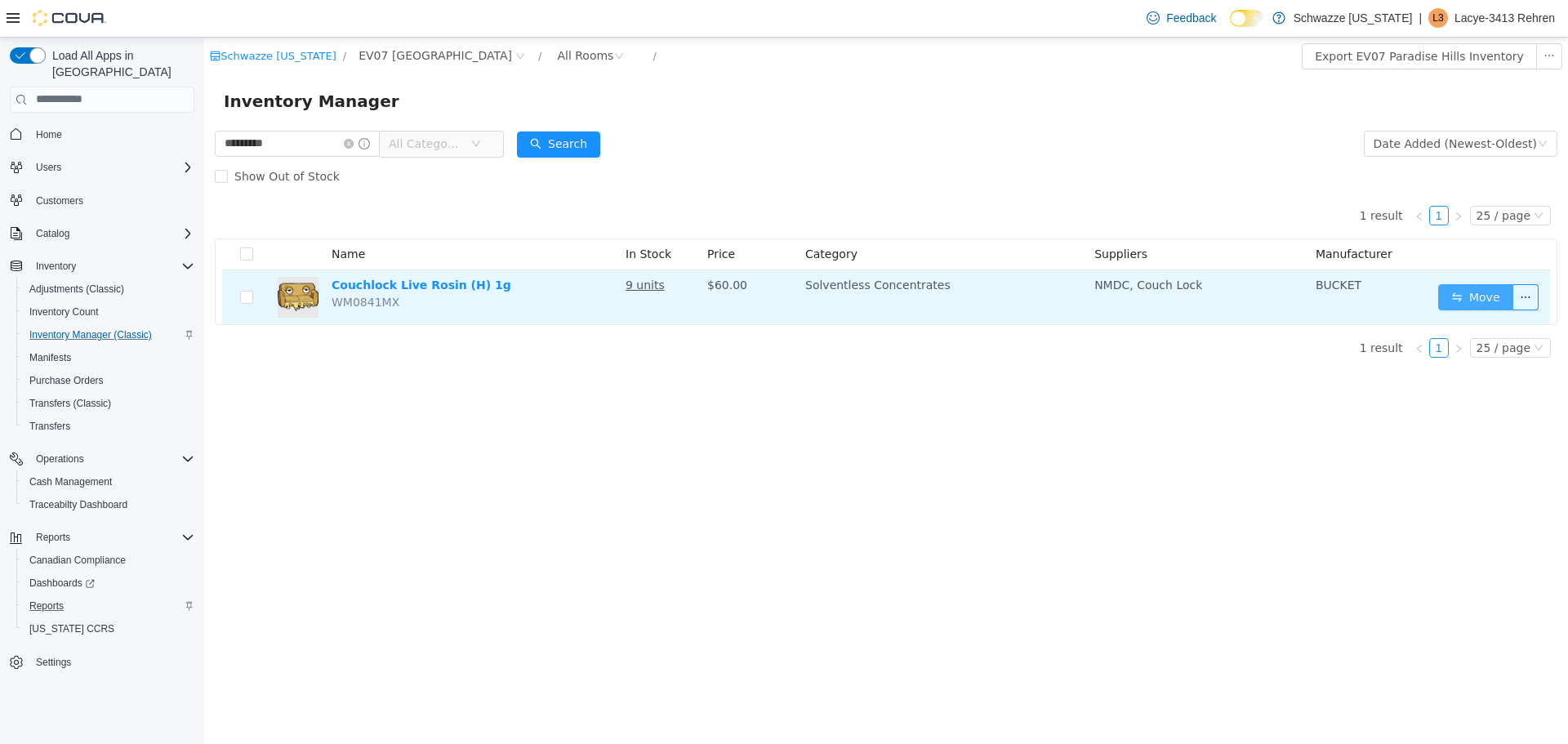
click at [1494, 304] on button "Move" at bounding box center [1475, 296] width 75 height 27
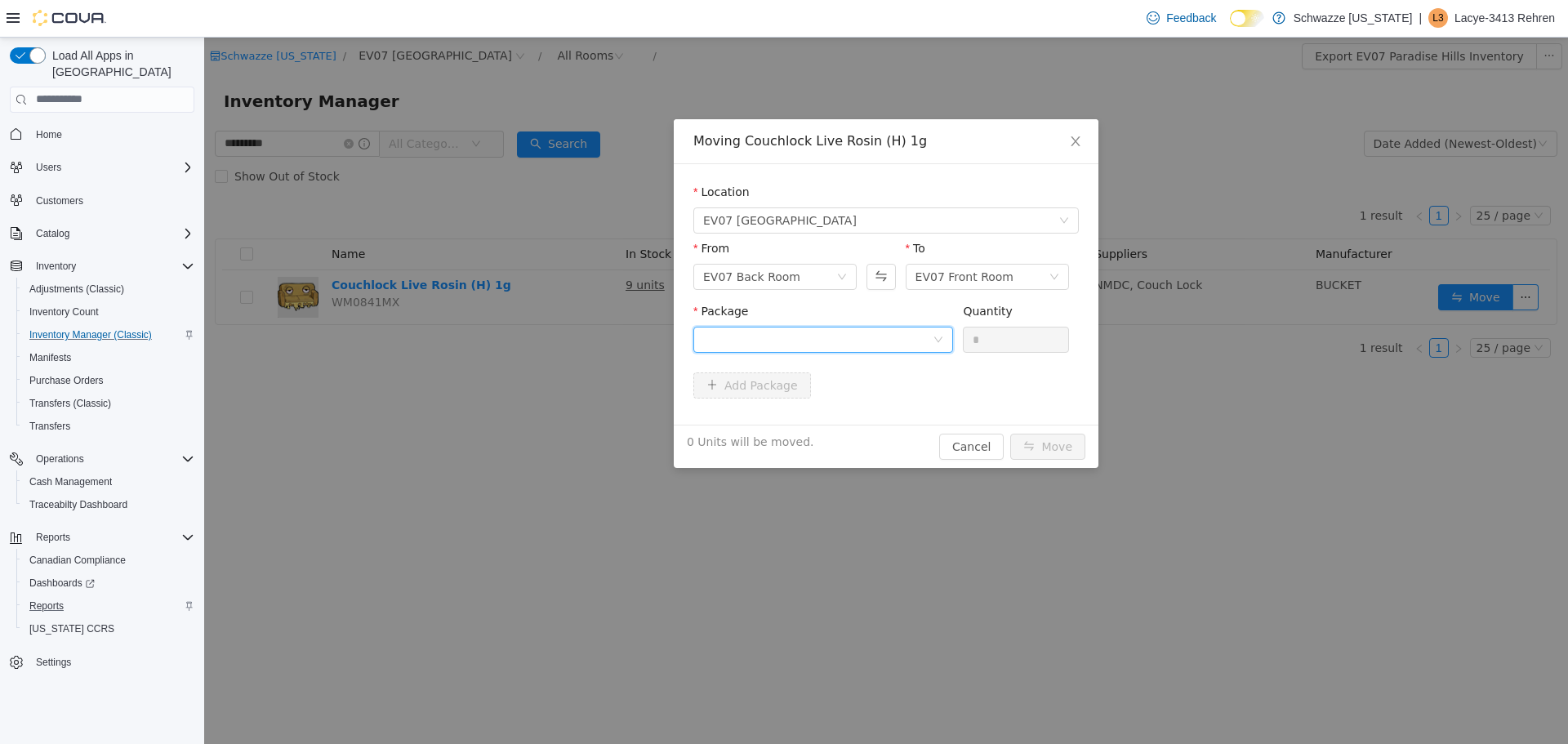
click at [909, 340] on div at bounding box center [818, 339] width 229 height 25
click at [816, 402] on li "7197362135436650 Quantity : 5 Units" at bounding box center [824, 406] width 260 height 44
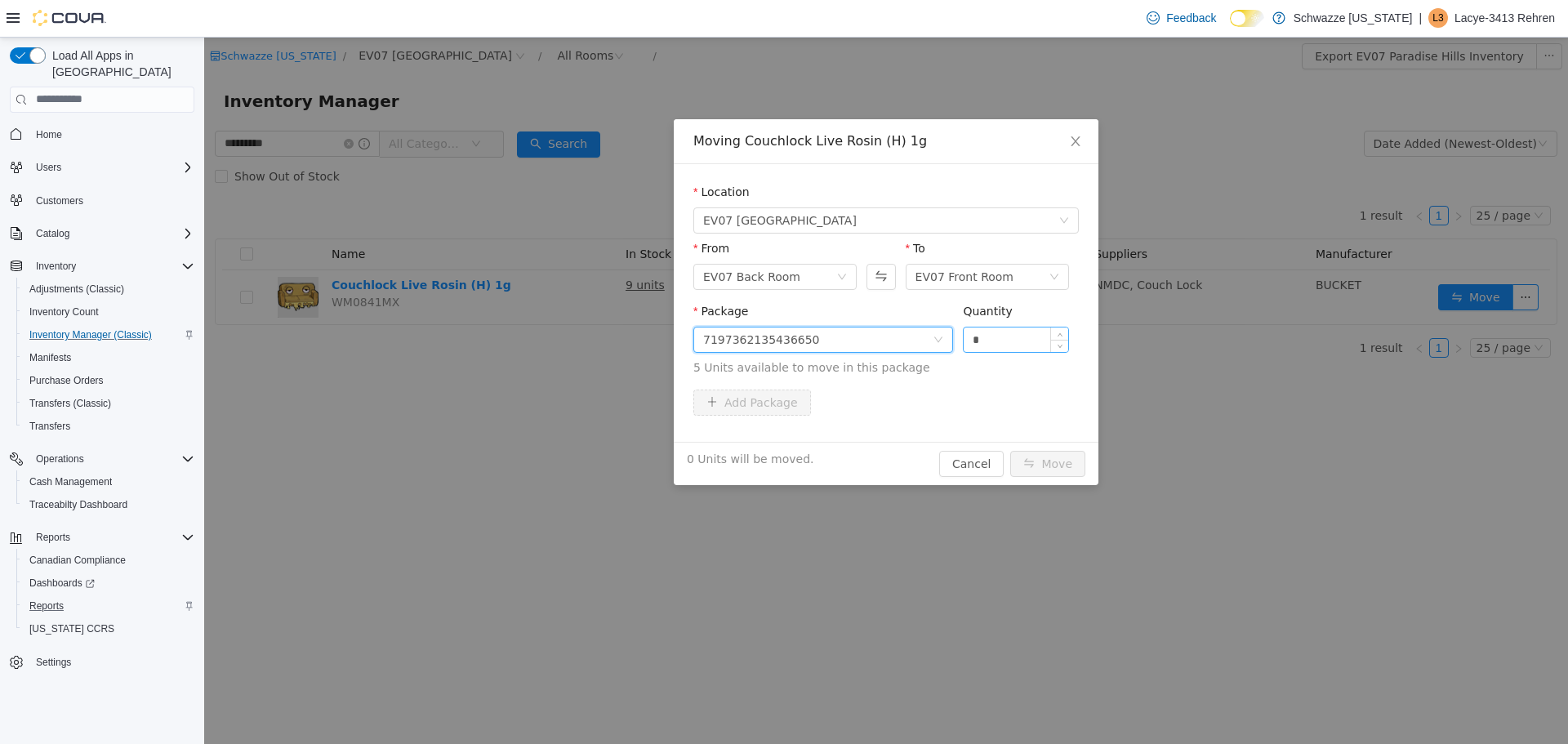
click at [989, 328] on input "*" at bounding box center [1016, 339] width 104 height 25
type input "*"
click at [1063, 463] on button "Move" at bounding box center [1048, 463] width 75 height 27
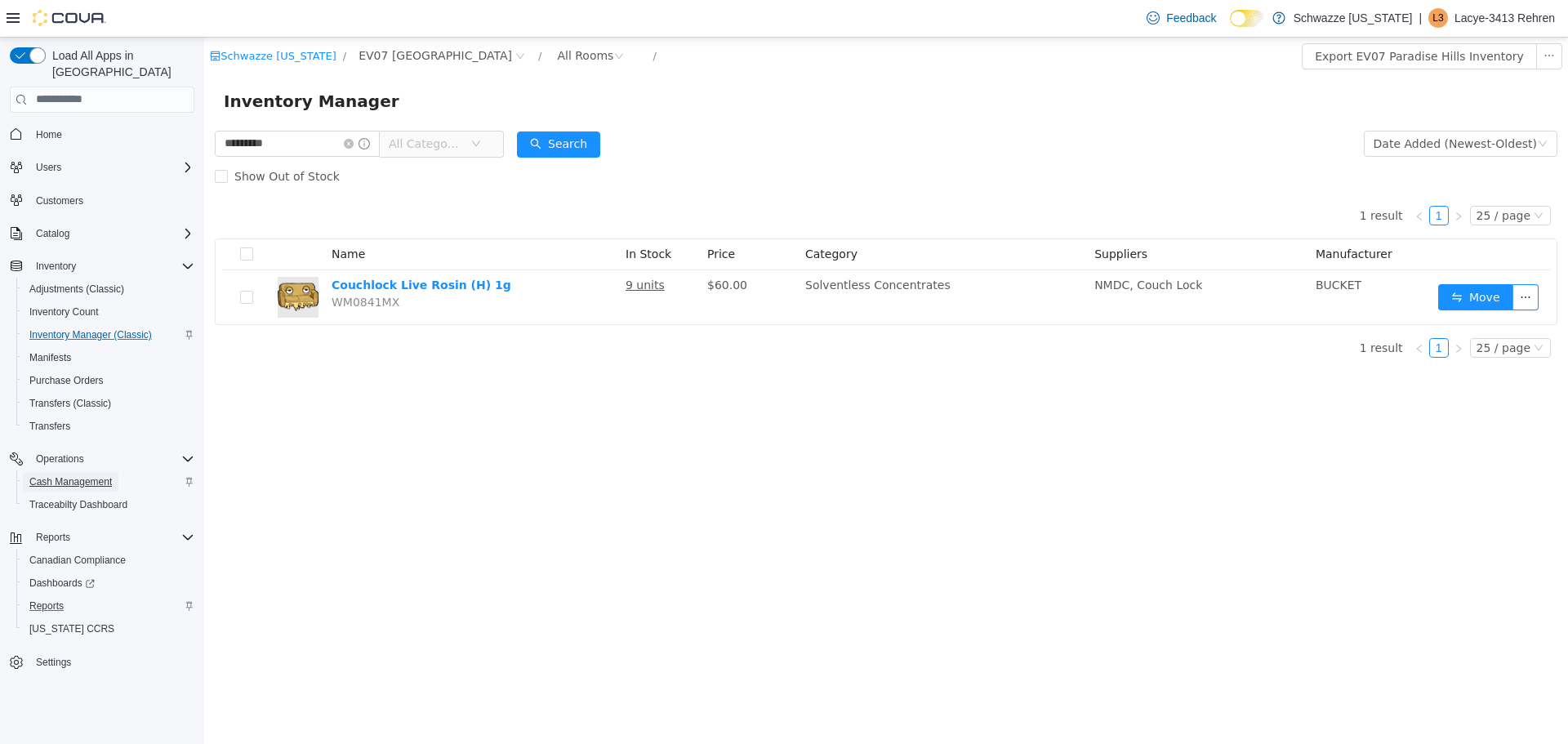
click at [89, 472] on span "Cash Management" at bounding box center [71, 482] width 83 height 20
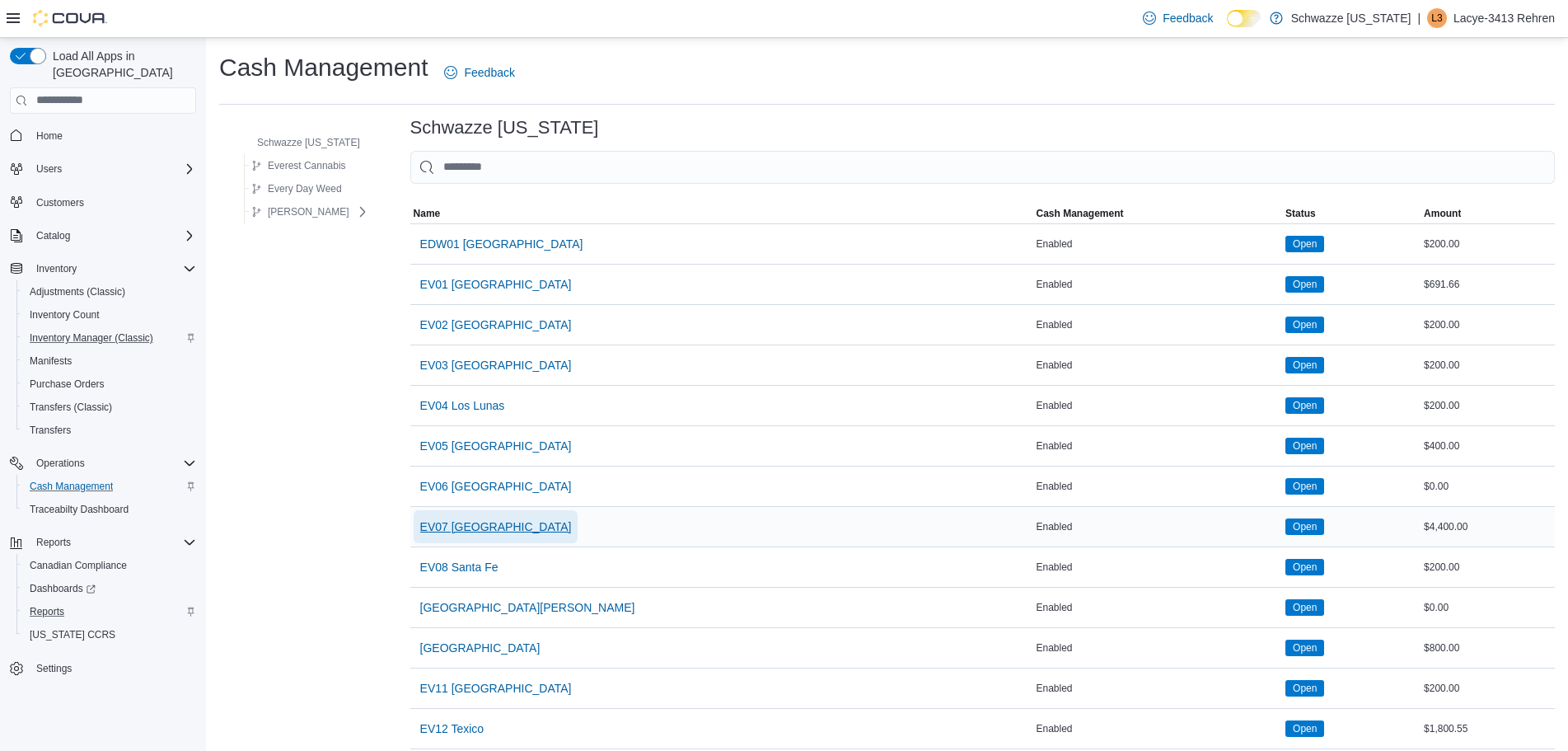
click at [500, 533] on span "EV07 [GEOGRAPHIC_DATA]" at bounding box center [496, 526] width 152 height 17
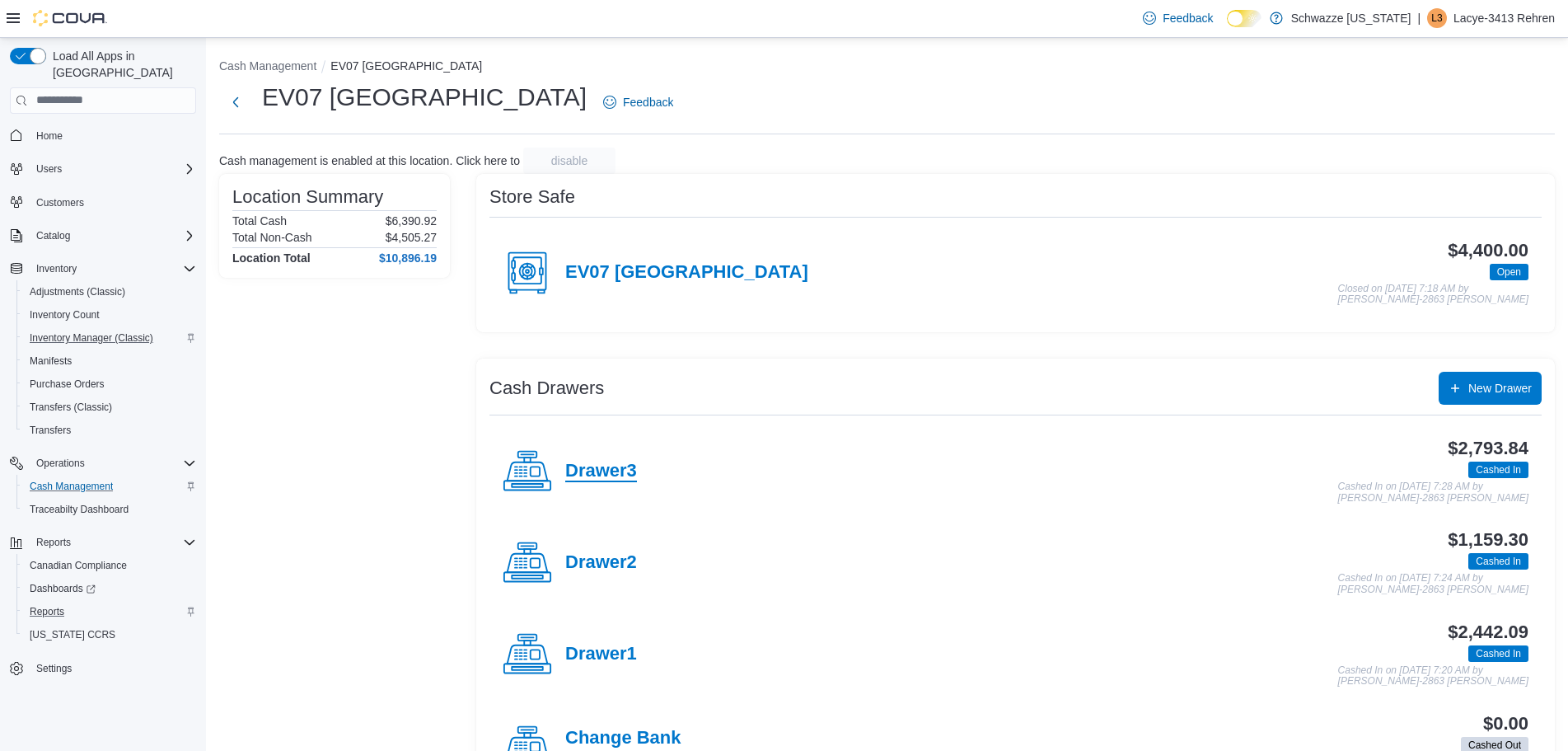
click at [598, 462] on h4 "Drawer3" at bounding box center [601, 472] width 71 height 22
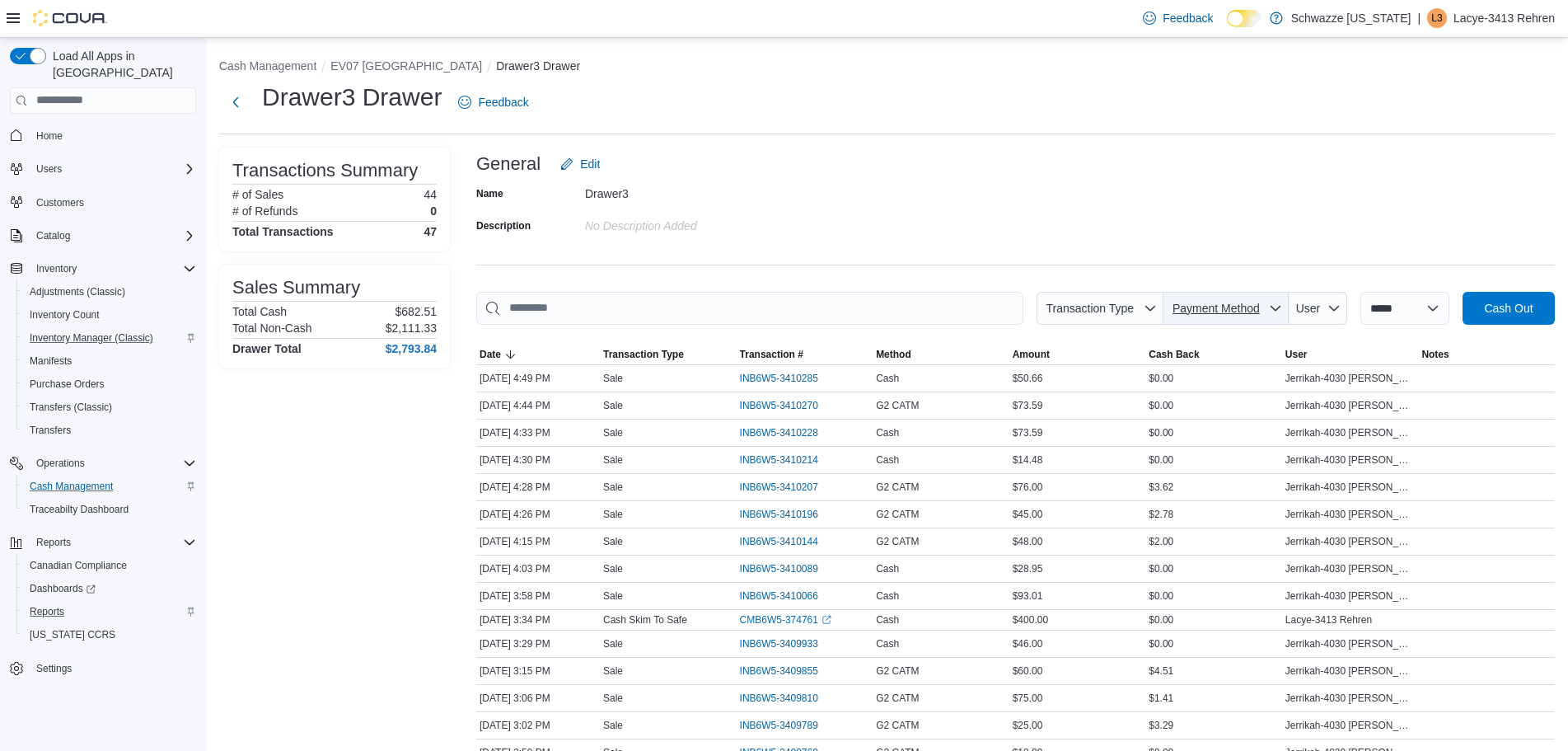
click at [1269, 303] on icon "button" at bounding box center [1275, 308] width 13 height 13
click at [1193, 369] on span "G2 CATM" at bounding box center [1235, 372] width 195 height 20
type input "**********"
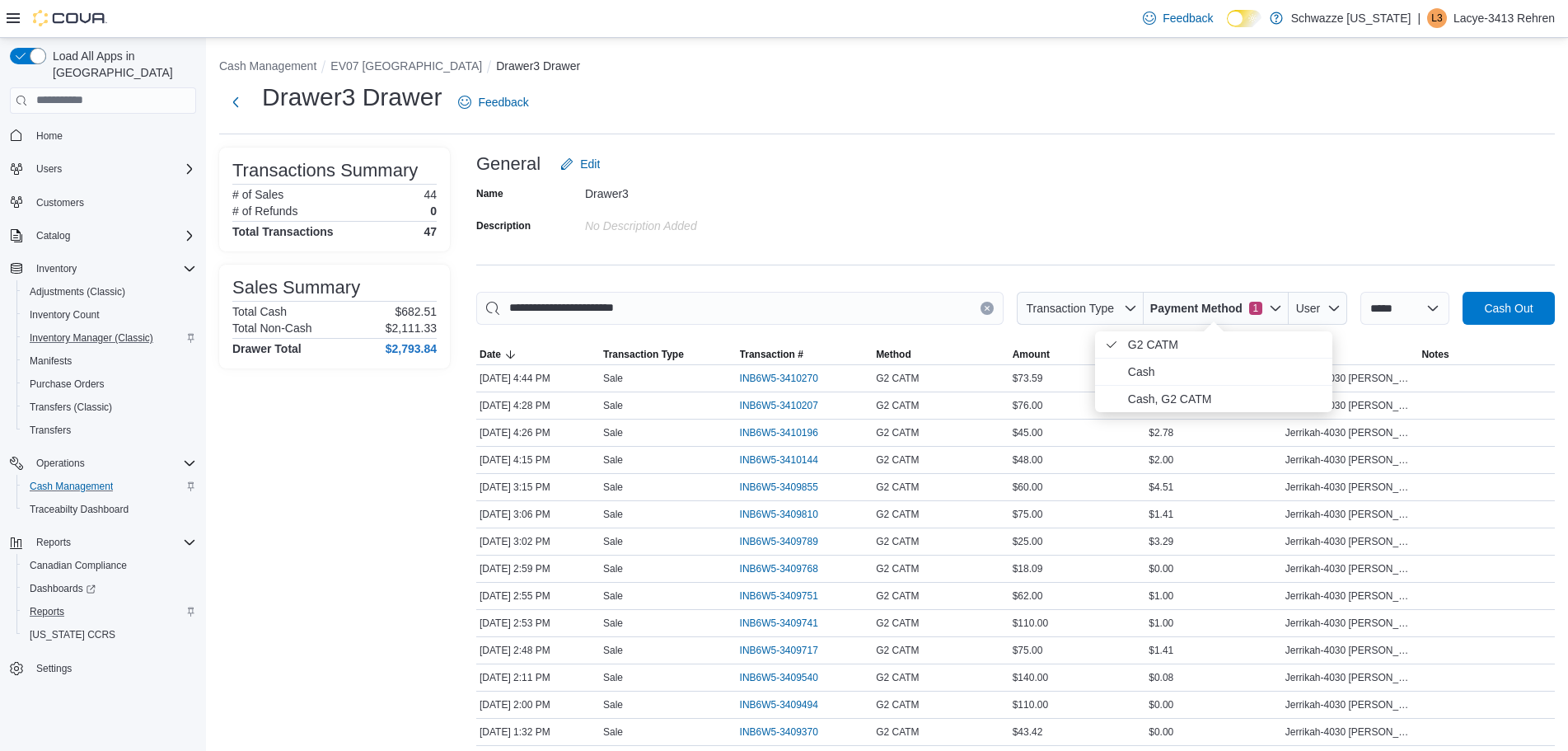
click at [1150, 177] on div "General Edit" at bounding box center [1016, 164] width 1078 height 33
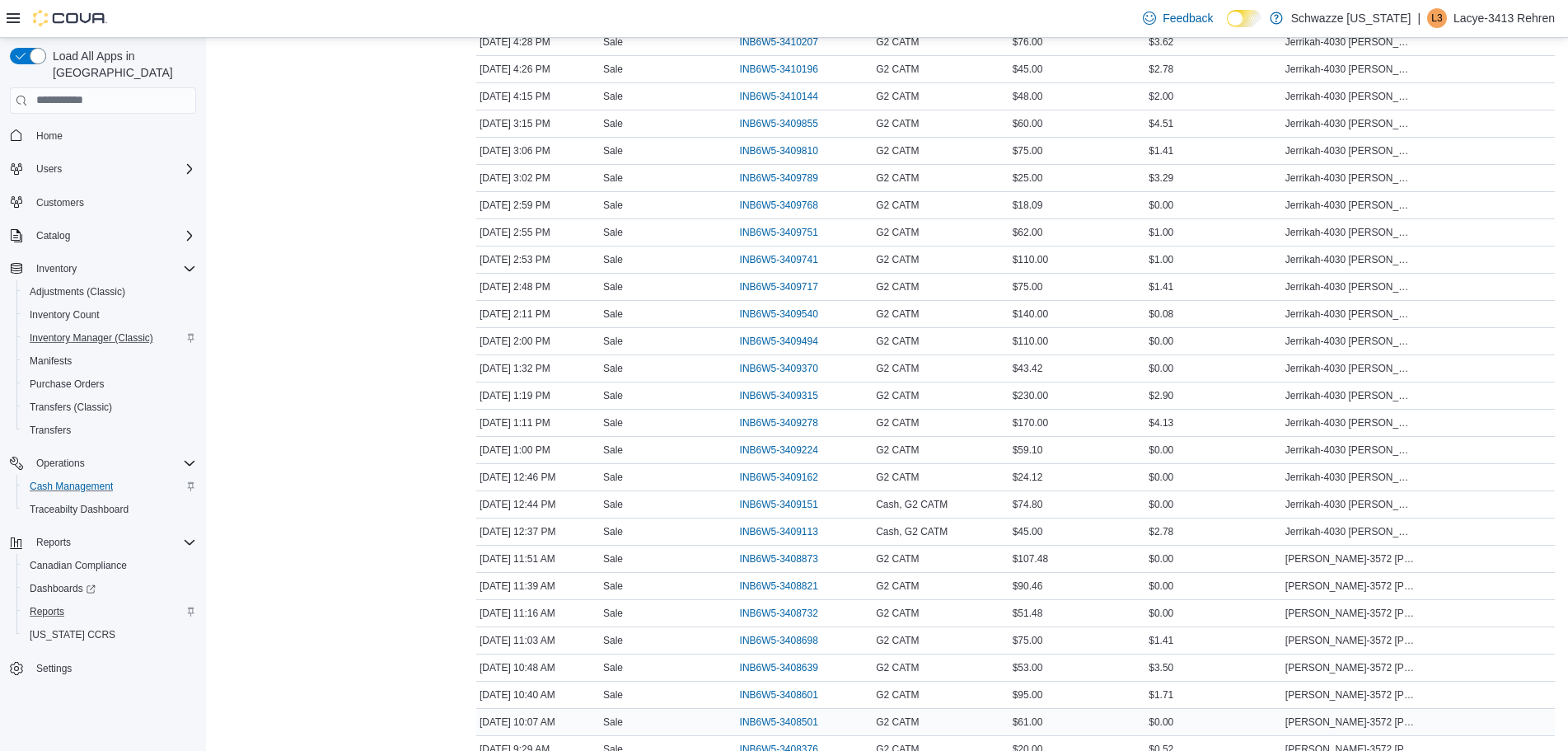
scroll to position [462, 0]
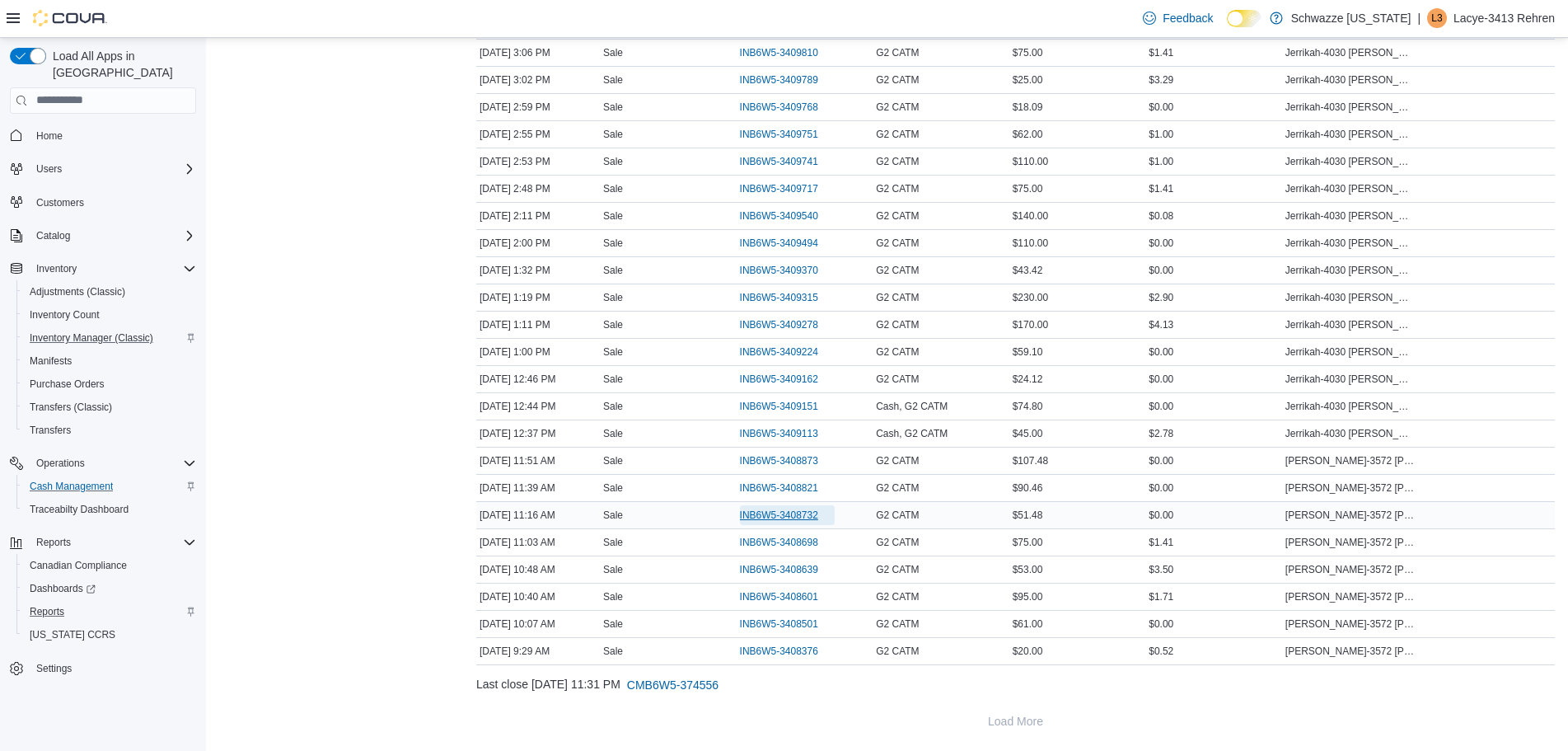
click at [808, 516] on span "INB6W5-3408732" at bounding box center [779, 515] width 78 height 13
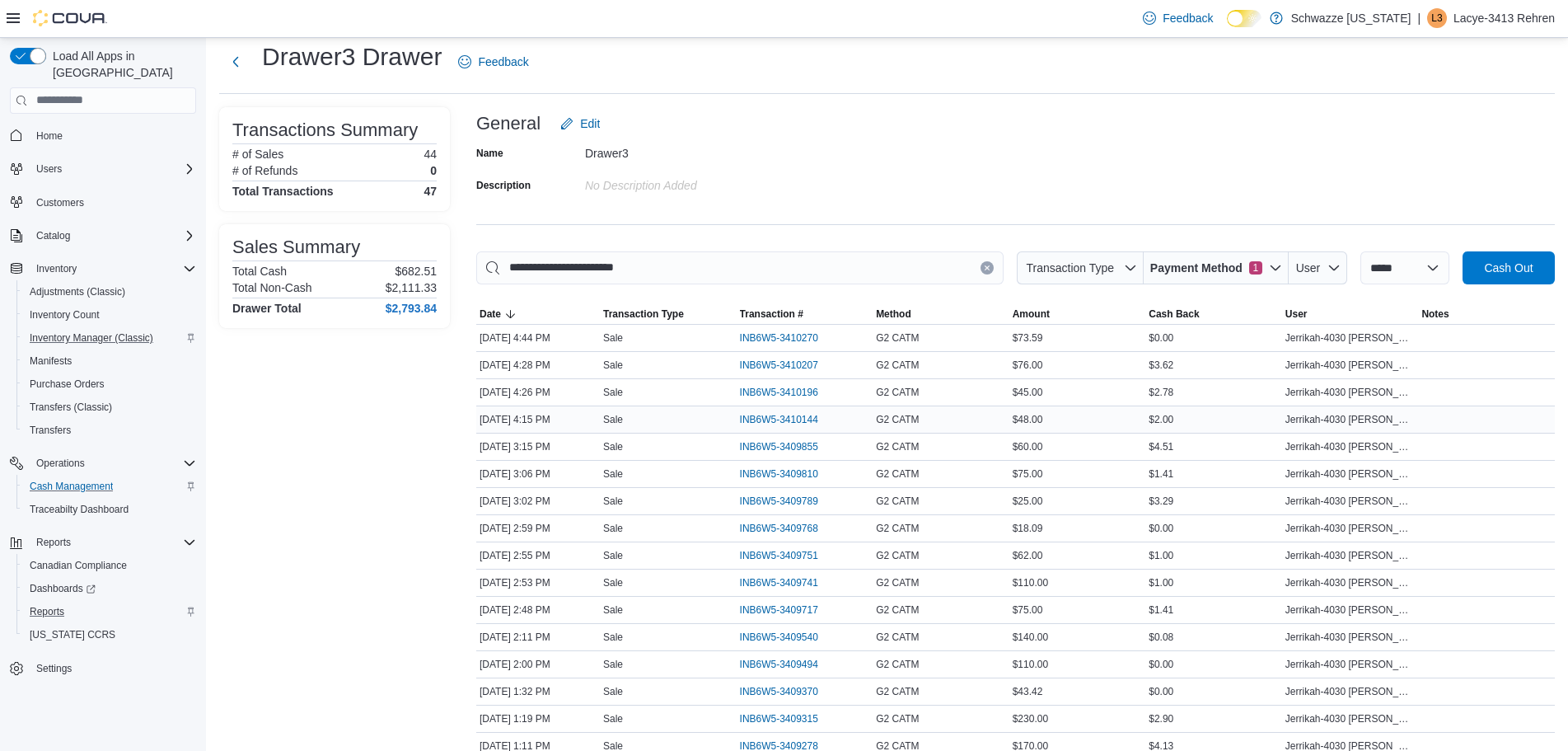
scroll to position [0, 0]
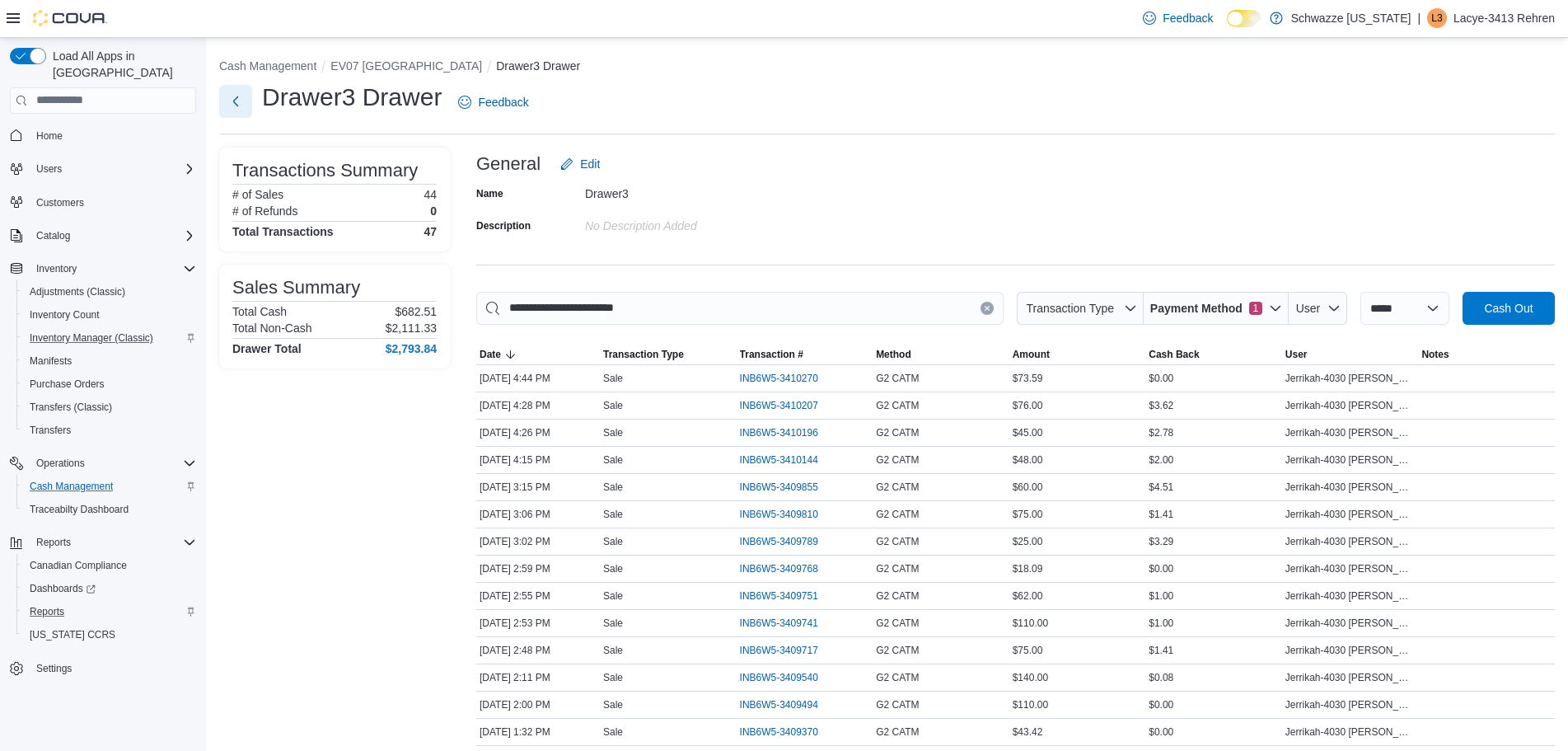
click at [233, 104] on button "Next" at bounding box center [235, 100] width 33 height 33
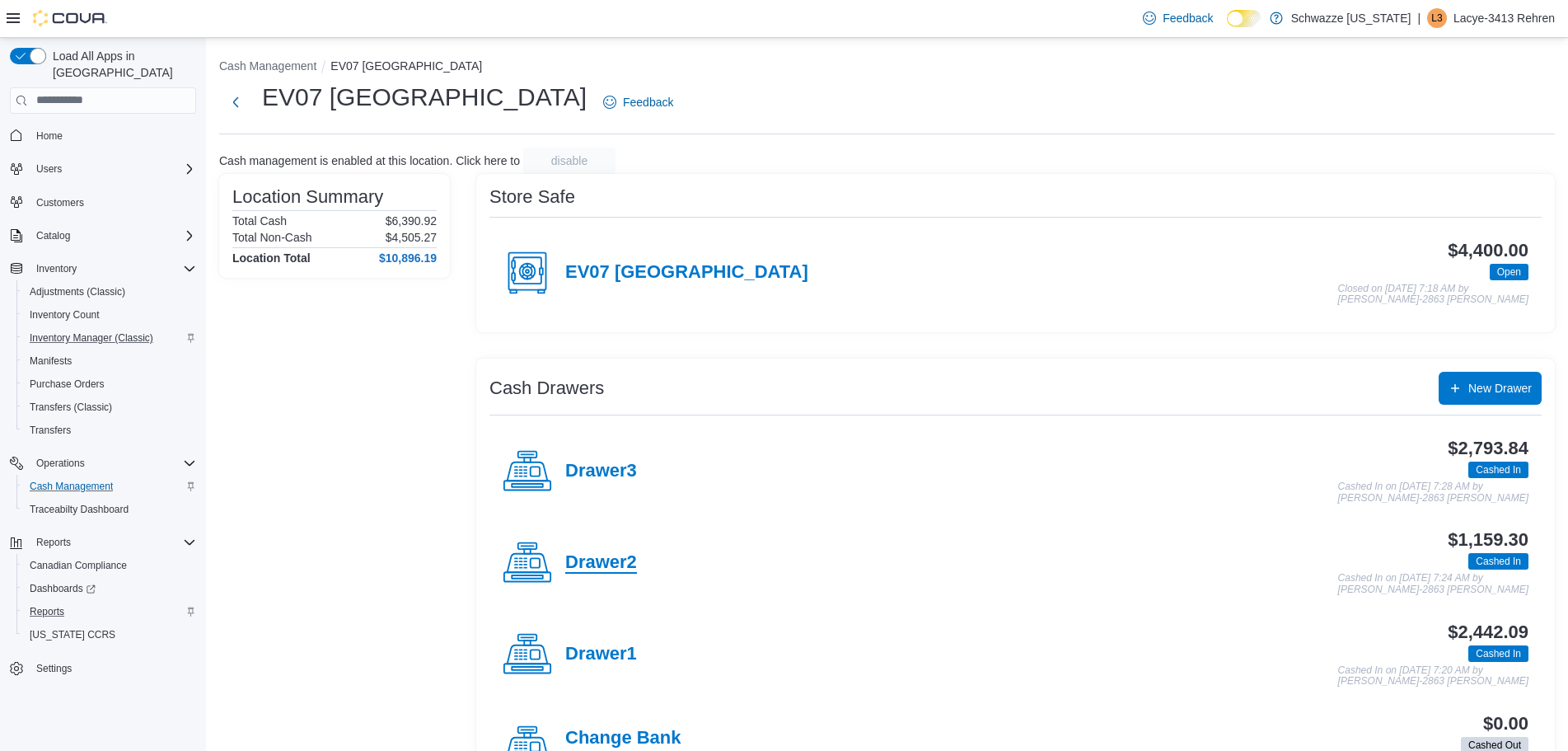
click at [623, 573] on h4 "Drawer2" at bounding box center [601, 563] width 71 height 22
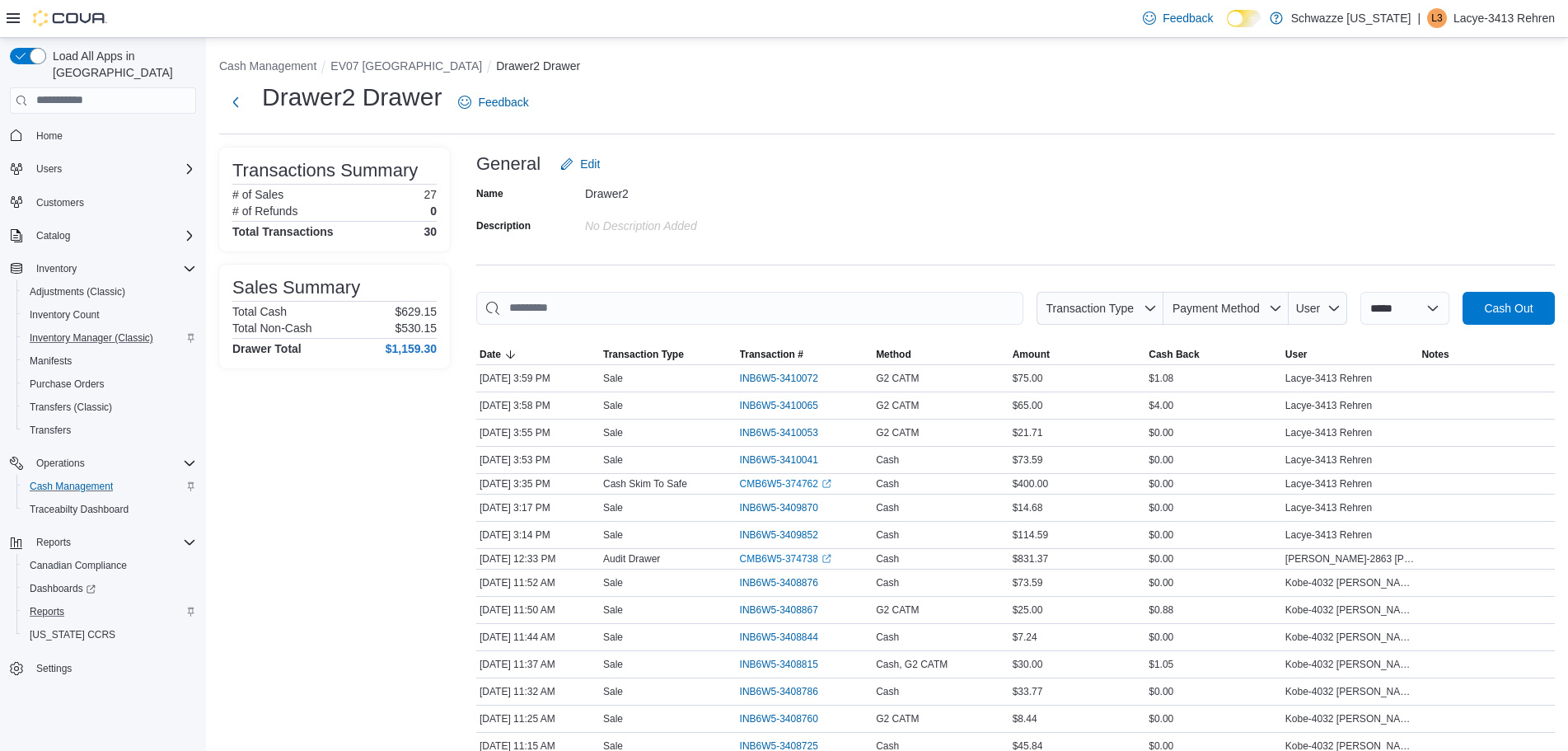
click at [350, 465] on div "Transactions Summary # of Sales 27 # of Refunds 0 Total Transactions 30 Sales S…" at bounding box center [335, 691] width 230 height 1087
click at [243, 110] on button "Next" at bounding box center [235, 100] width 33 height 33
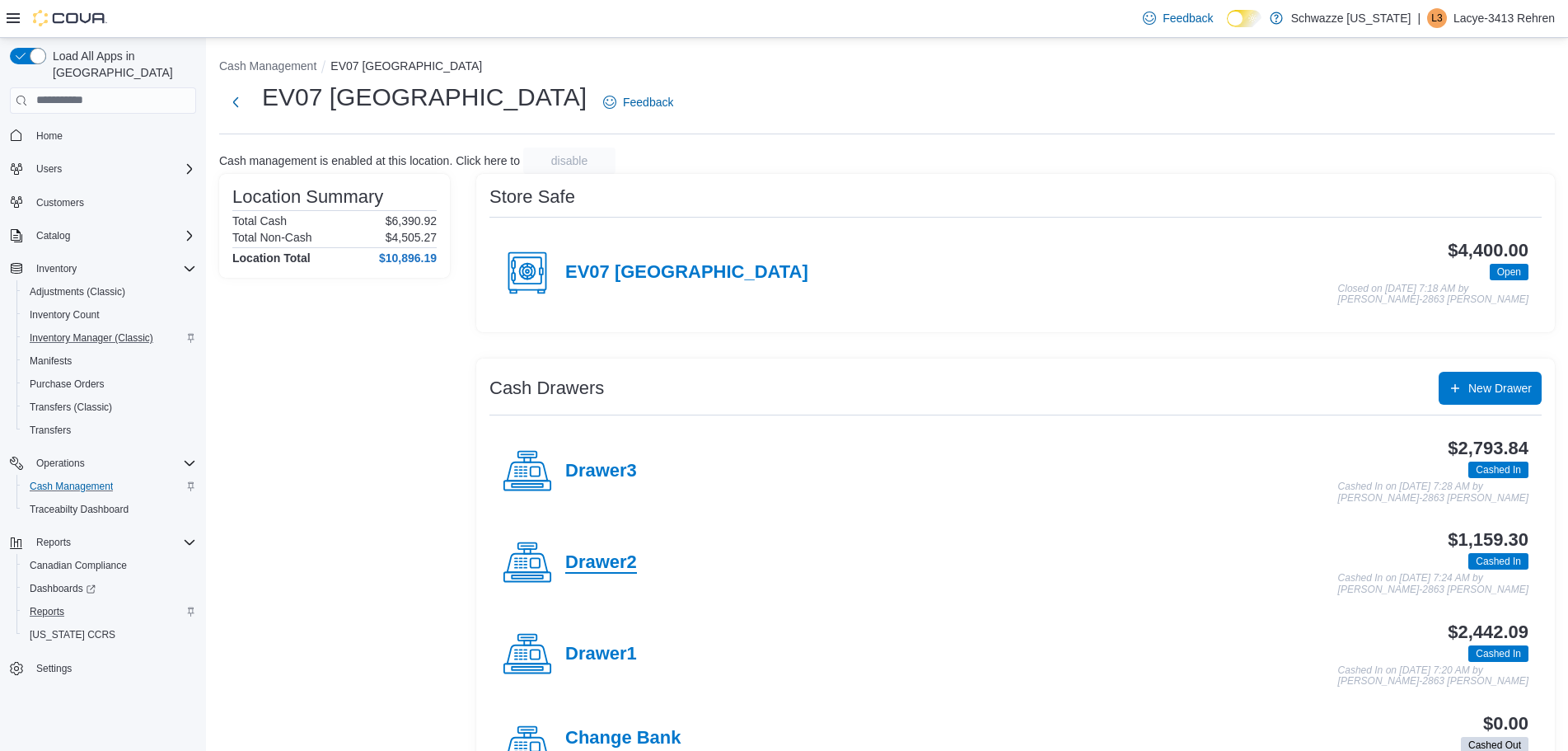
click at [620, 560] on h4 "Drawer2" at bounding box center [601, 563] width 71 height 22
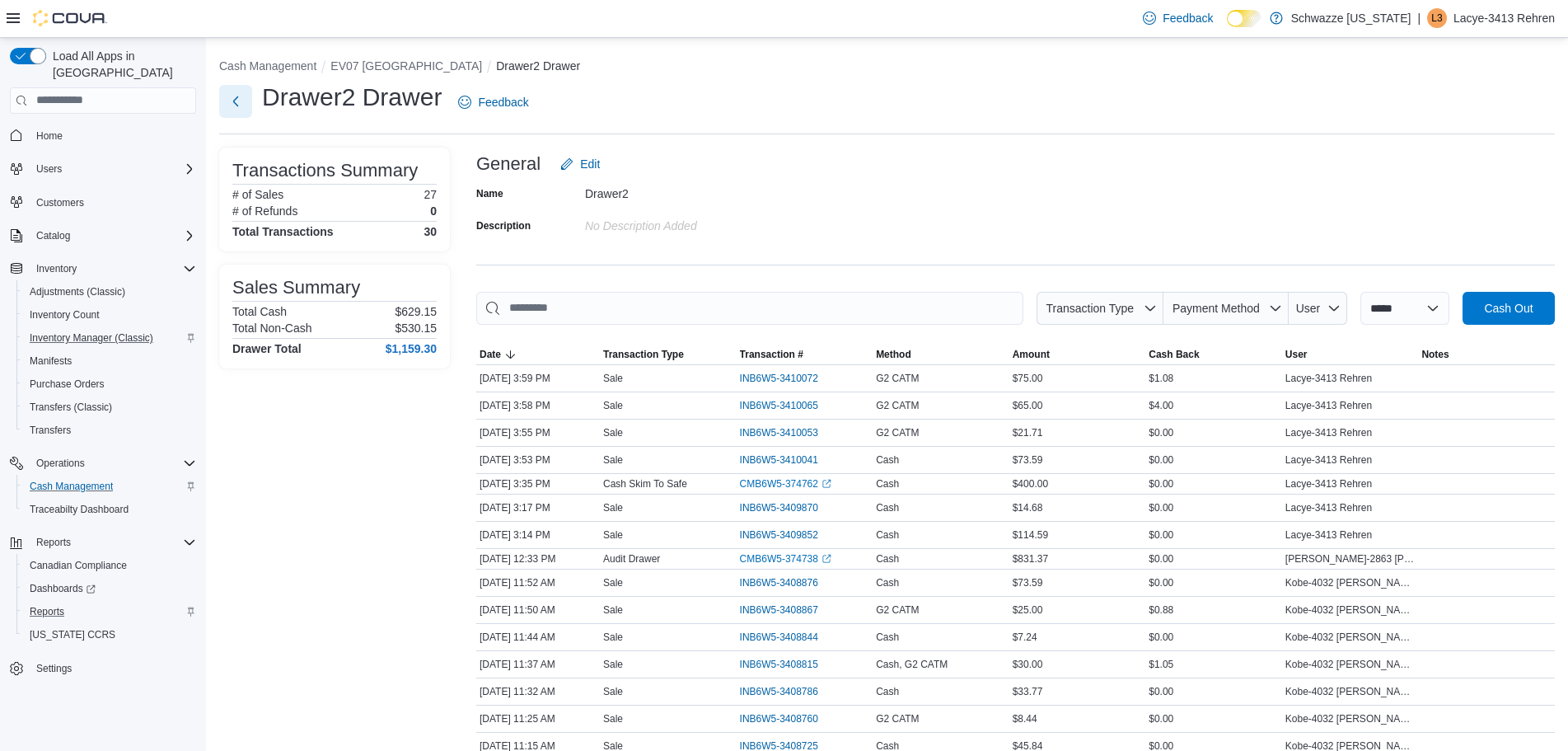
click at [245, 100] on button "Next" at bounding box center [235, 100] width 33 height 33
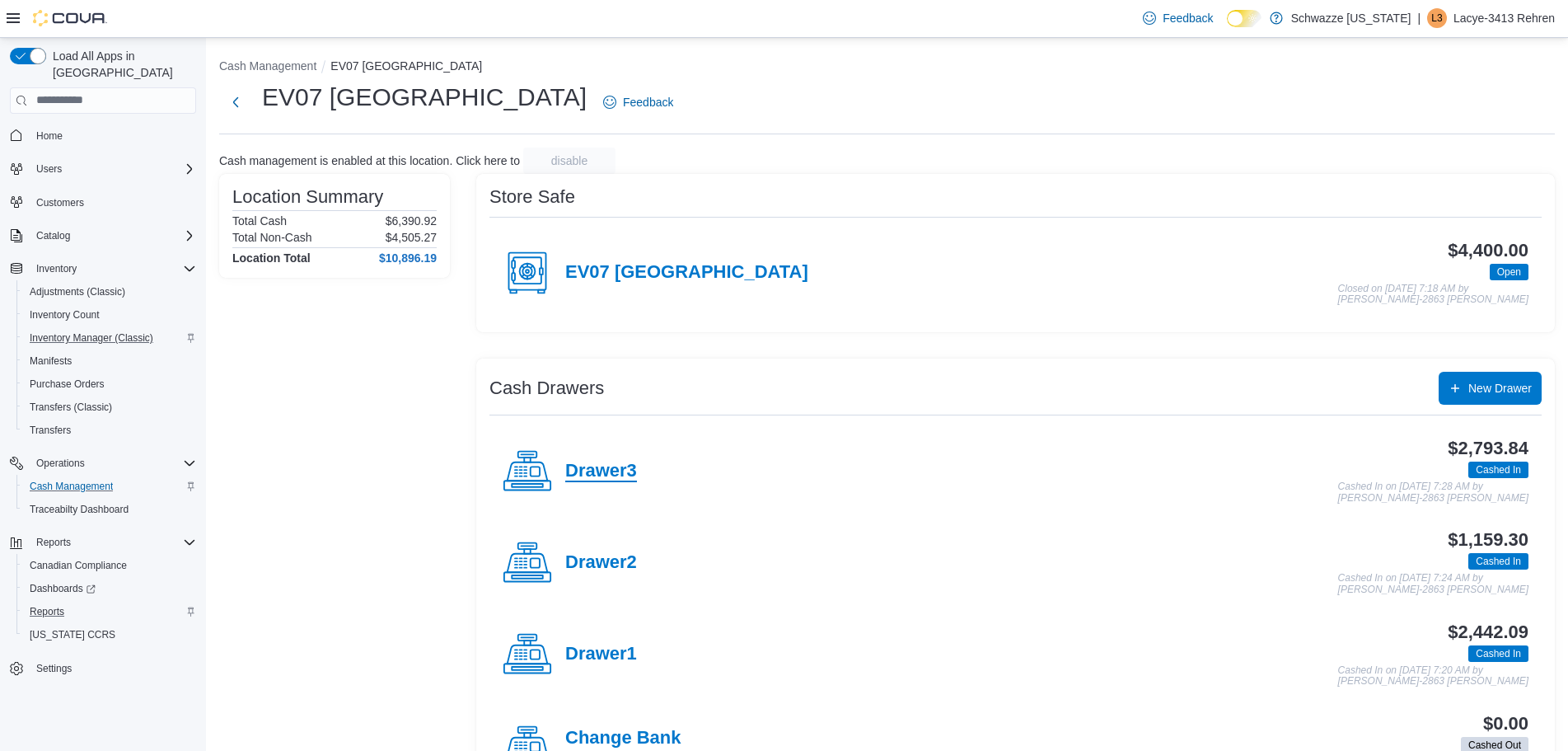
click at [618, 478] on h4 "Drawer3" at bounding box center [601, 472] width 71 height 22
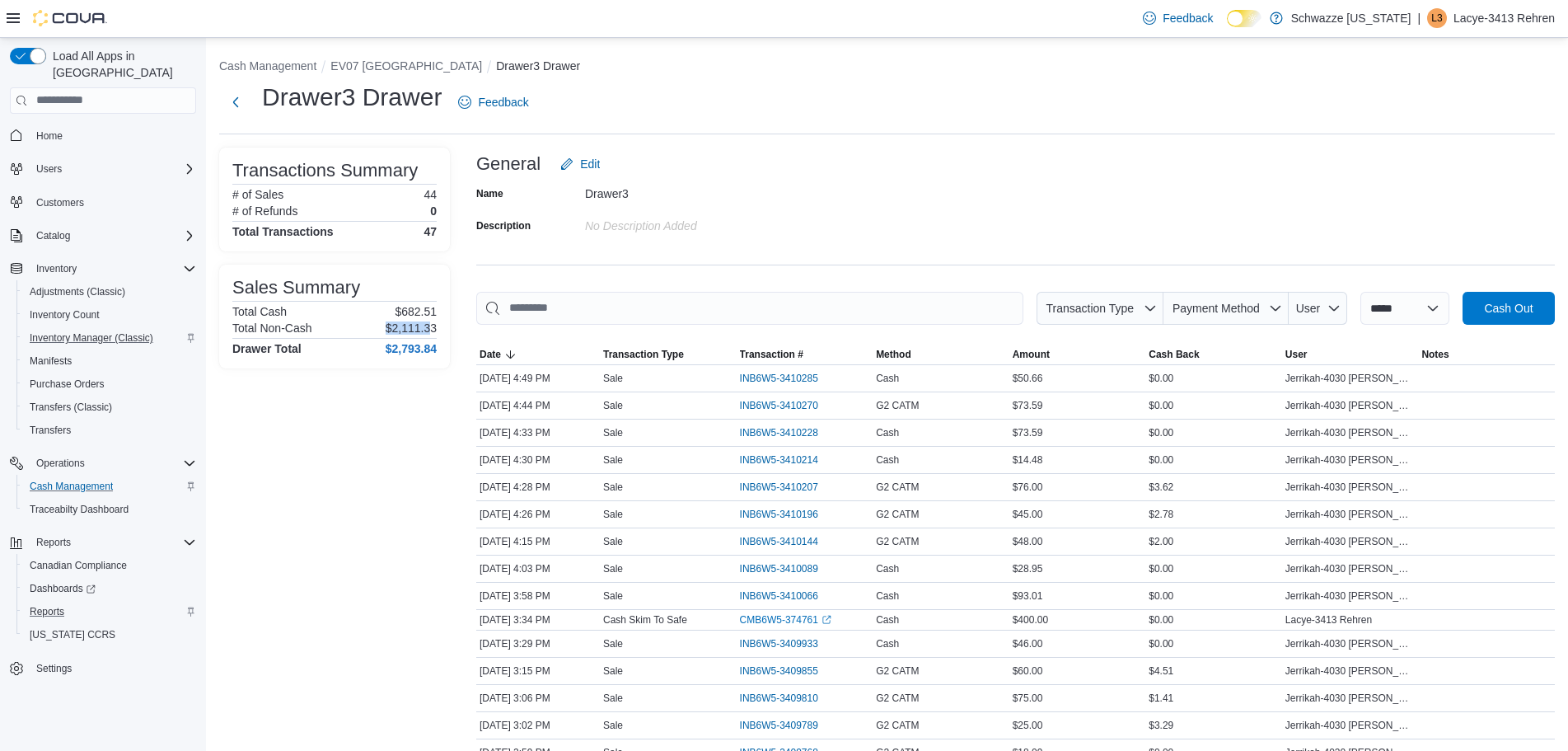
drag, startPoint x: 385, startPoint y: 329, endPoint x: 433, endPoint y: 336, distance: 48.5
click at [433, 336] on div "Sales Summary Total Cash $682.51 Total Non-Cash $2,111.33 Drawer Total $2,793.84" at bounding box center [335, 317] width 205 height 77
